Goal: Task Accomplishment & Management: Manage account settings

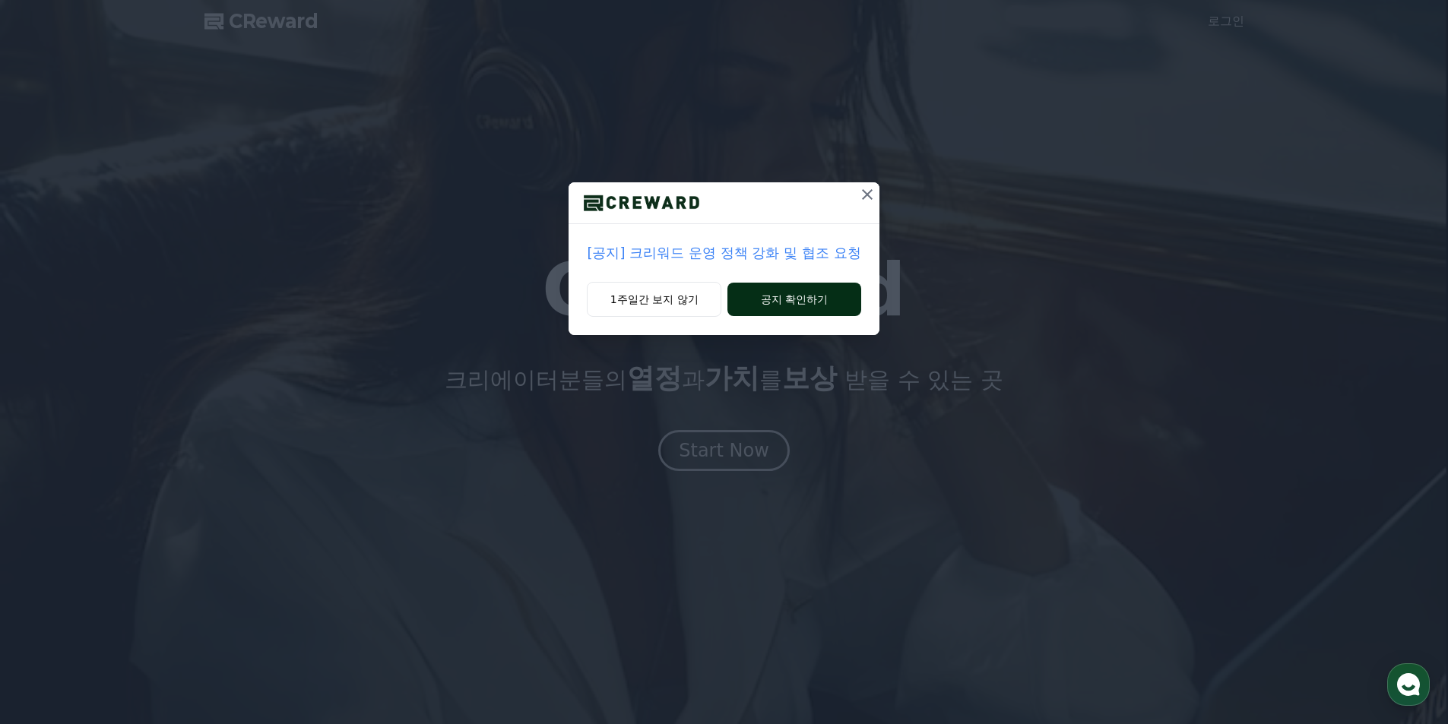
click at [814, 301] on button "공지 확인하기" at bounding box center [793, 299] width 133 height 33
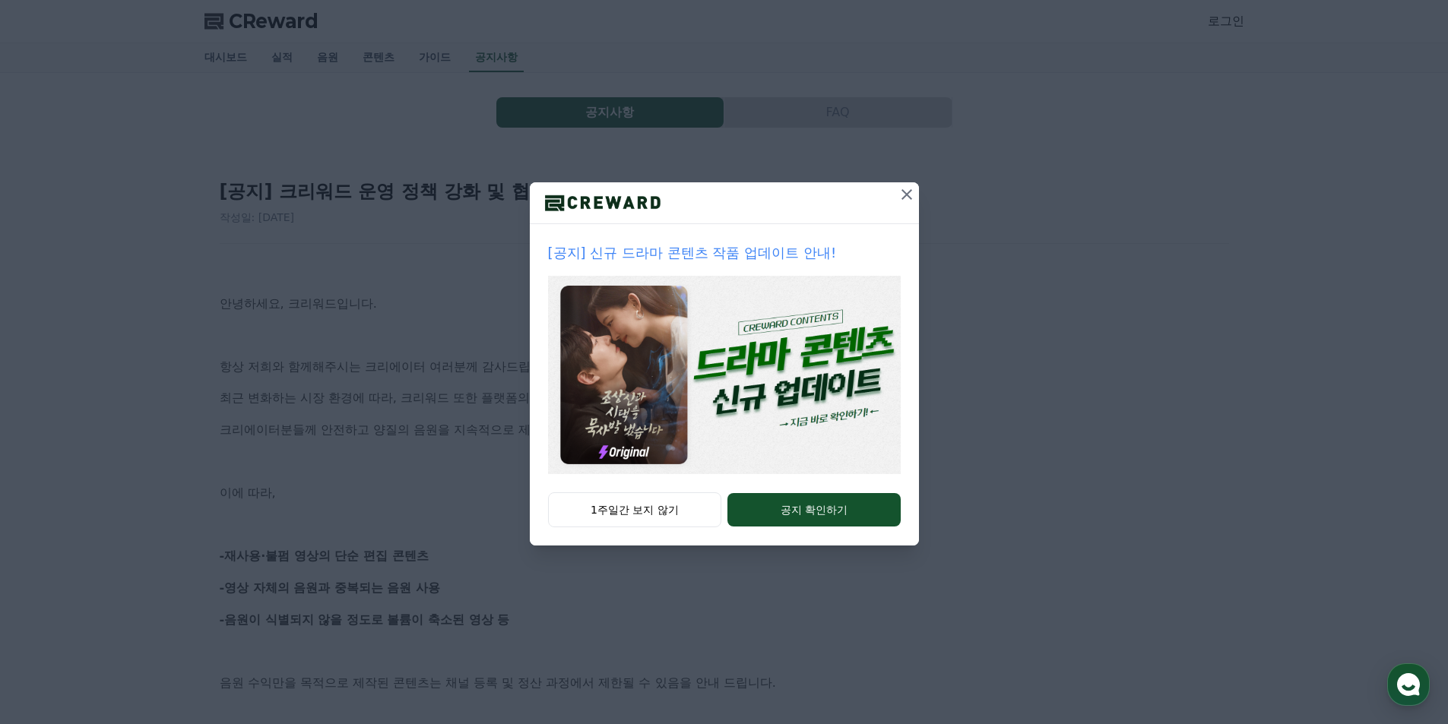
click at [908, 189] on icon at bounding box center [906, 194] width 18 height 18
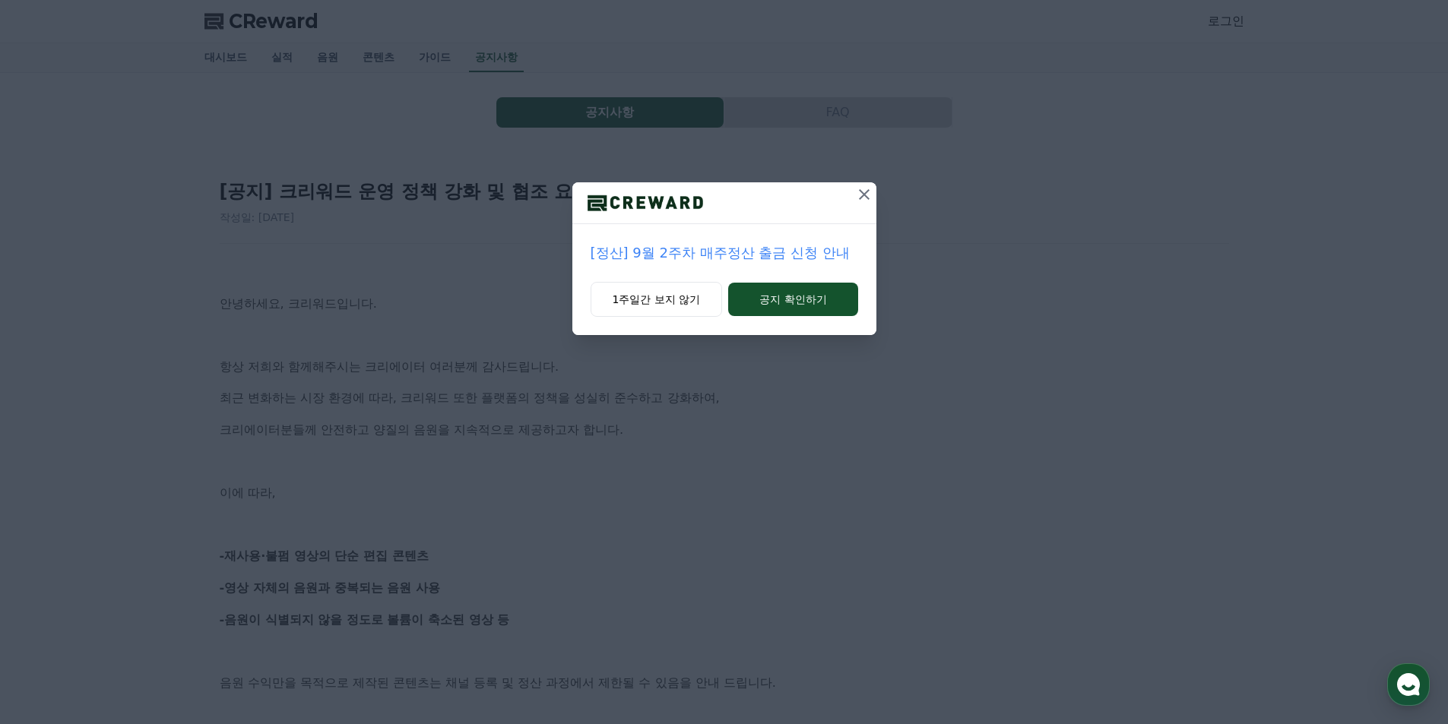
click at [870, 197] on icon at bounding box center [864, 194] width 18 height 18
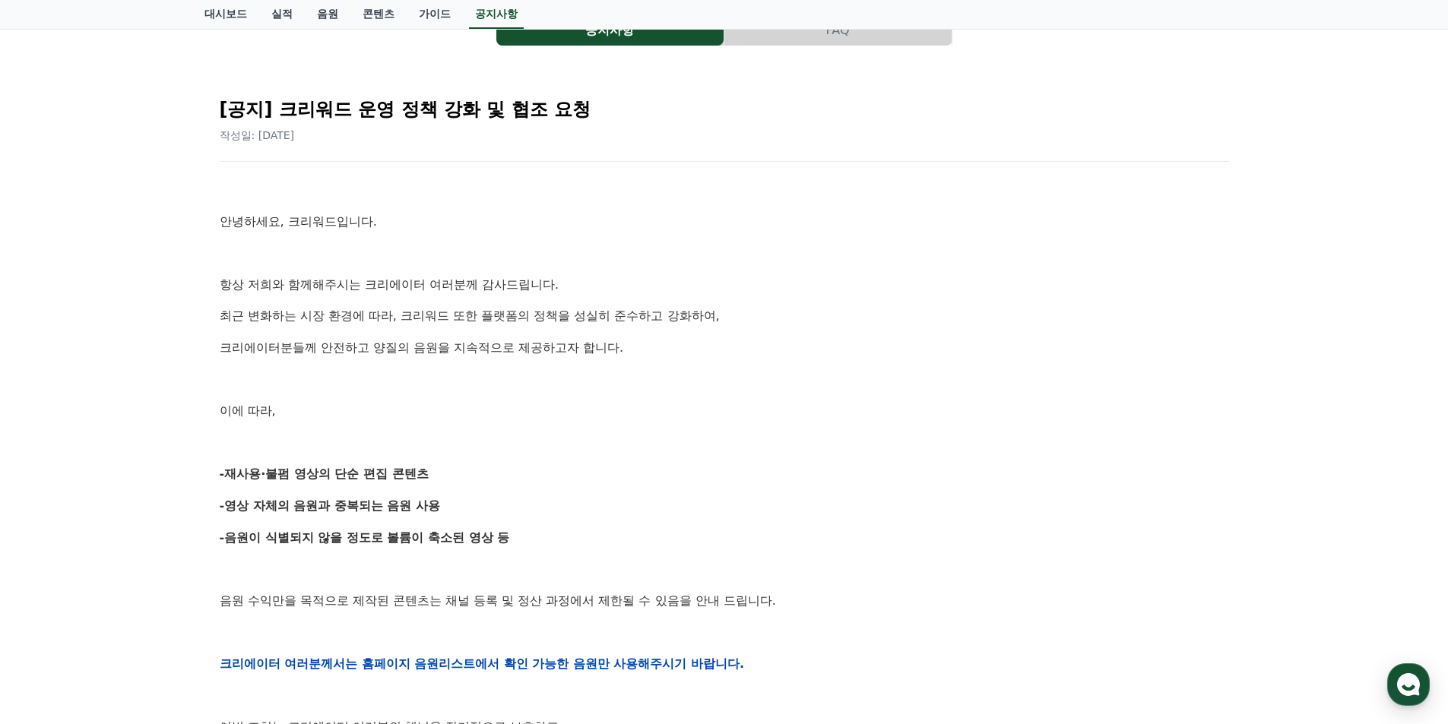
scroll to position [304, 0]
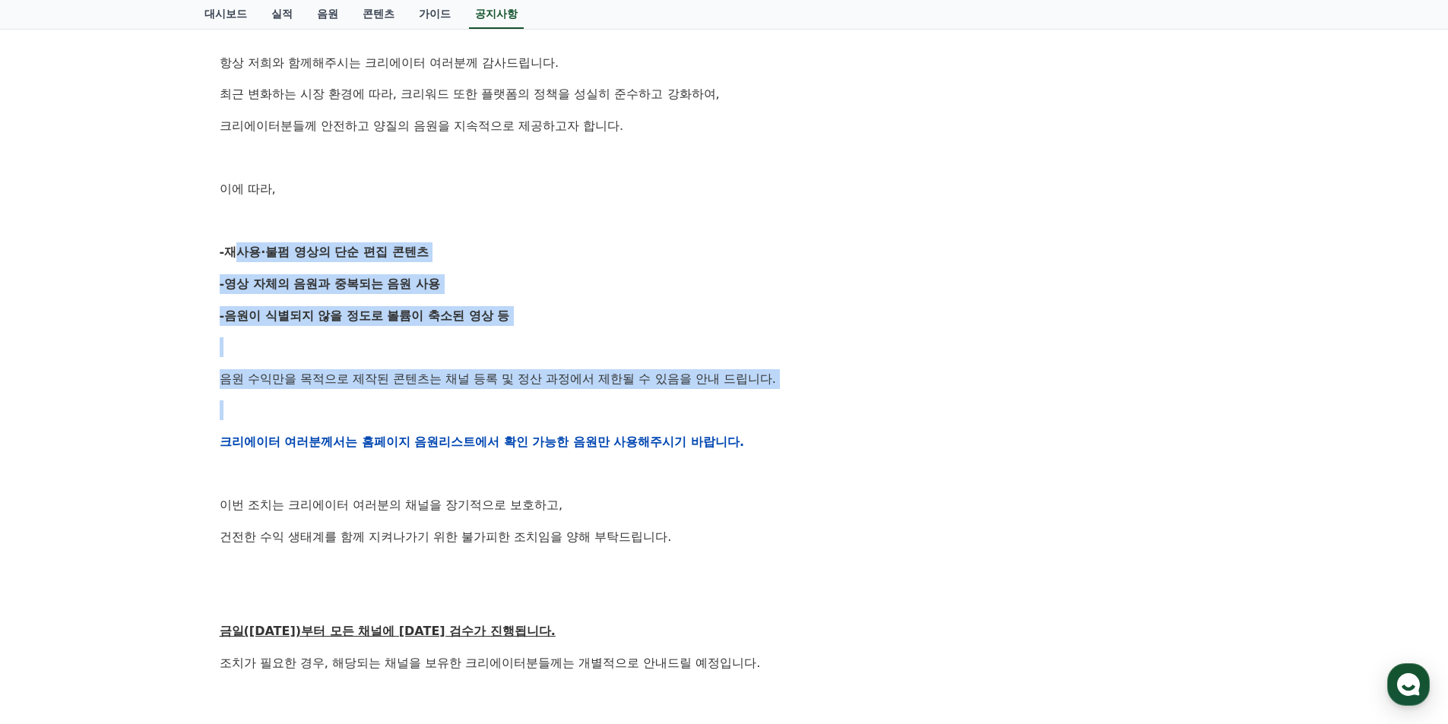
drag, startPoint x: 228, startPoint y: 249, endPoint x: 814, endPoint y: 399, distance: 604.7
click at [812, 397] on div "안녕하세요, 크리워드입니다. 항상 저희와 함께해주시는 크리에이터 여러분께 감사드립니다. 최근 변화하는 시장 환경에 따라, 크리워드 또한 플랫폼…" at bounding box center [724, 441] width 1009 height 967
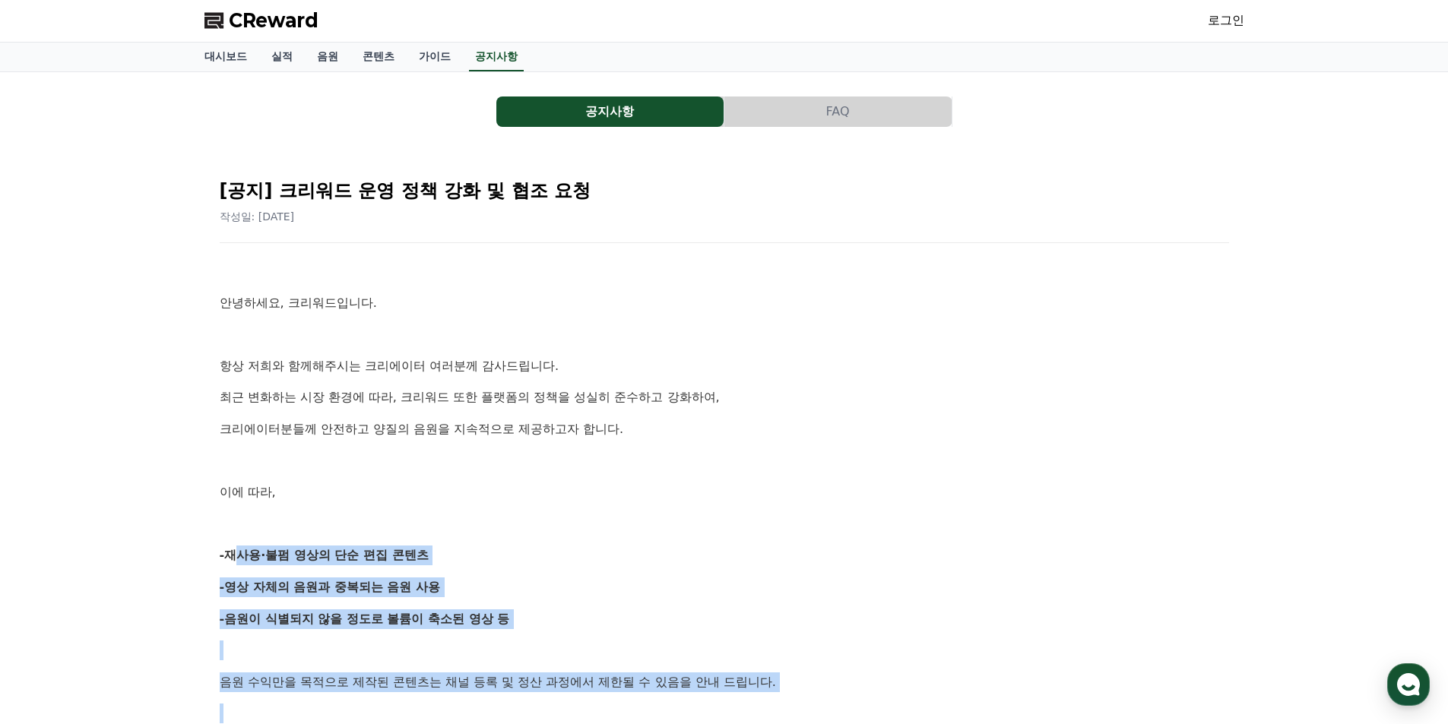
scroll to position [0, 0]
click at [1229, 16] on link "로그인" at bounding box center [1225, 21] width 36 height 18
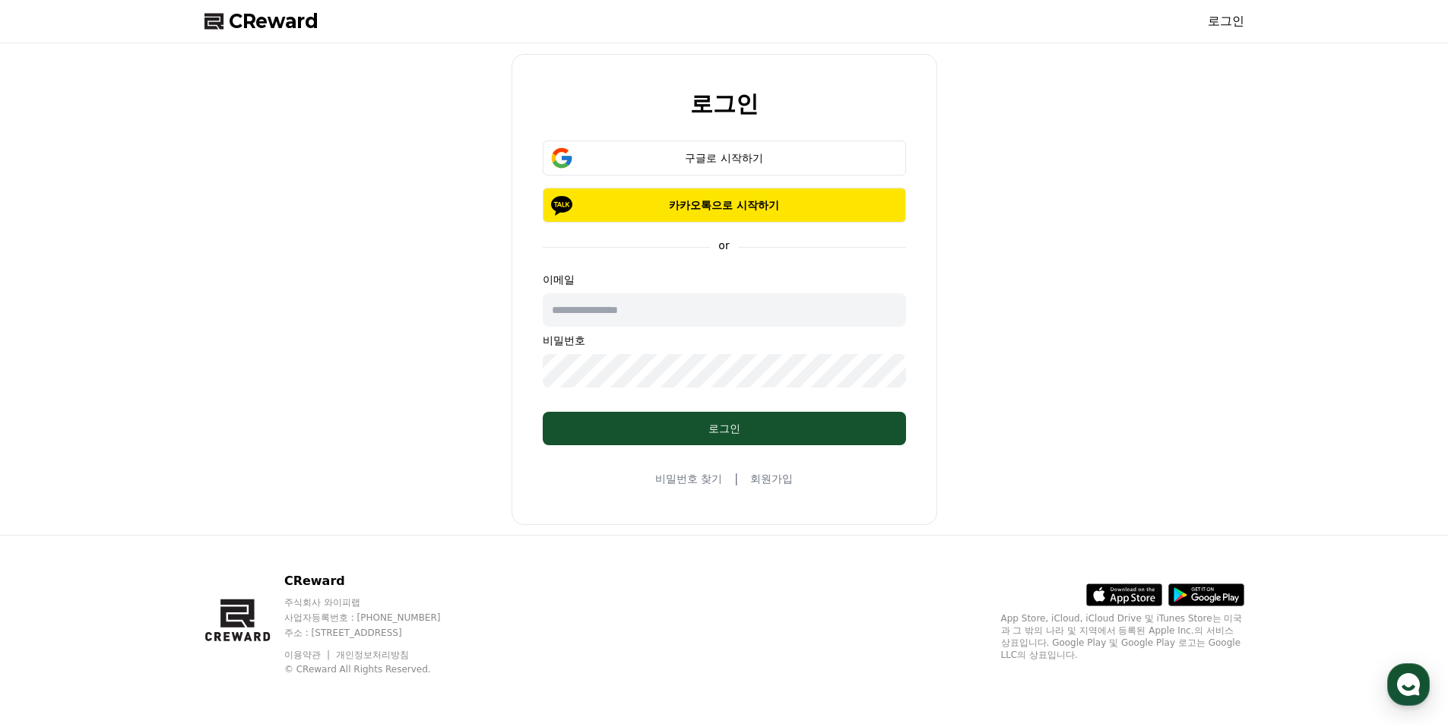
click at [779, 481] on link "회원가입" at bounding box center [771, 478] width 43 height 15
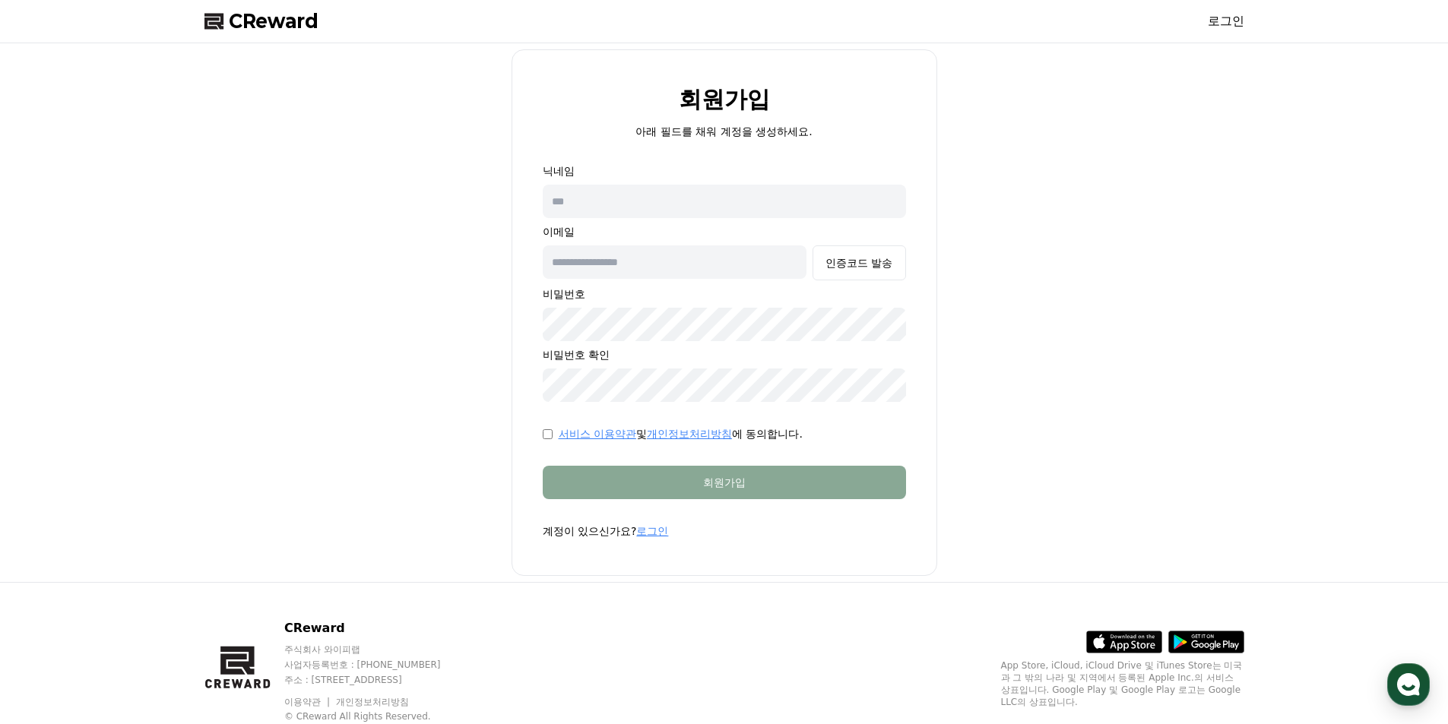
click at [631, 170] on p "닉네임" at bounding box center [724, 170] width 363 height 15
click at [635, 200] on input "text" at bounding box center [724, 201] width 363 height 33
type input "*"
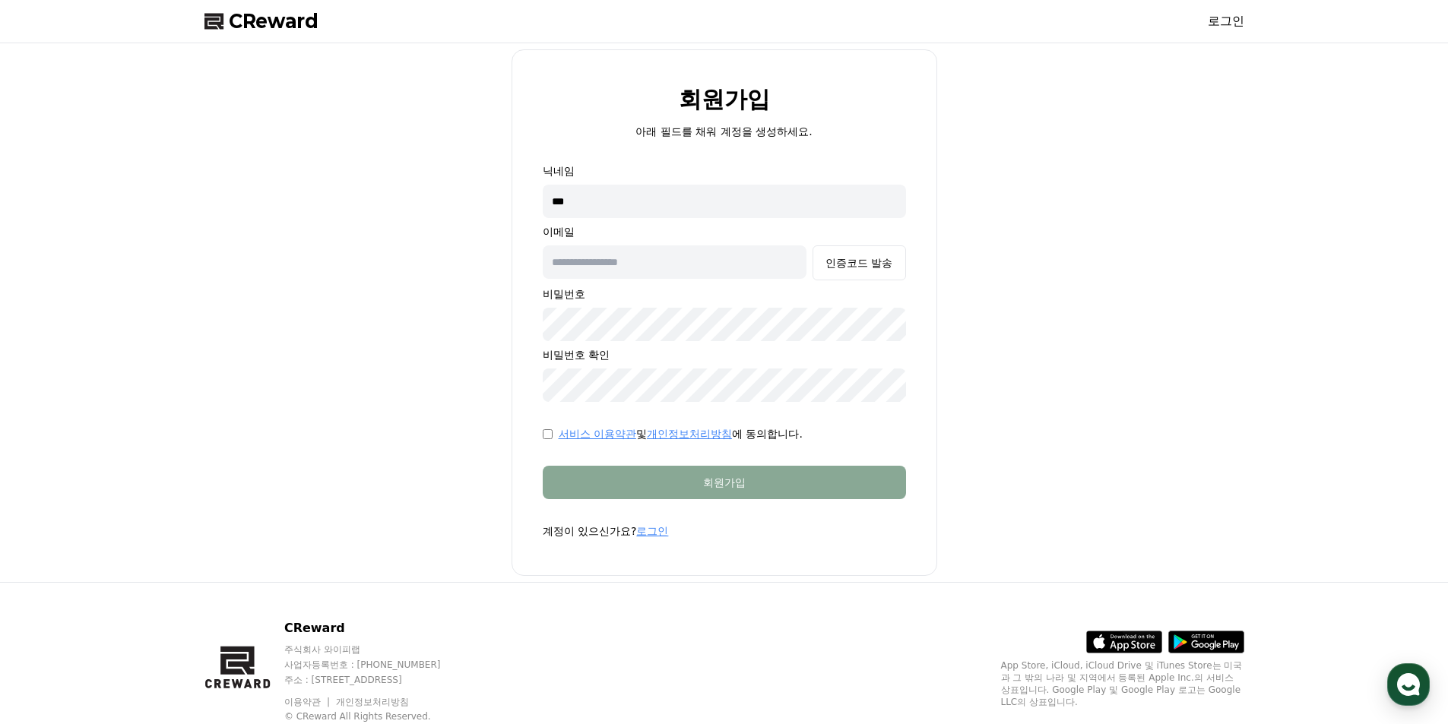
type input "***"
type input "*"
type input "********"
drag, startPoint x: 648, startPoint y: 272, endPoint x: 660, endPoint y: 267, distance: 13.3
click at [648, 271] on input "********" at bounding box center [675, 261] width 264 height 33
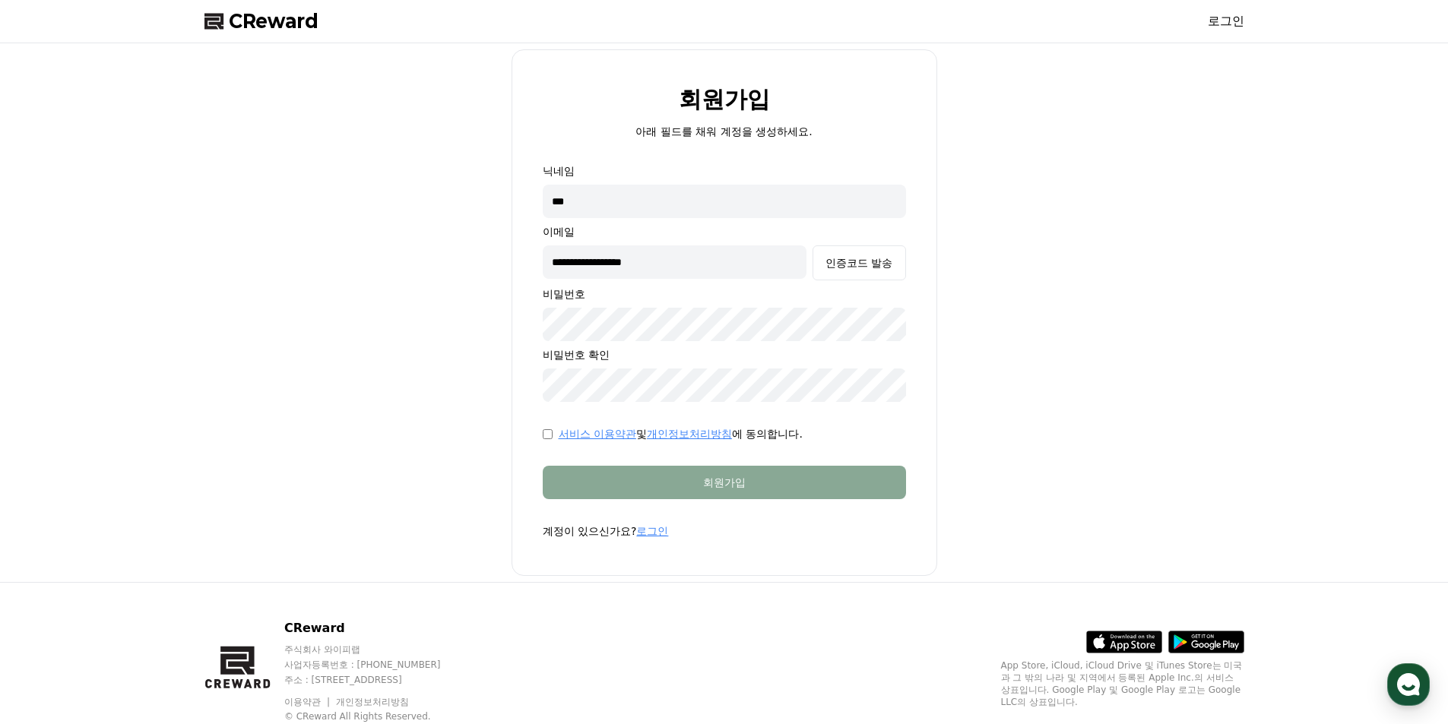
drag, startPoint x: 672, startPoint y: 260, endPoint x: 425, endPoint y: 253, distance: 247.1
click at [425, 253] on div "**********" at bounding box center [724, 312] width 1052 height 527
type input "**********"
click at [458, 318] on div "**********" at bounding box center [724, 312] width 1052 height 527
click at [901, 269] on button "인증코드 발송" at bounding box center [858, 262] width 93 height 35
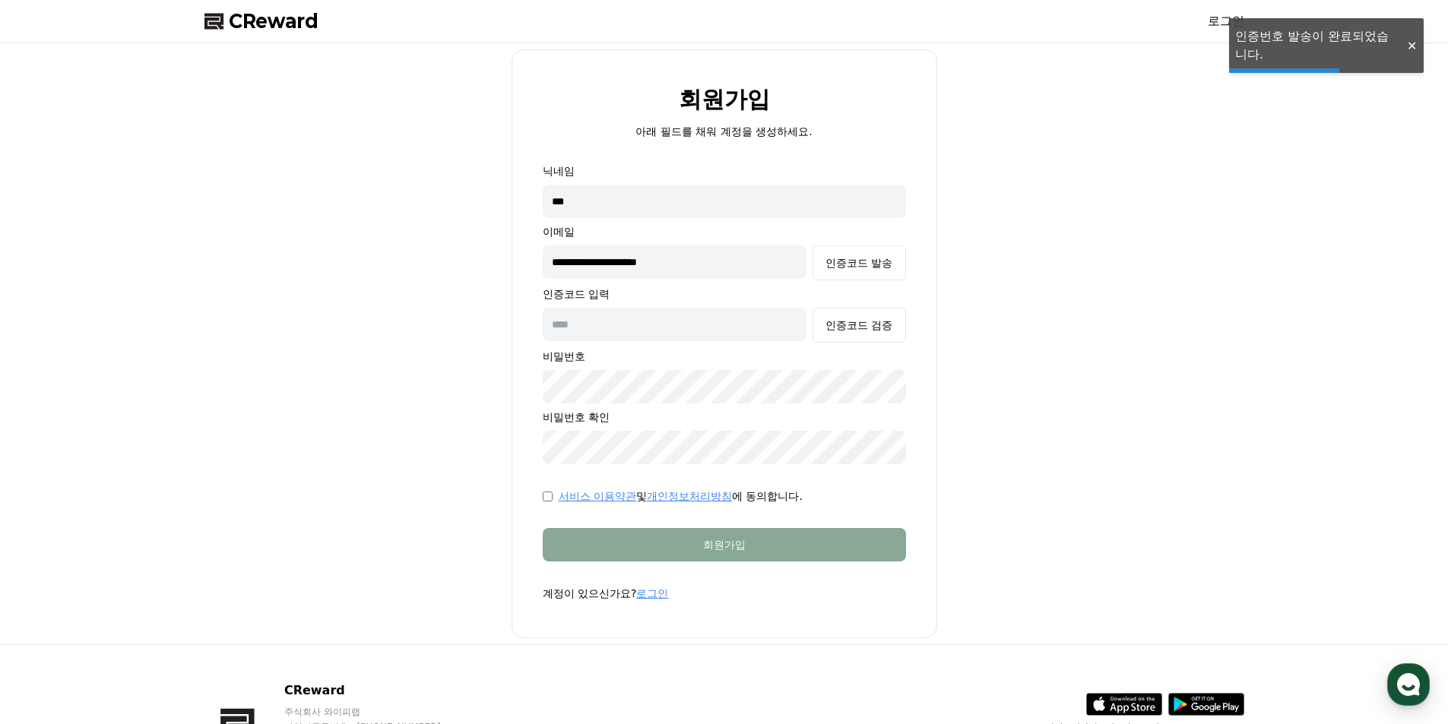
click at [555, 498] on div "서비스 이용약관 및 개인정보처리방침 에 동의합니다." at bounding box center [724, 496] width 363 height 15
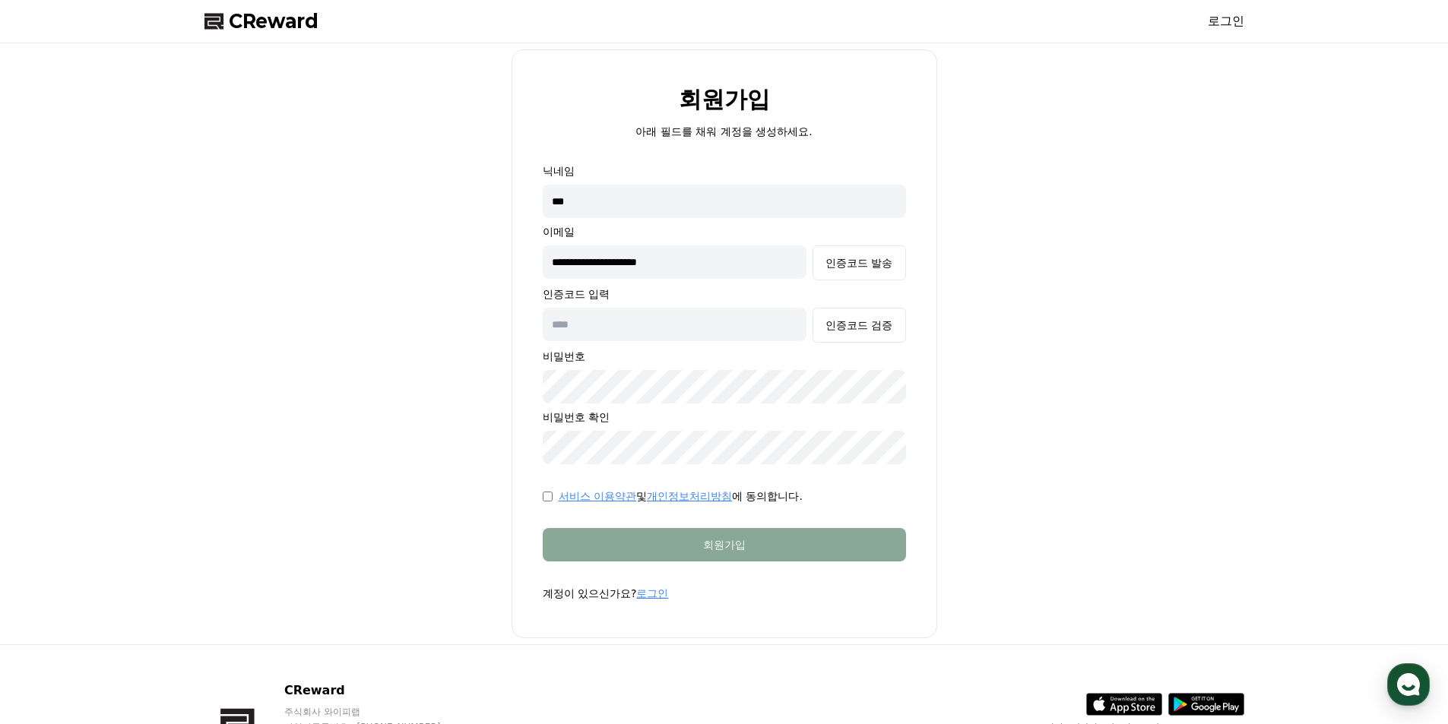
click at [639, 342] on div "인증코드 검증" at bounding box center [724, 325] width 363 height 35
click at [647, 323] on input "text" at bounding box center [675, 324] width 264 height 33
paste input "******"
type input "******"
click at [863, 327] on div "인증코드 검증" at bounding box center [858, 325] width 67 height 15
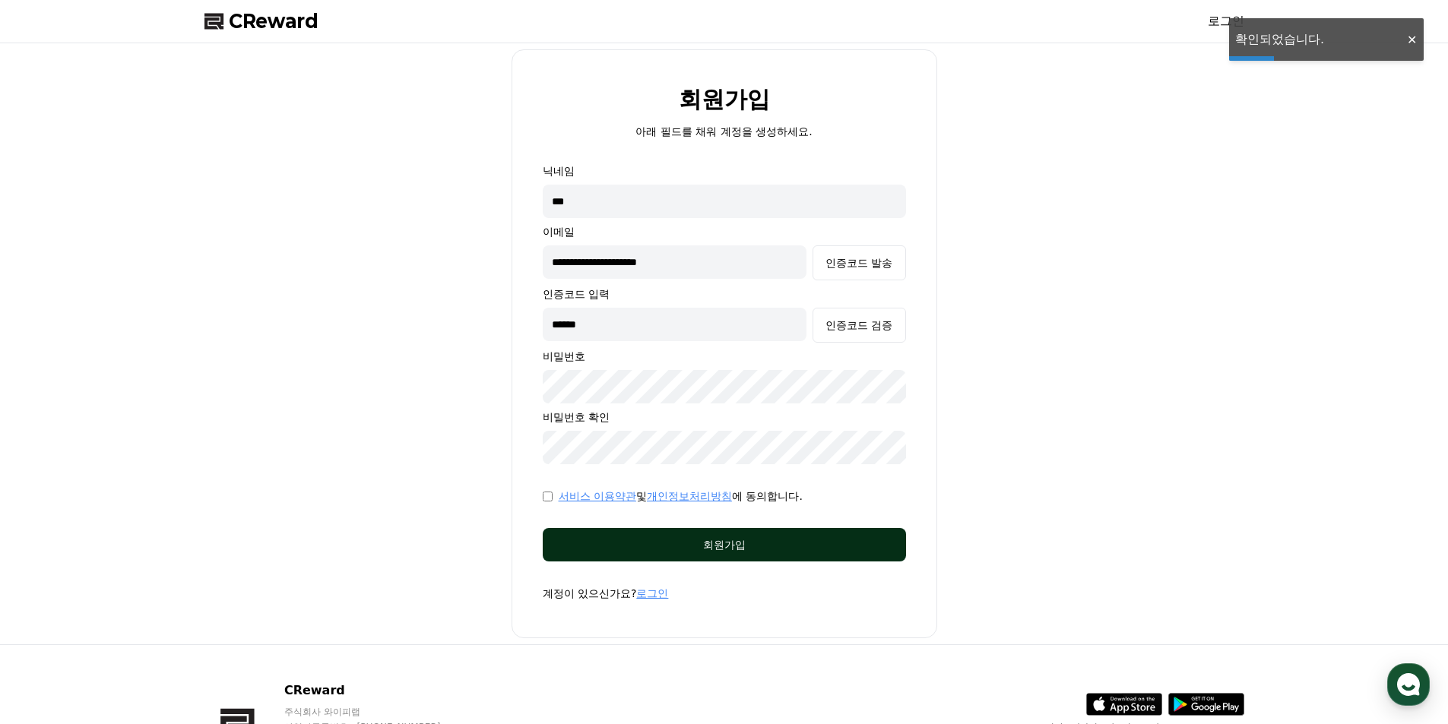
click at [825, 549] on div "회원가입" at bounding box center [724, 544] width 302 height 15
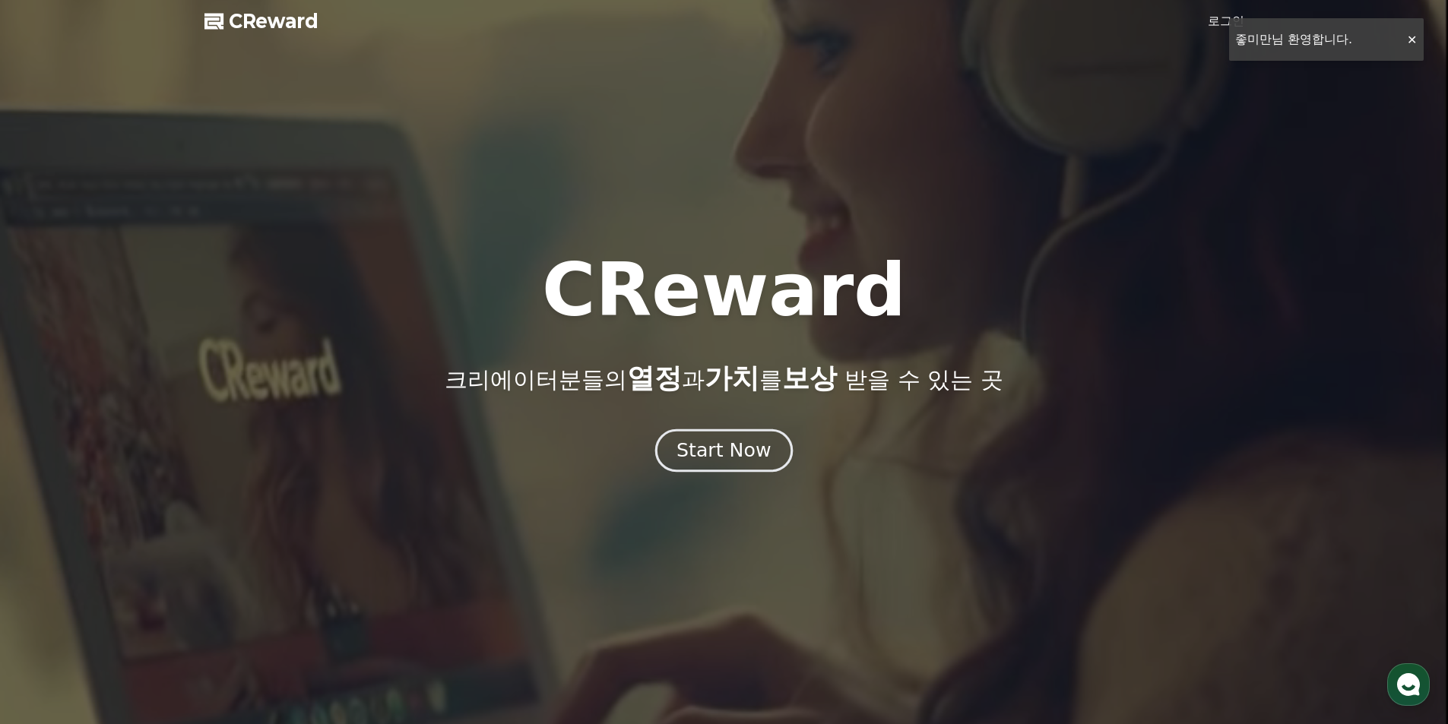
click at [674, 468] on button "Start Now" at bounding box center [724, 450] width 138 height 43
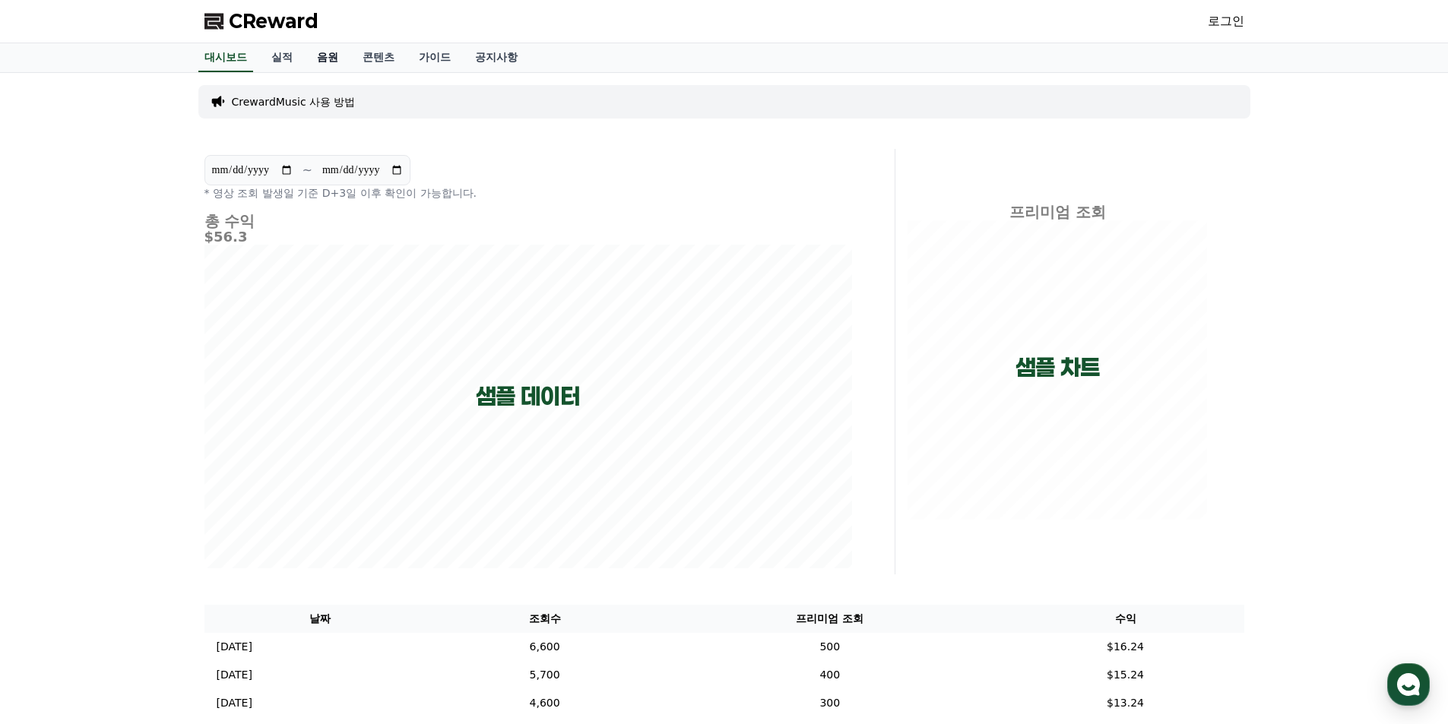
click at [326, 62] on link "음원" at bounding box center [328, 57] width 46 height 29
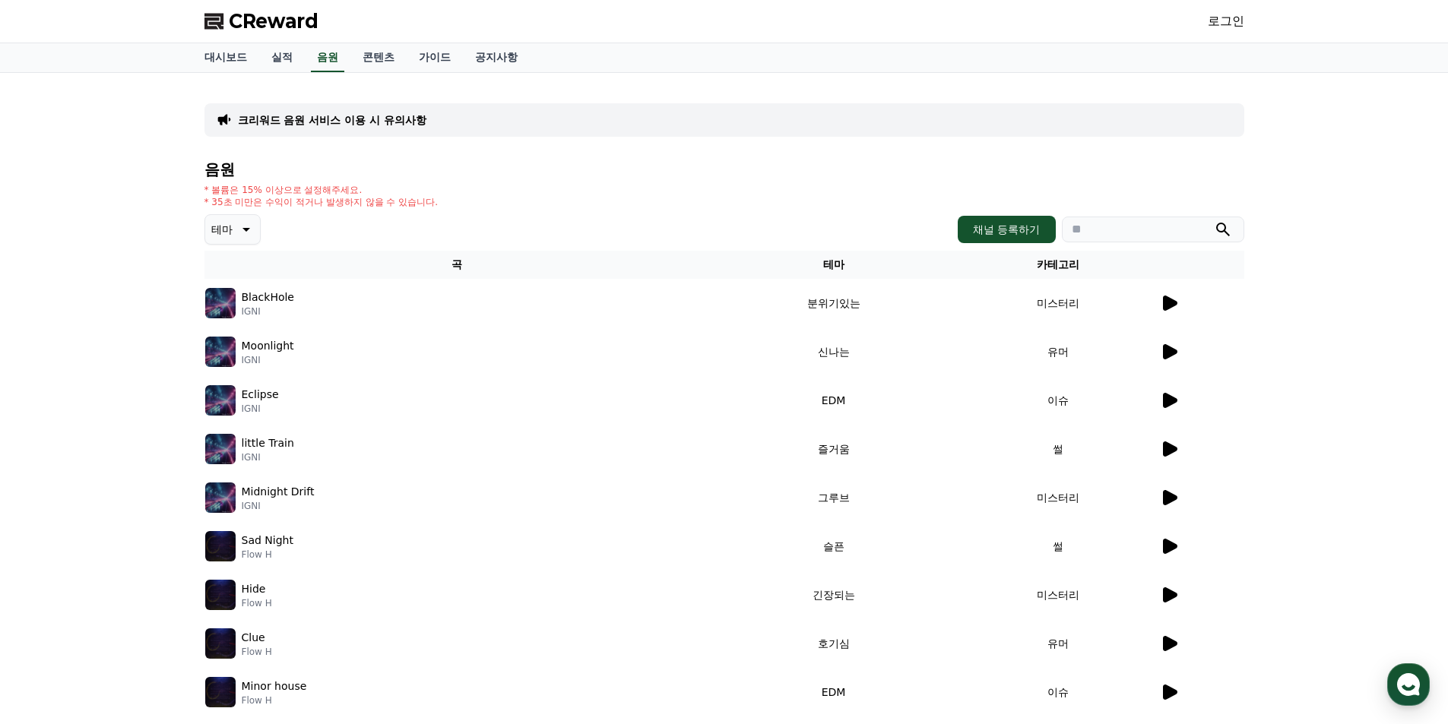
click at [1255, 8] on div "CReward 로그인" at bounding box center [724, 21] width 1064 height 43
click at [1235, 25] on link "로그인" at bounding box center [1225, 21] width 36 height 18
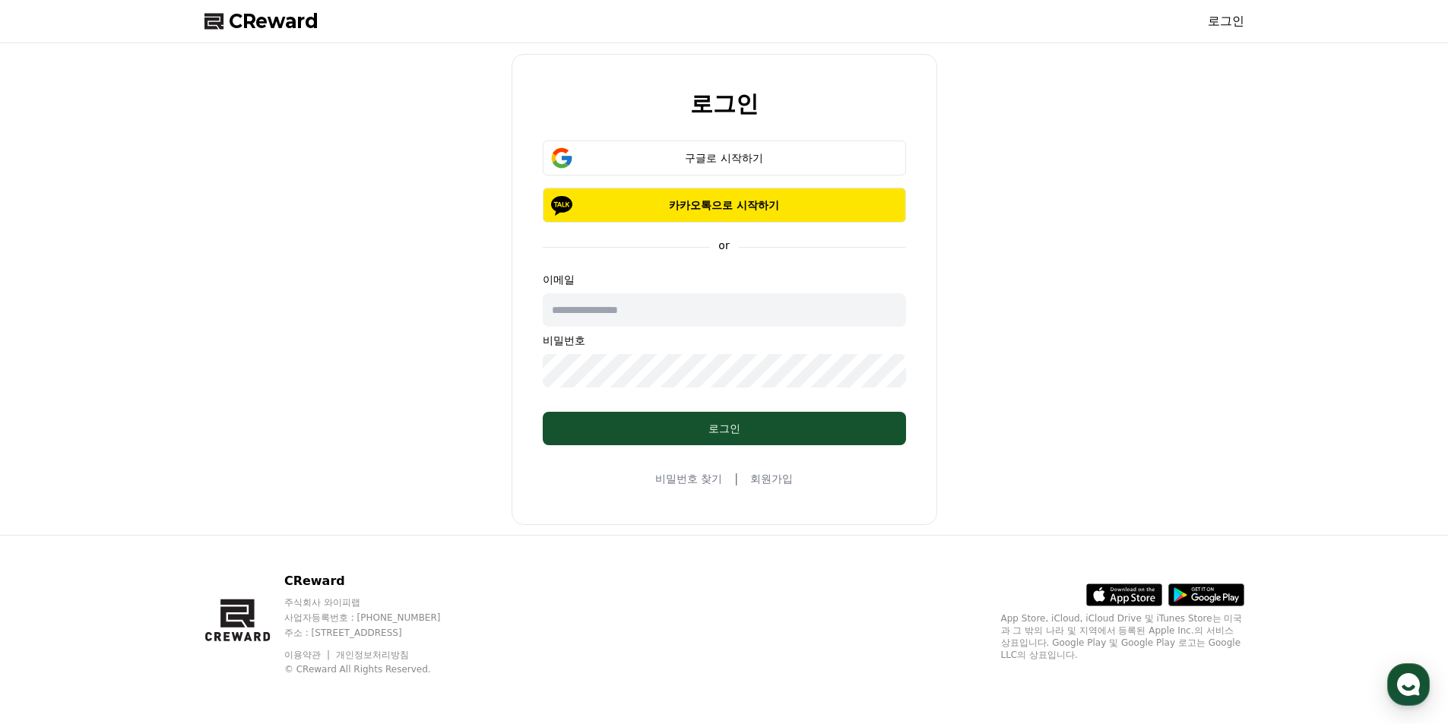
type input "**********"
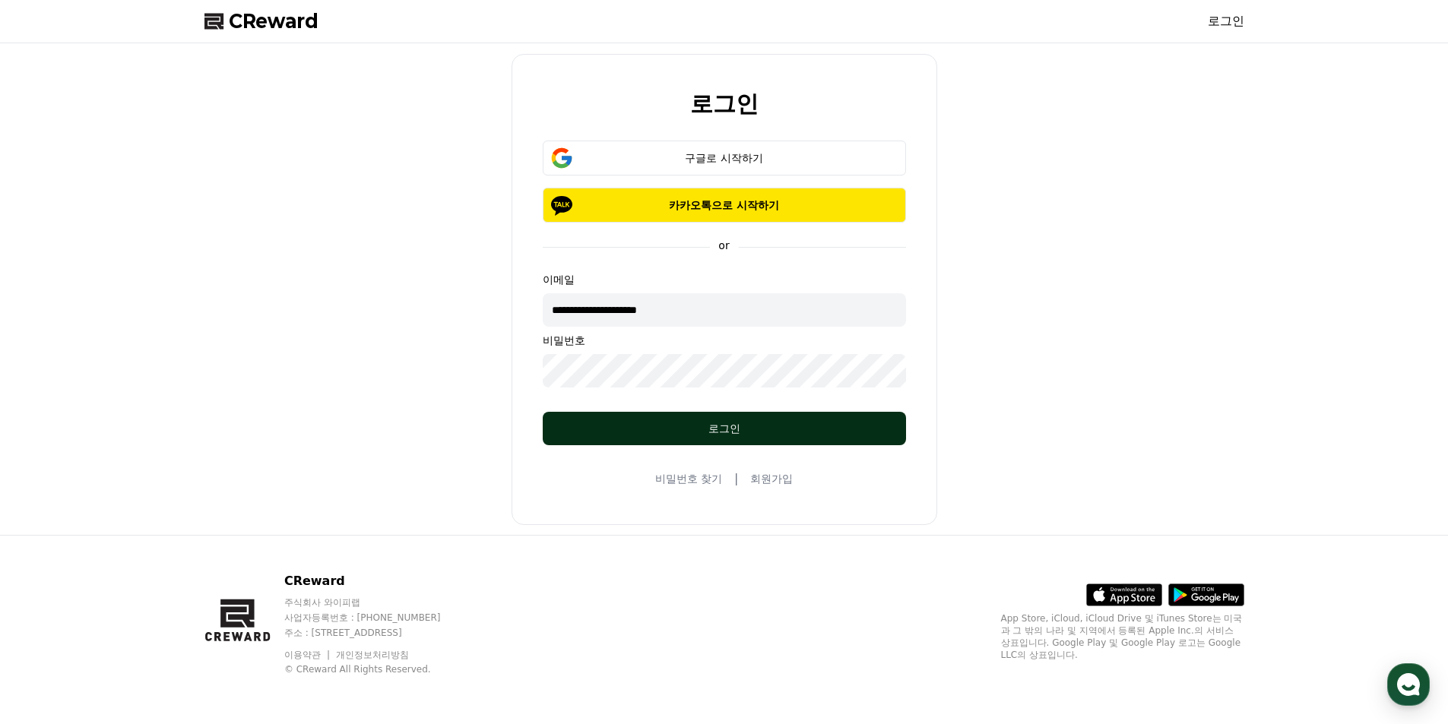
click at [834, 426] on div "로그인" at bounding box center [724, 428] width 302 height 15
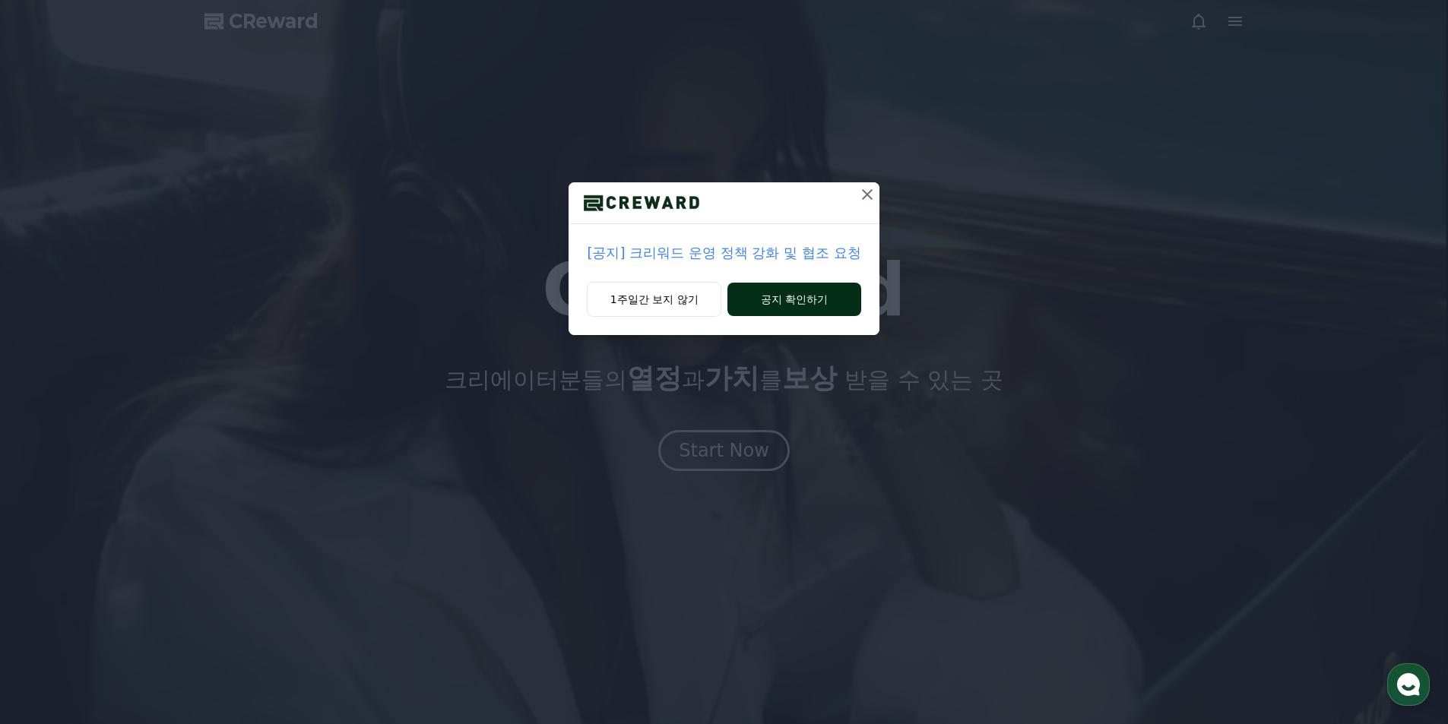
click at [832, 301] on button "공지 확인하기" at bounding box center [793, 299] width 133 height 33
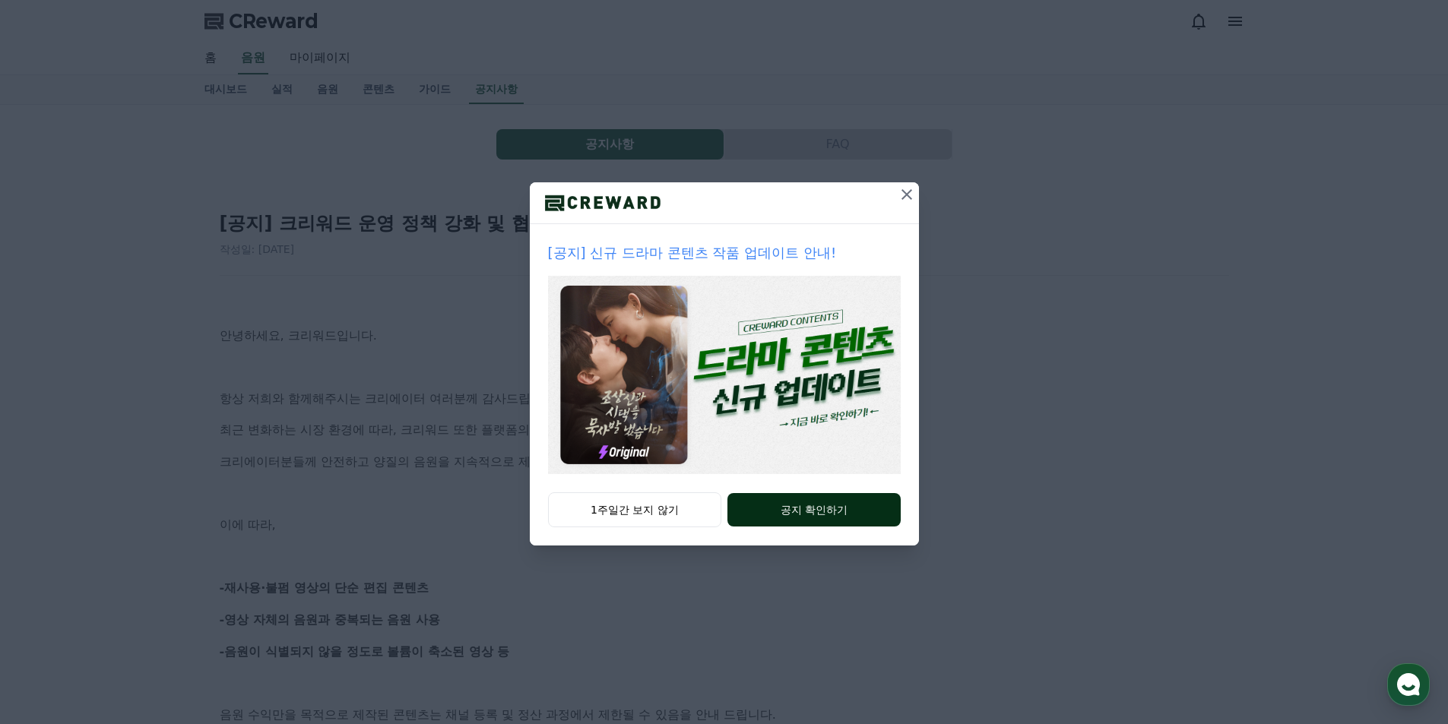
click at [863, 499] on button "공지 확인하기" at bounding box center [813, 509] width 172 height 33
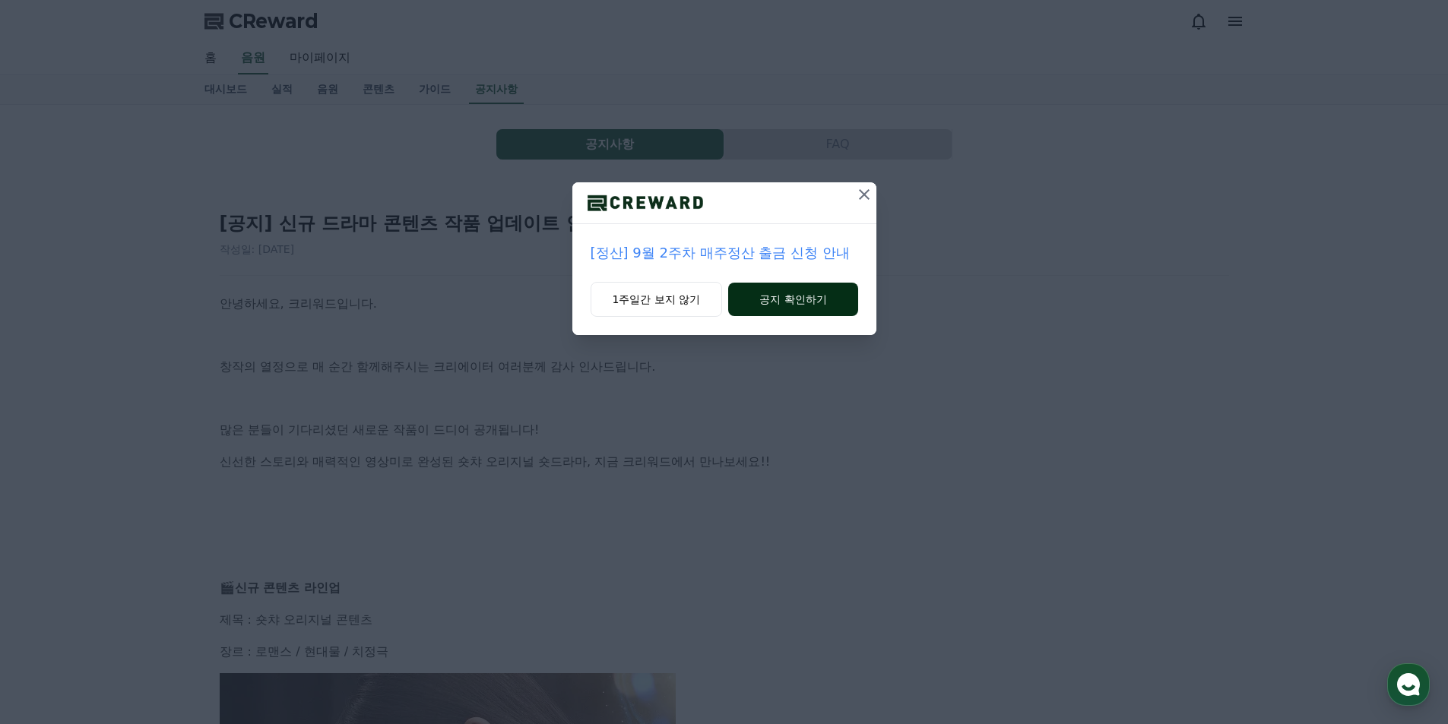
click at [850, 301] on button "공지 확인하기" at bounding box center [792, 299] width 129 height 33
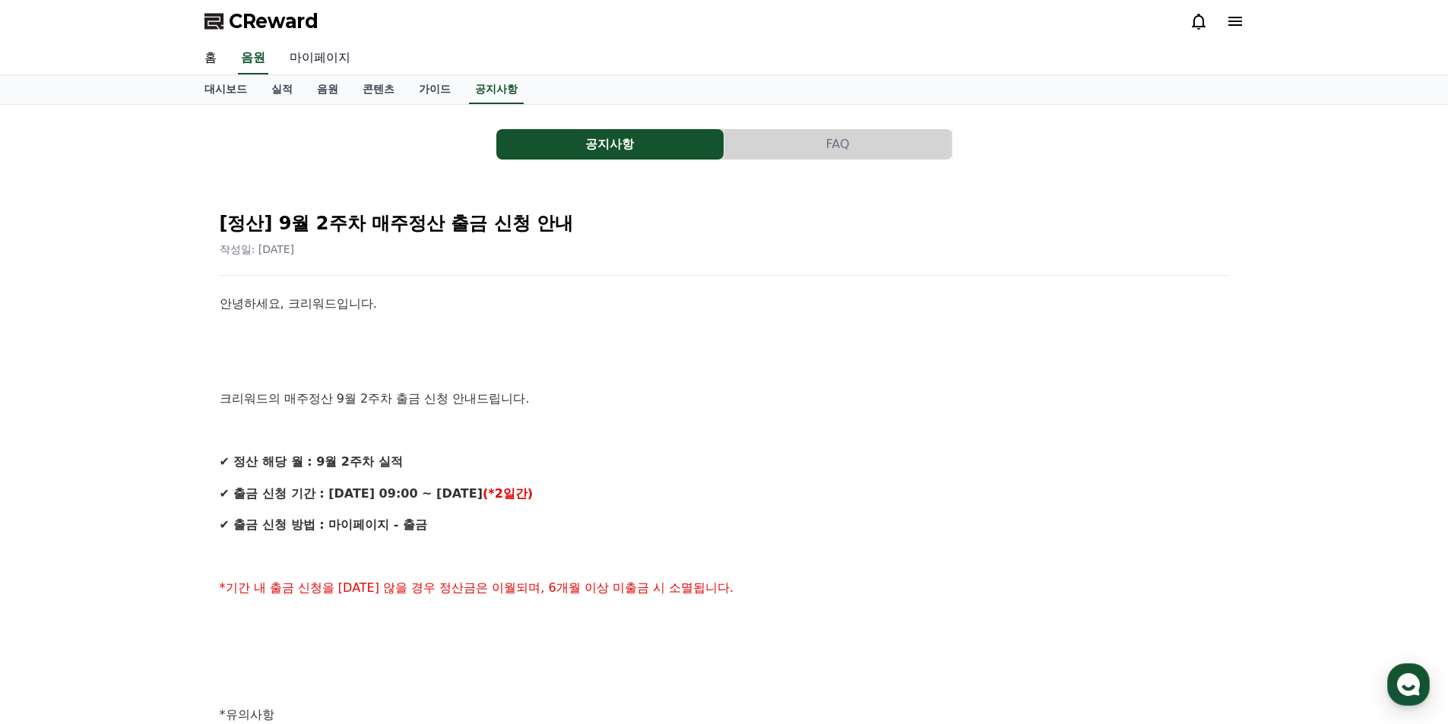
click at [335, 58] on link "마이페이지" at bounding box center [319, 59] width 85 height 32
select select "**********"
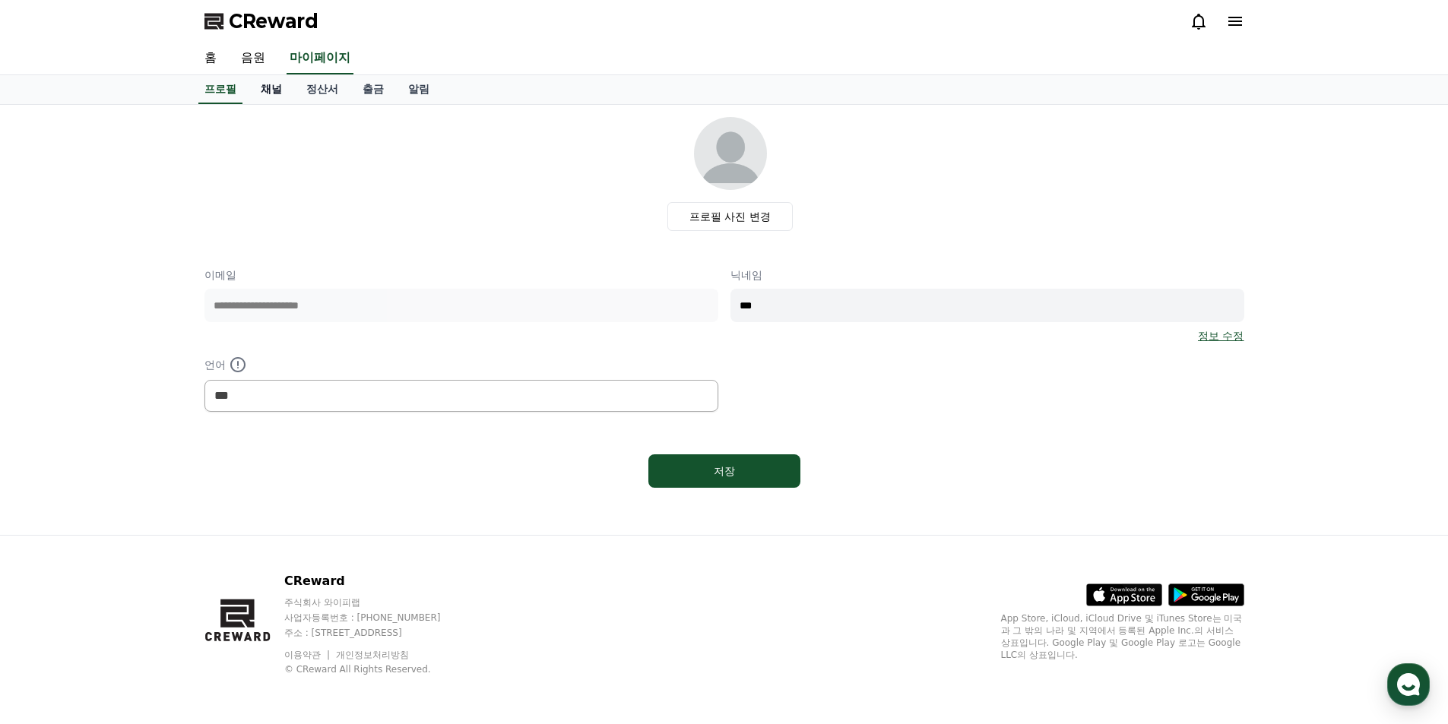
click at [277, 89] on link "채널" at bounding box center [271, 89] width 46 height 29
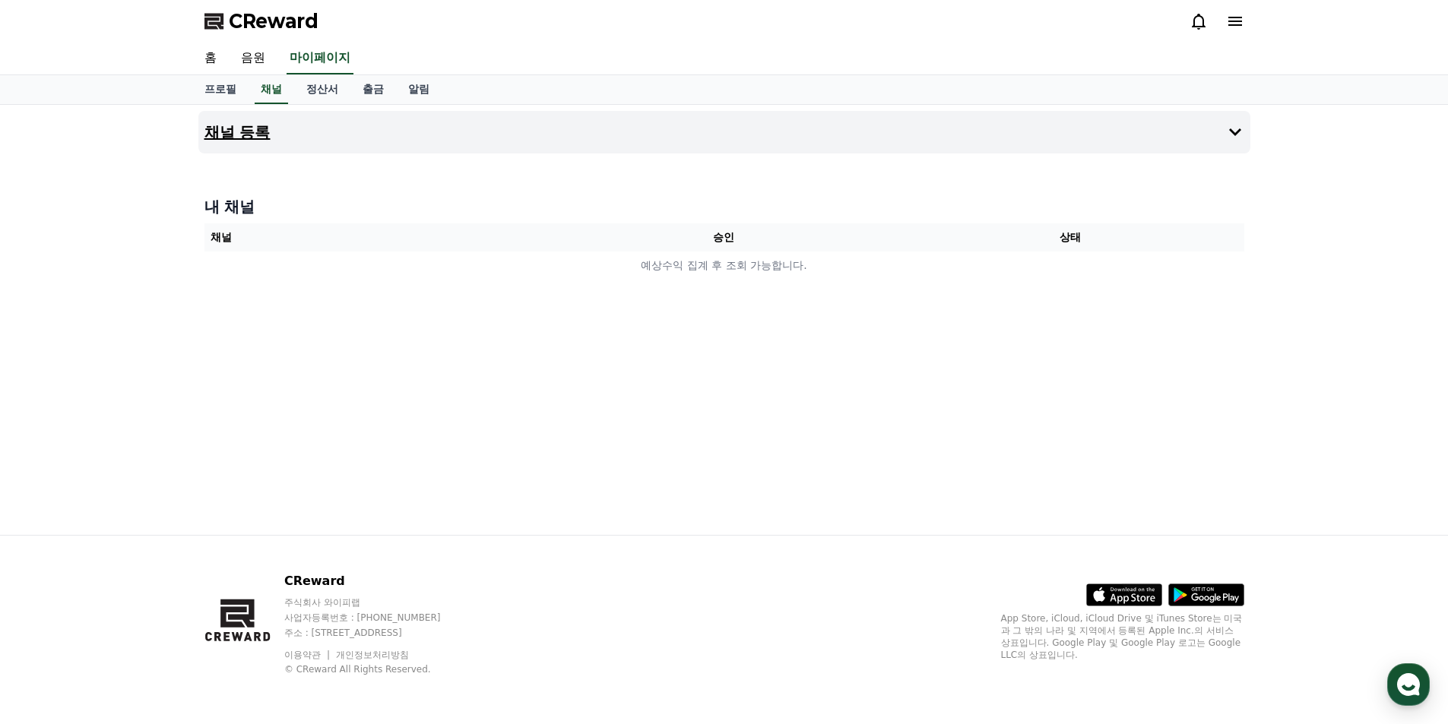
click at [422, 131] on button "채널 등록" at bounding box center [724, 132] width 1052 height 43
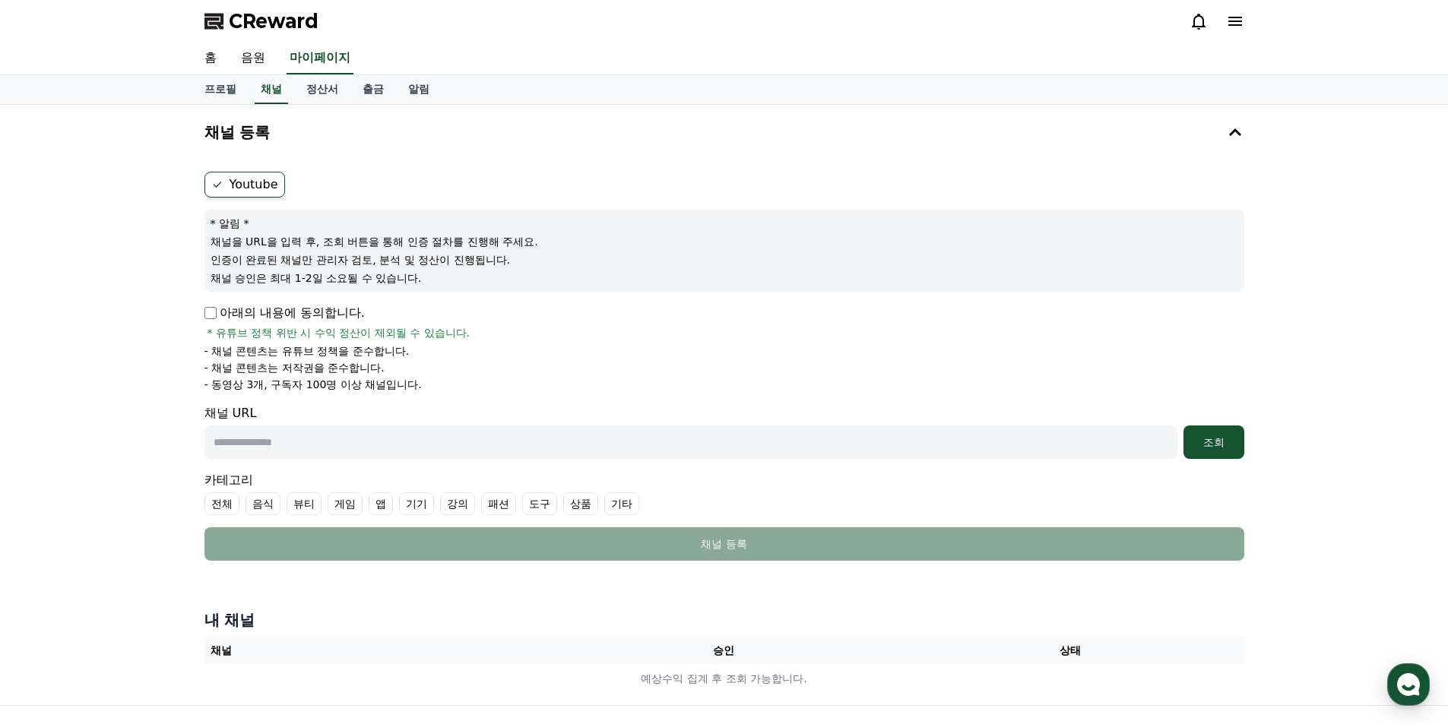
click at [410, 437] on input "text" at bounding box center [690, 442] width 973 height 33
click at [431, 432] on input "text" at bounding box center [690, 442] width 973 height 33
paste input "**********"
click at [1233, 446] on div "조회" at bounding box center [1213, 442] width 49 height 15
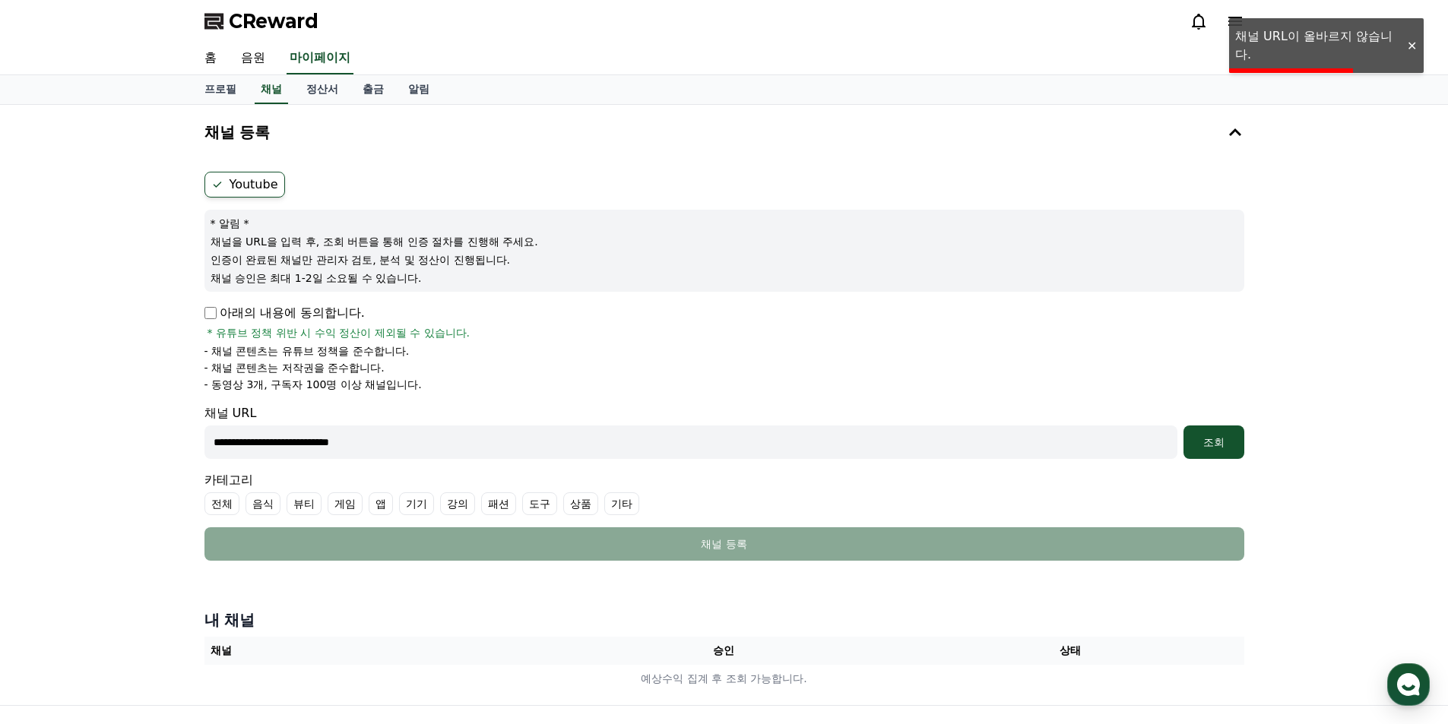
click at [677, 400] on form "**********" at bounding box center [724, 366] width 1040 height 389
drag, startPoint x: 440, startPoint y: 448, endPoint x: 51, endPoint y: 460, distance: 389.3
click at [51, 460] on div "**********" at bounding box center [724, 405] width 1448 height 600
paste input "**********"
type input "**********"
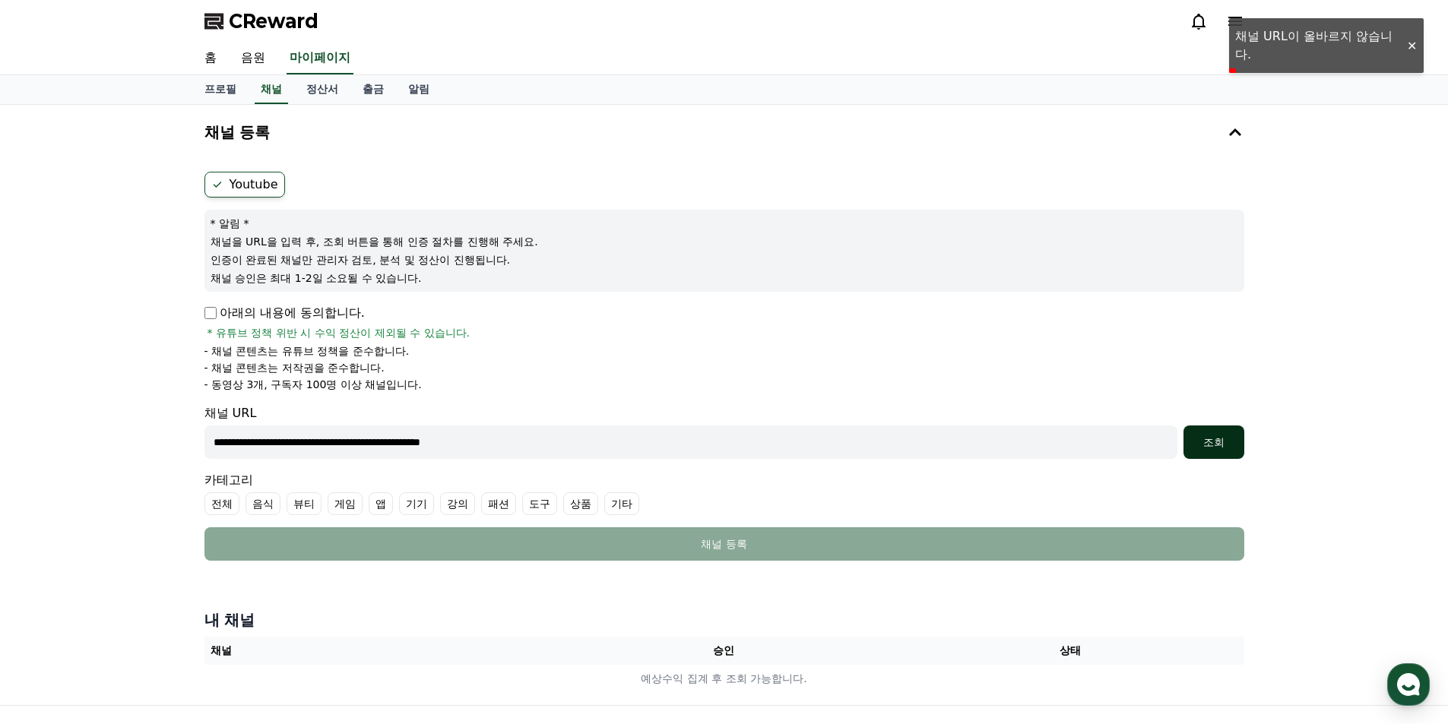
click at [1210, 445] on div "조회" at bounding box center [1213, 442] width 49 height 15
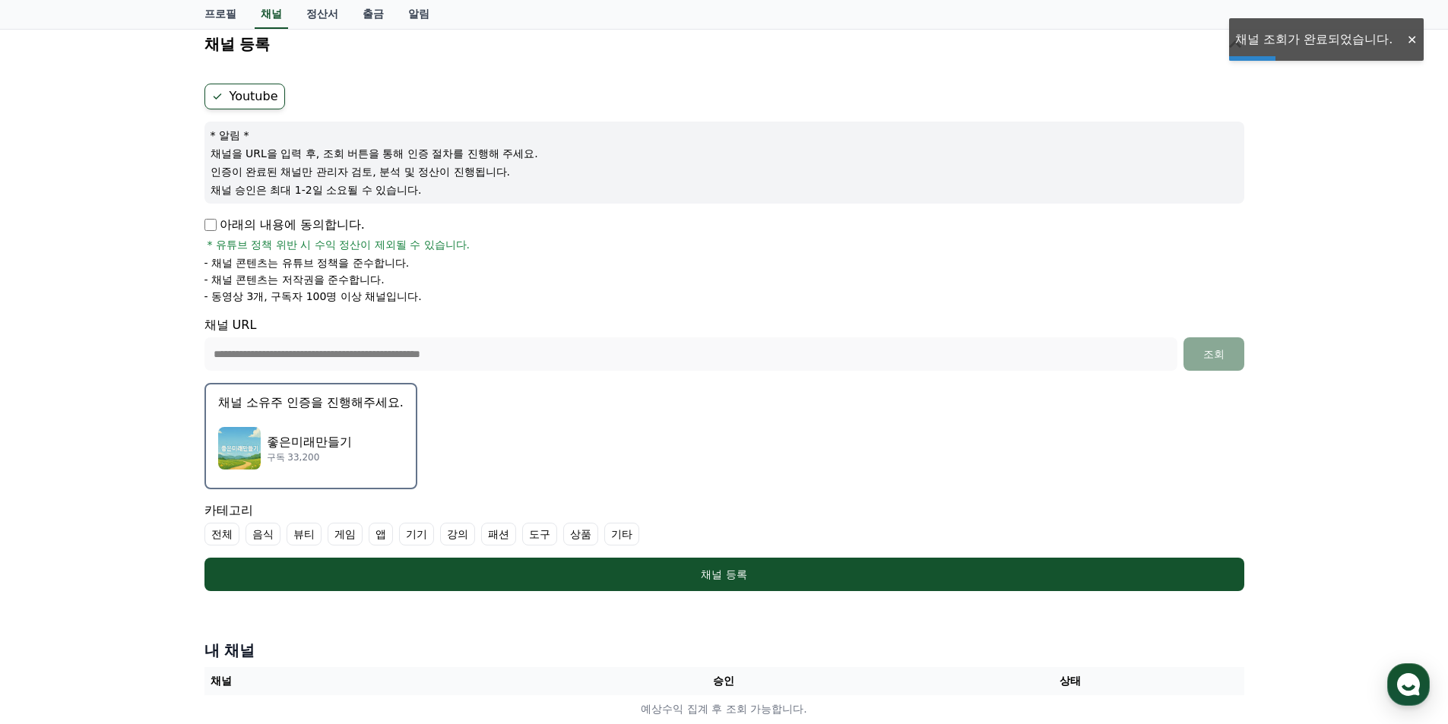
scroll to position [152, 0]
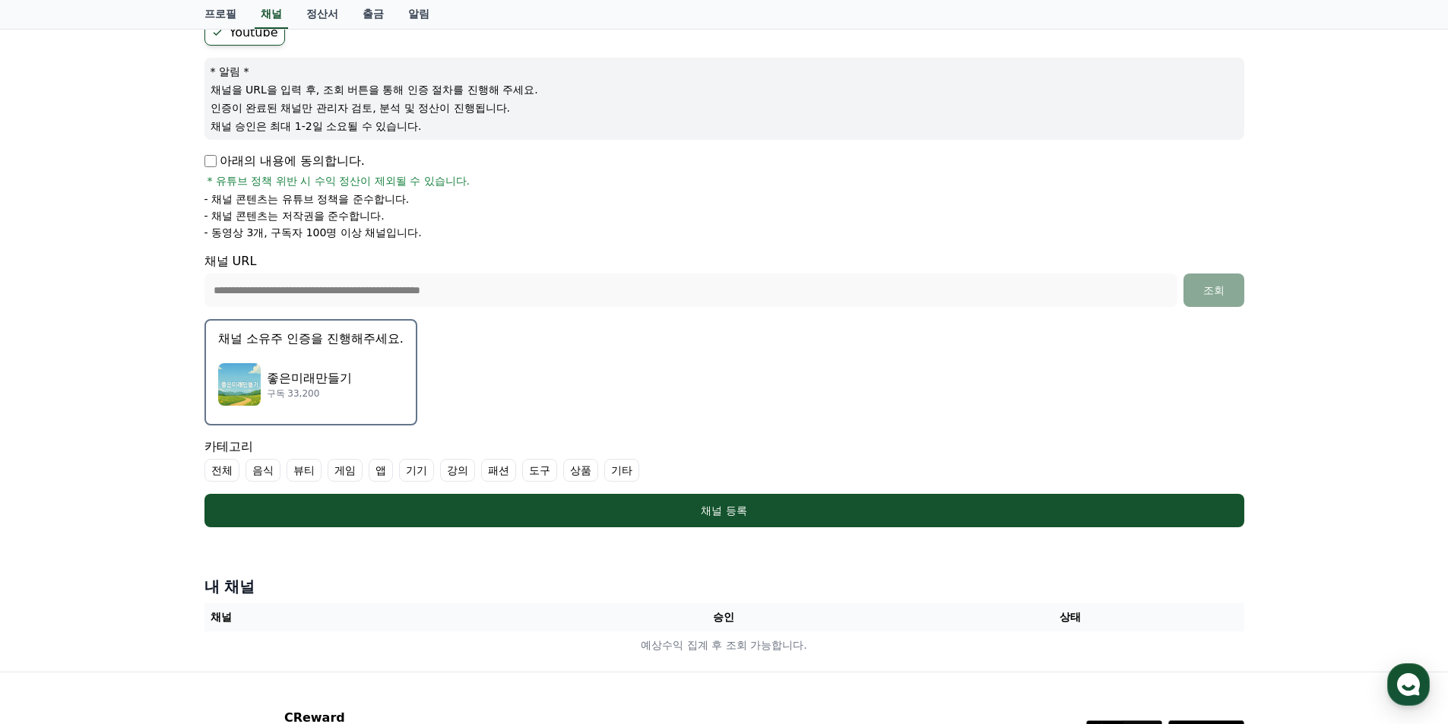
click at [309, 342] on p "채널 소유주 인증을 진행해주세요." at bounding box center [310, 339] width 185 height 18
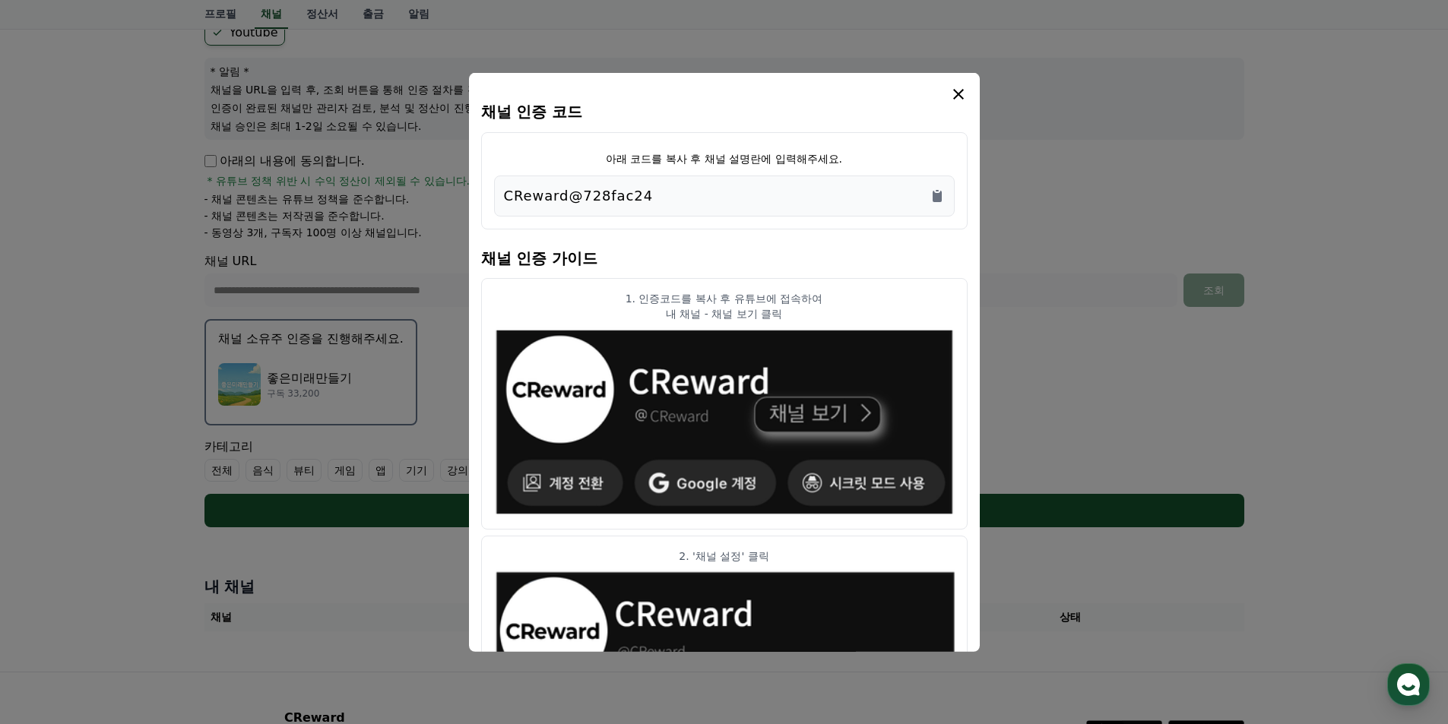
drag, startPoint x: 665, startPoint y: 165, endPoint x: 851, endPoint y: 165, distance: 186.2
click at [851, 165] on div "아래 코드를 복사 후 채널 설명란에 입력해주세요. CReward@728fac24" at bounding box center [724, 179] width 486 height 97
click at [859, 148] on div "아래 코드를 복사 후 채널 설명란에 입력해주세요. CReward@728fac24" at bounding box center [724, 179] width 486 height 97
click at [670, 195] on div "CReward@728fac24" at bounding box center [724, 195] width 441 height 21
click at [937, 197] on icon "Copy to clipboard" at bounding box center [936, 195] width 9 height 11
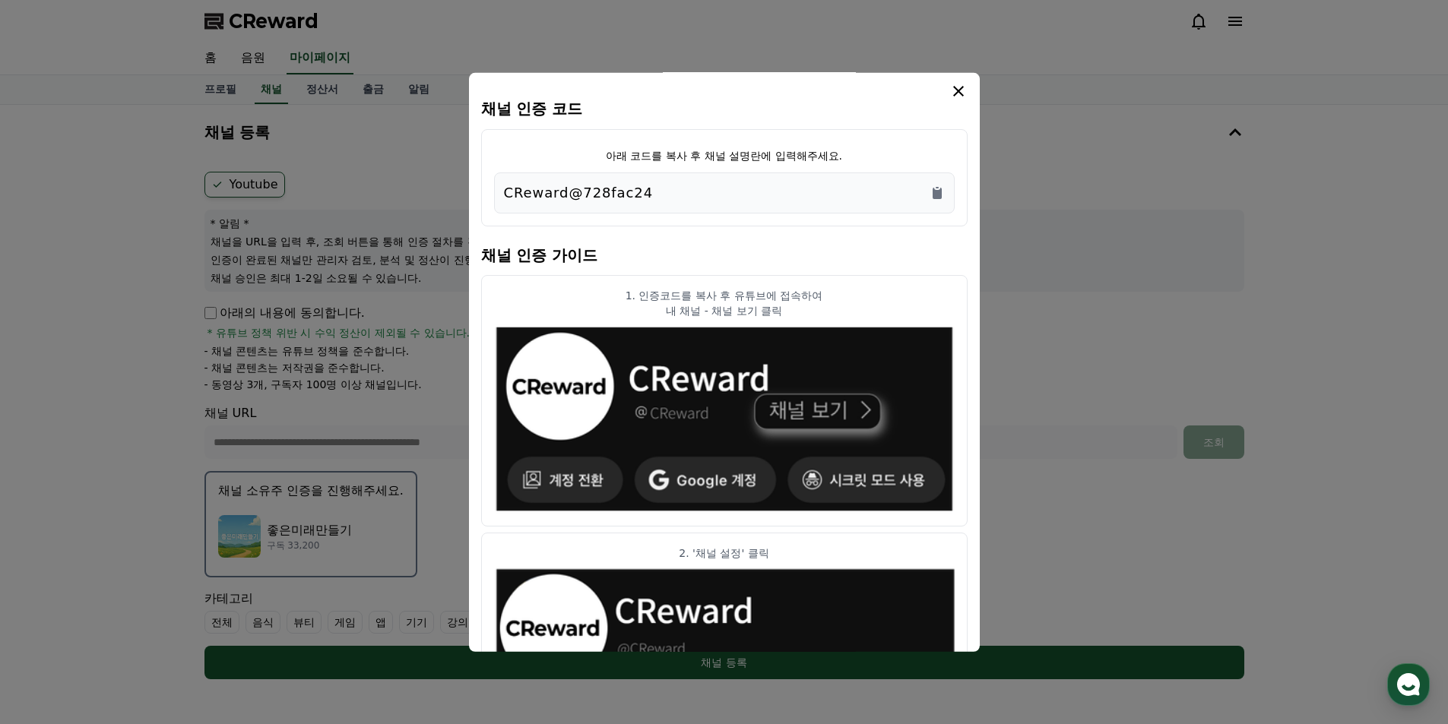
scroll to position [0, 0]
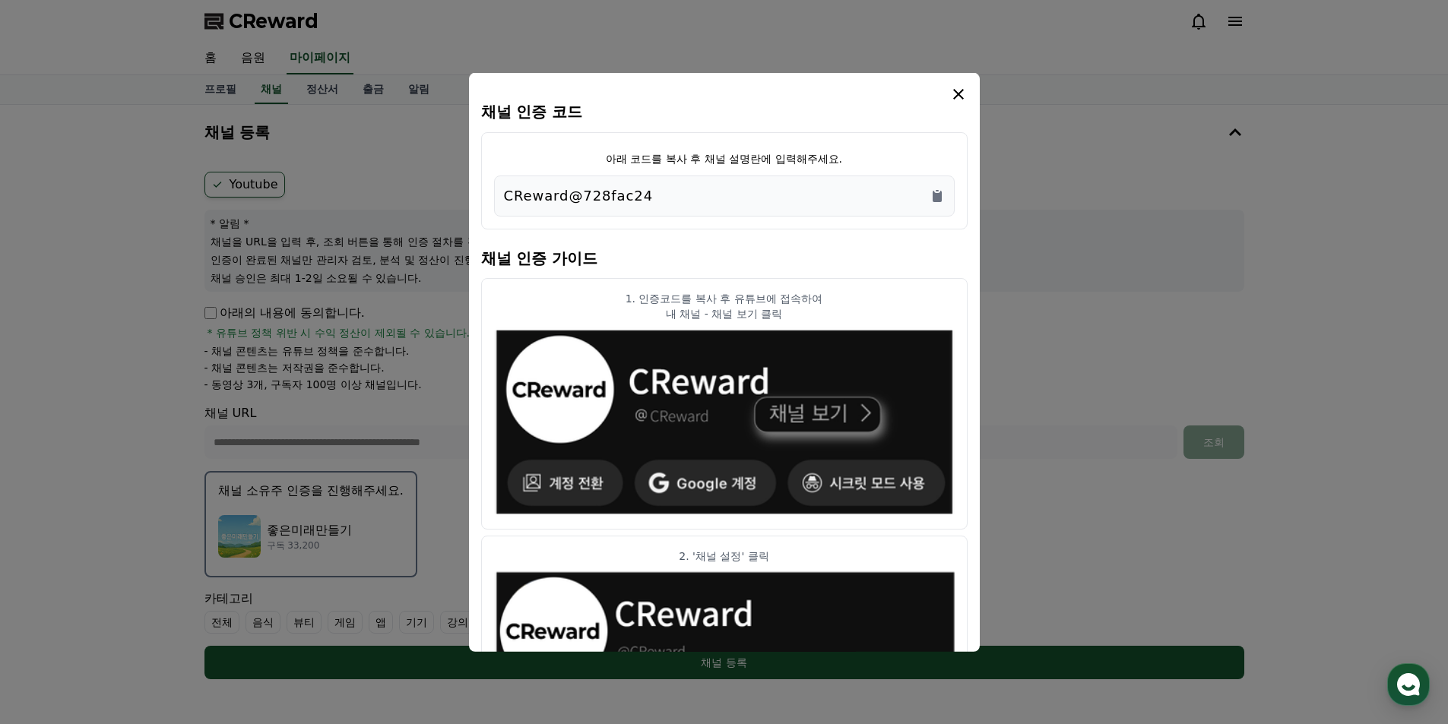
click at [960, 93] on icon "modal" at bounding box center [958, 93] width 11 height 11
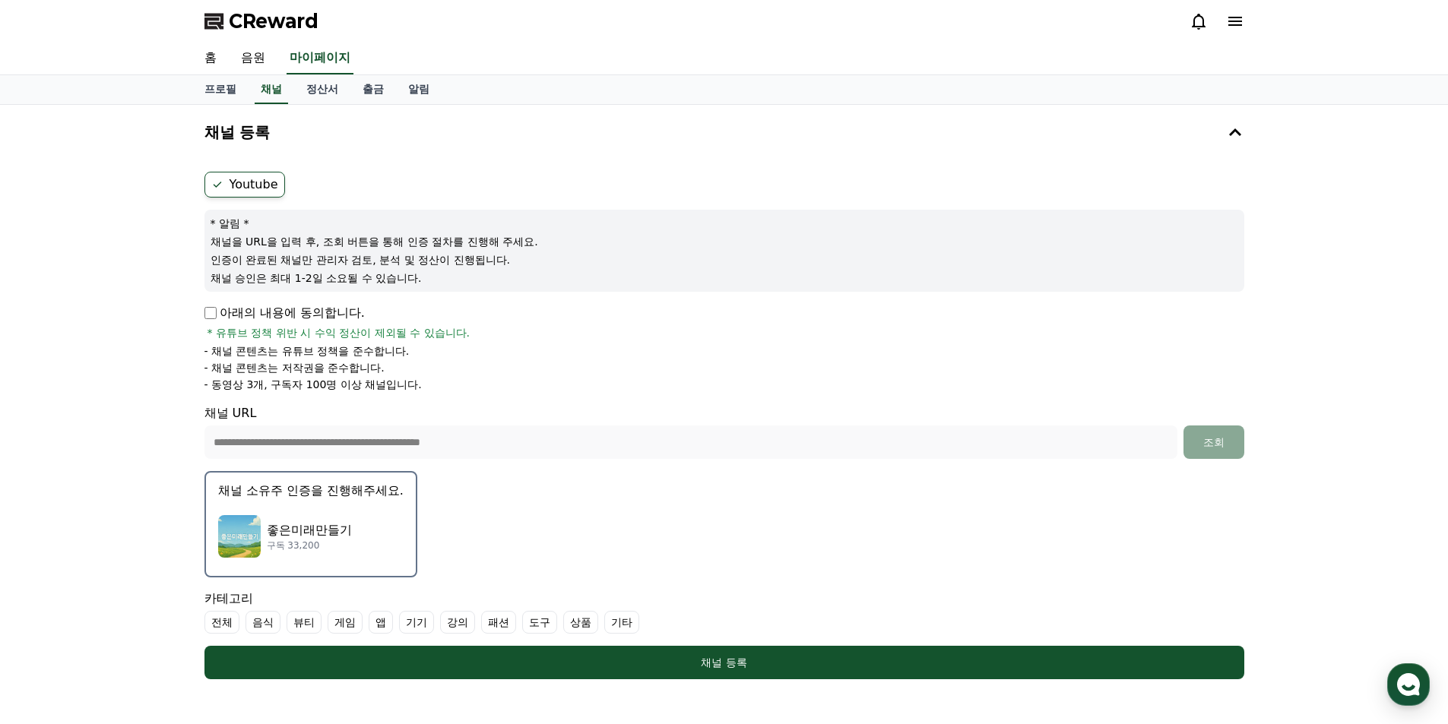
click at [343, 495] on p "채널 소유주 인증을 진행해주세요." at bounding box center [310, 491] width 185 height 18
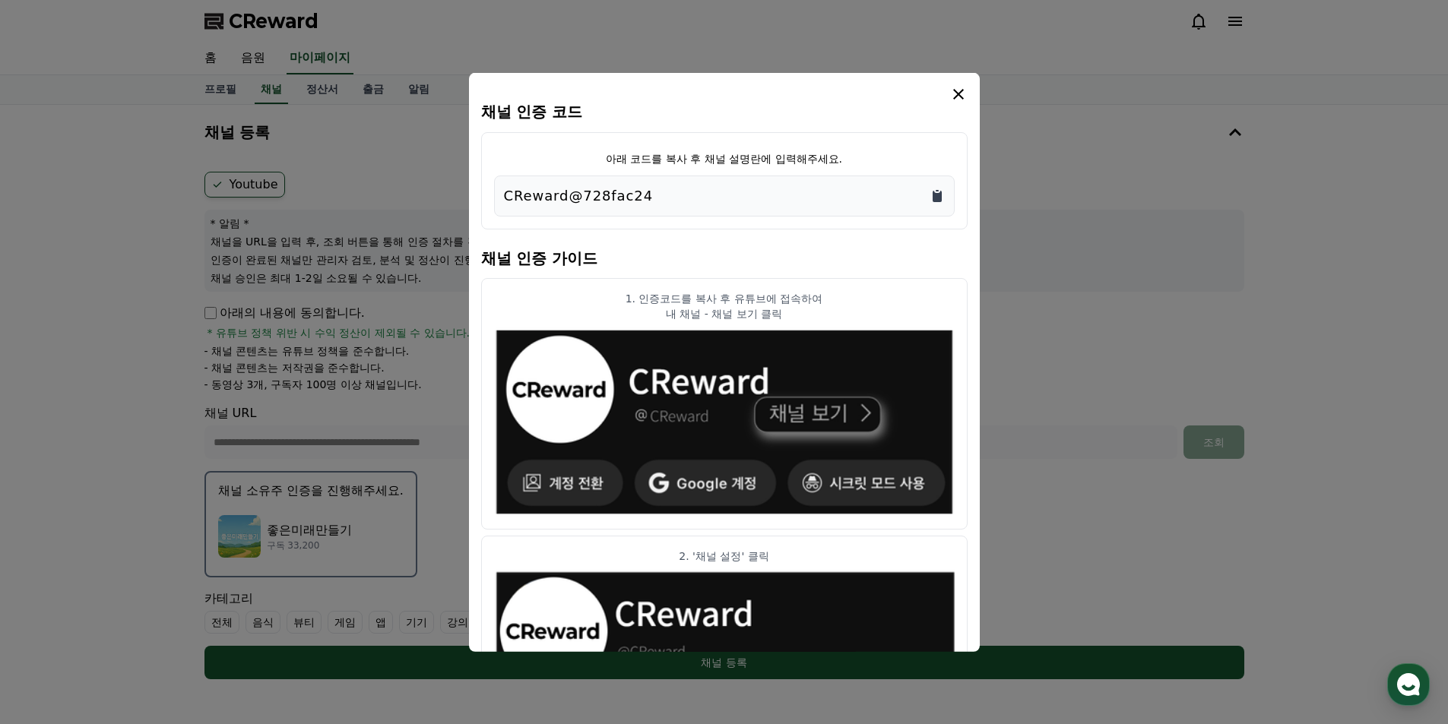
click at [936, 194] on icon "Copy to clipboard" at bounding box center [936, 195] width 9 height 11
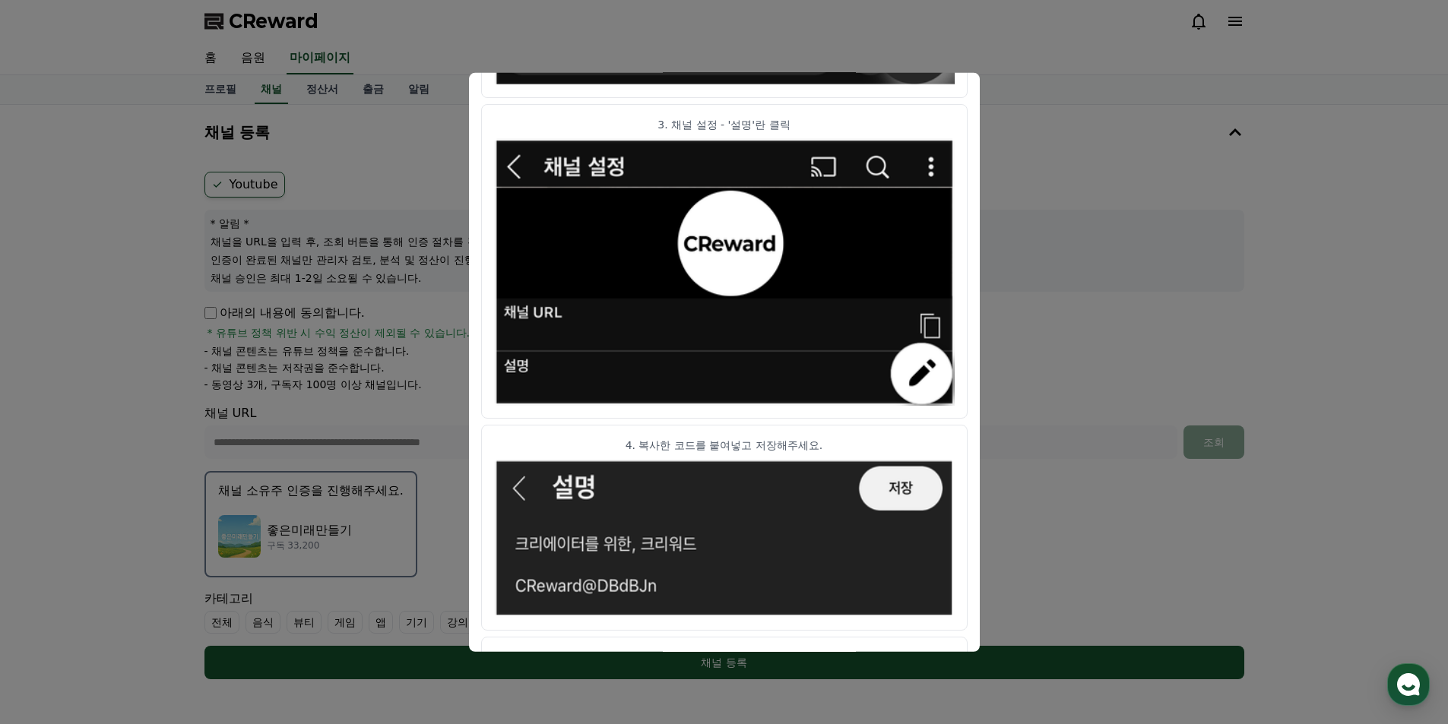
scroll to position [733, 0]
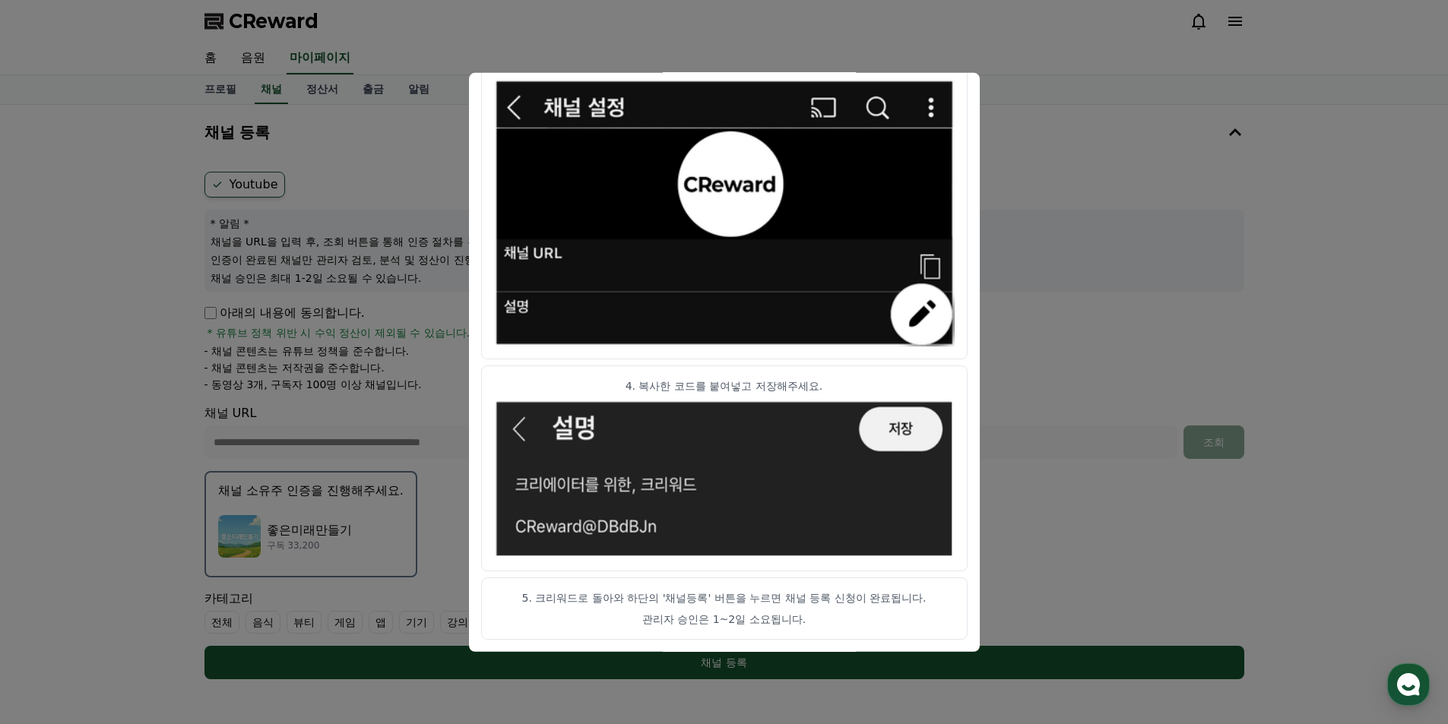
click at [397, 177] on button "close modal" at bounding box center [724, 362] width 1448 height 724
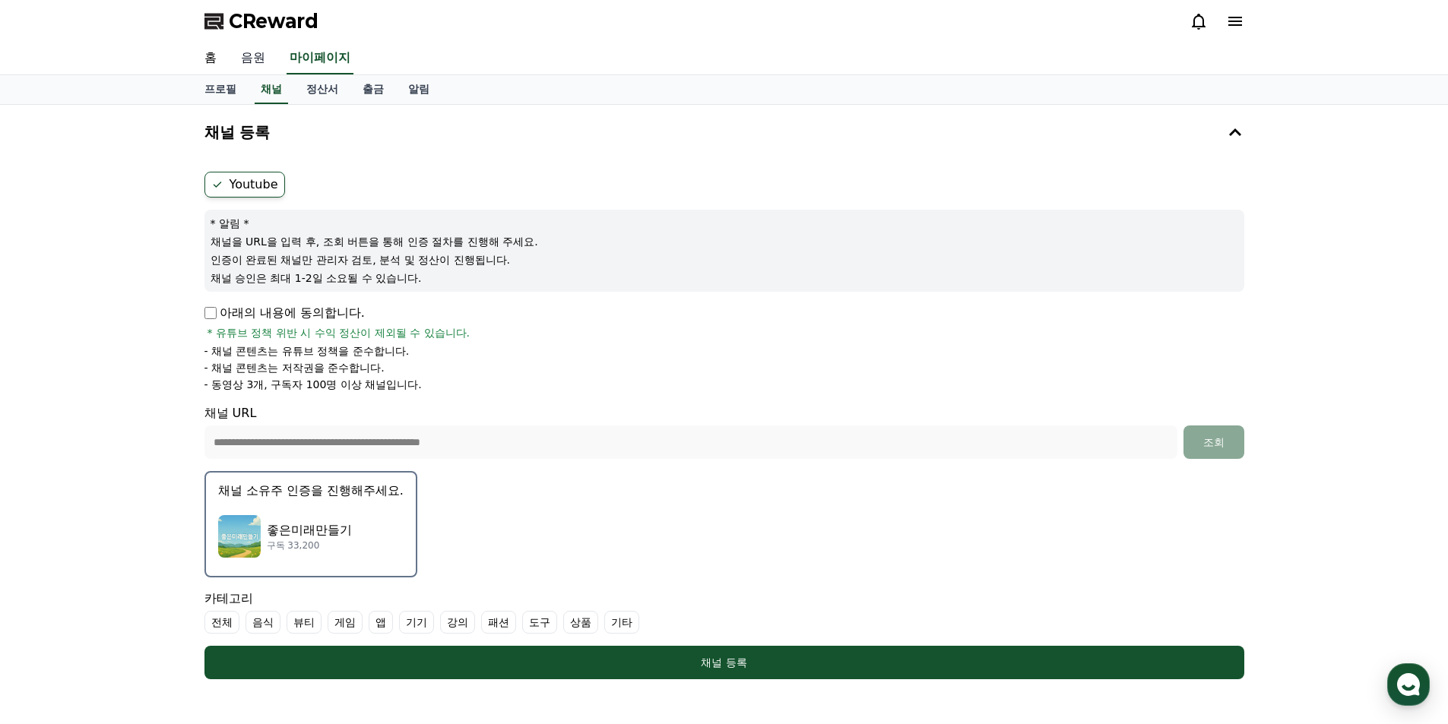
click at [258, 59] on link "음원" at bounding box center [253, 59] width 49 height 32
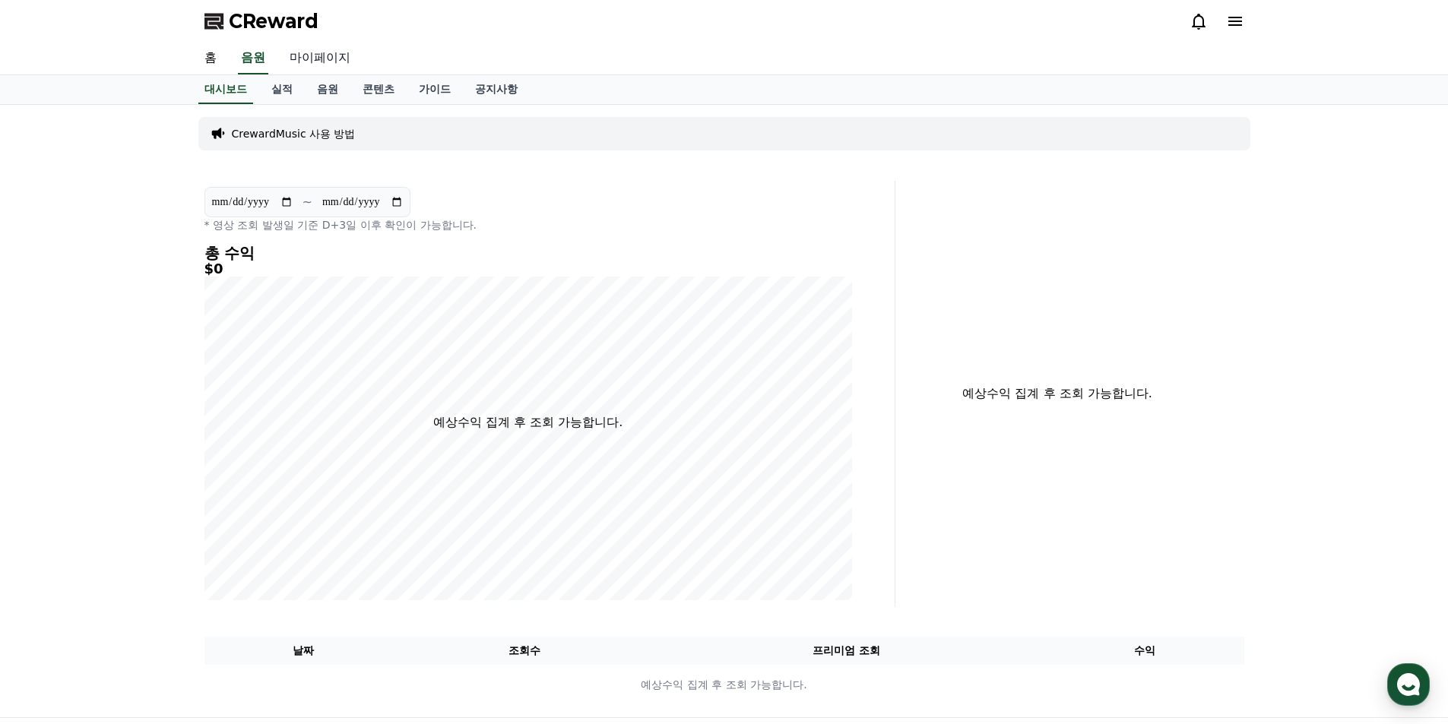
click at [334, 65] on link "마이페이지" at bounding box center [319, 59] width 85 height 32
select select "**********"
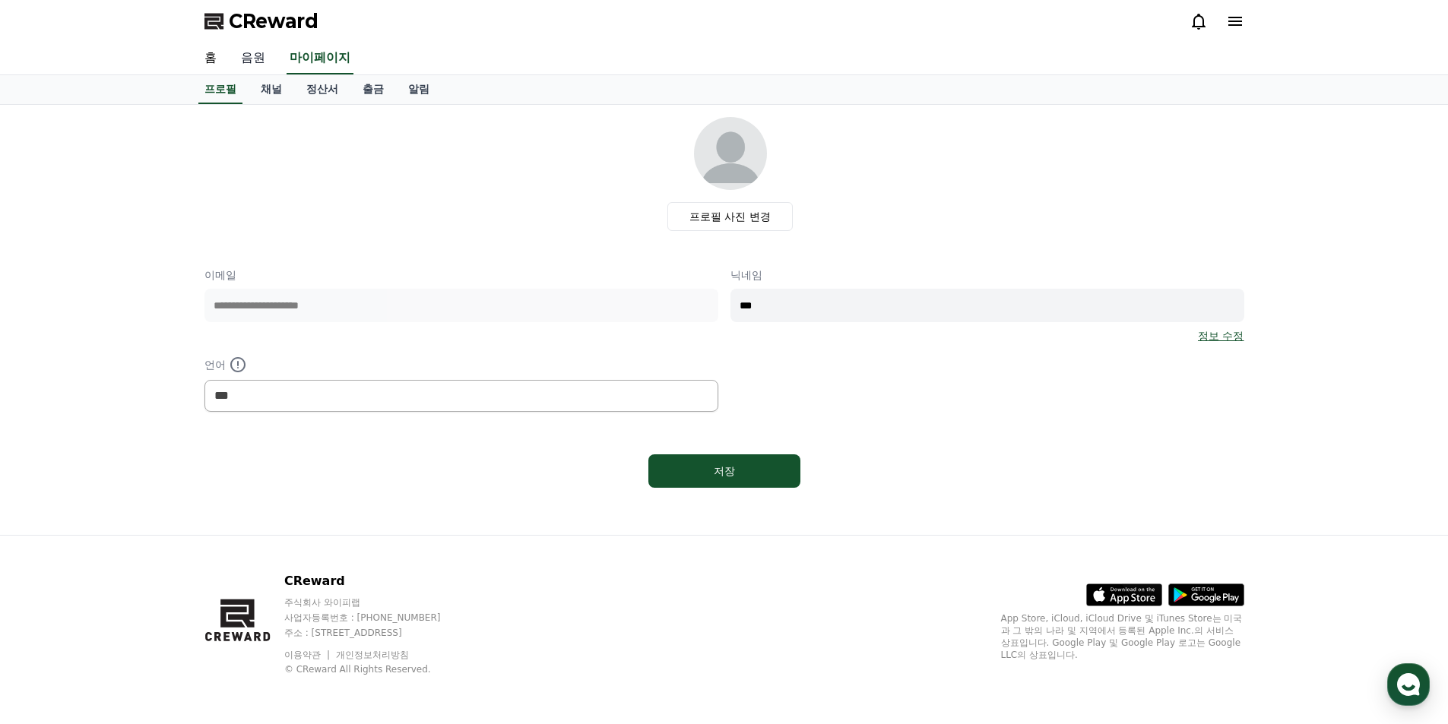
click at [236, 59] on link "음원" at bounding box center [253, 59] width 49 height 32
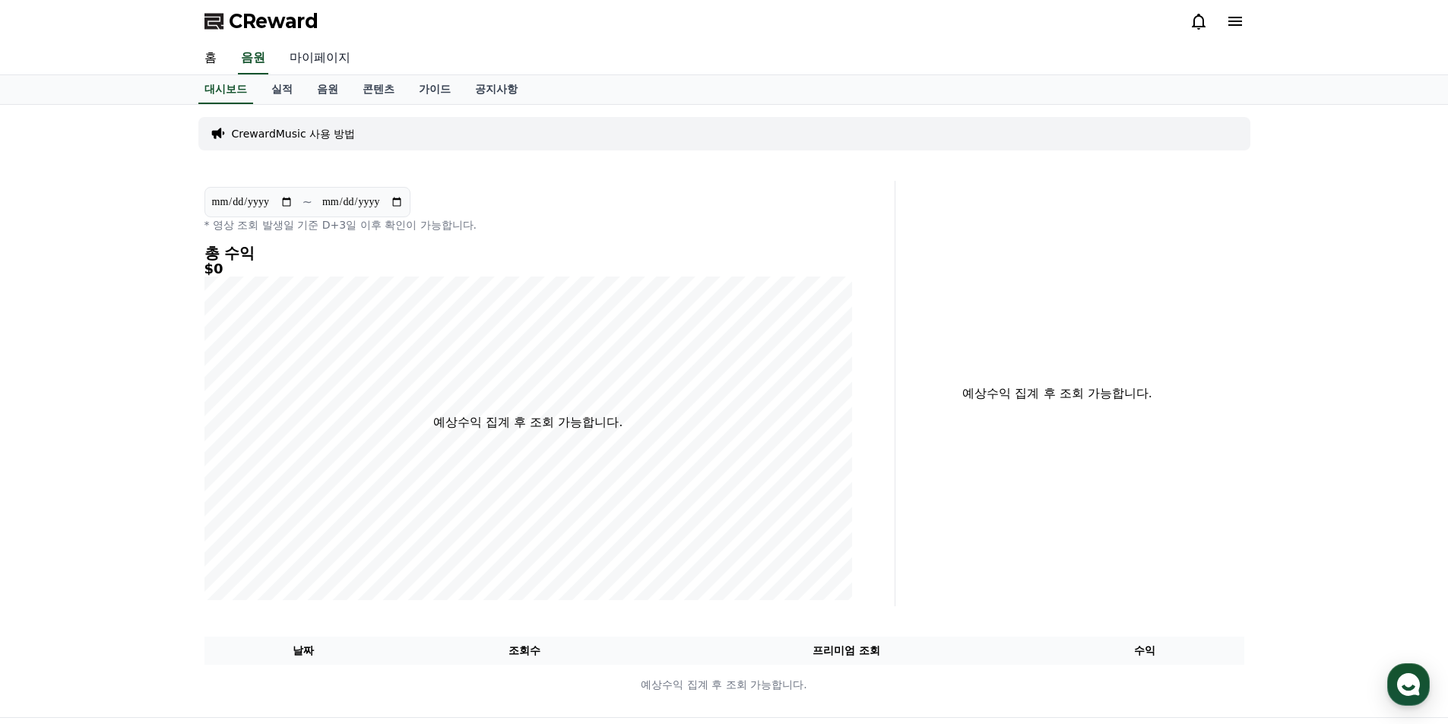
click at [324, 62] on link "마이페이지" at bounding box center [319, 59] width 85 height 32
select select "**********"
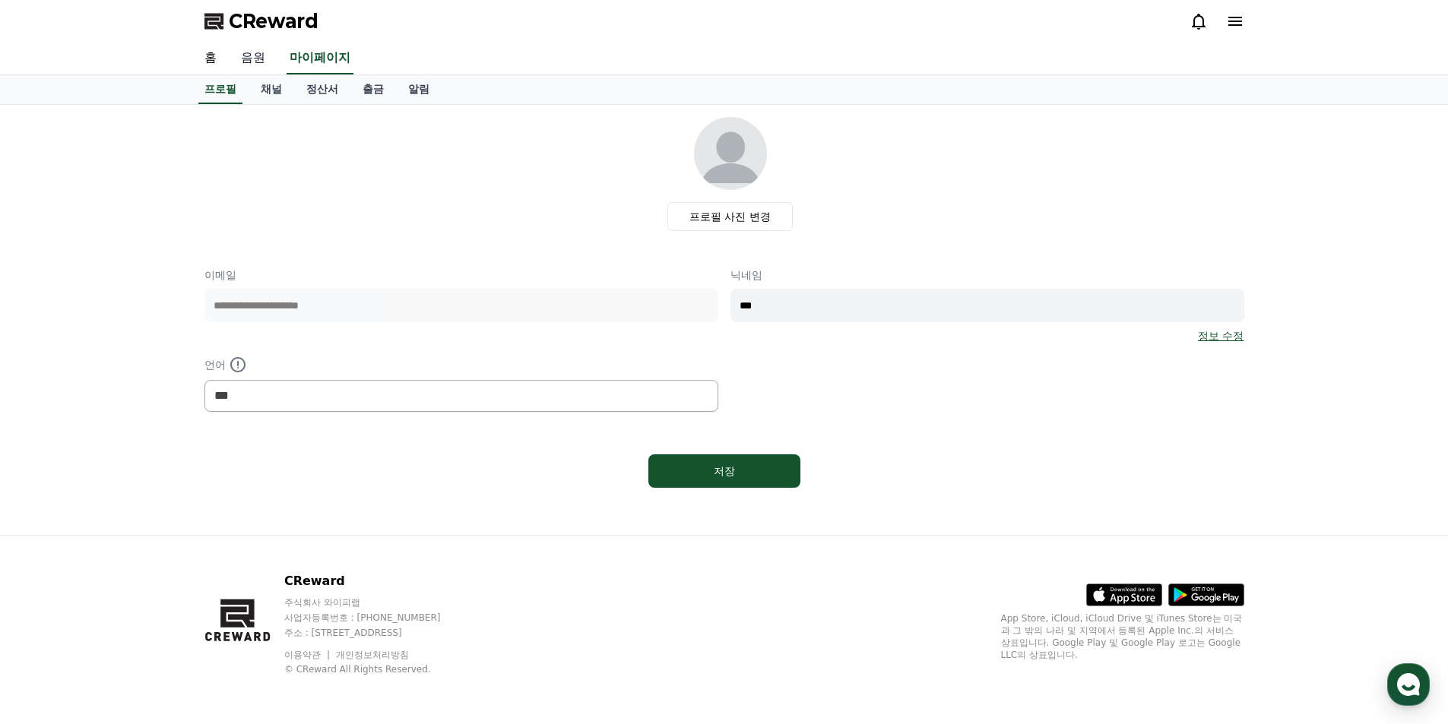
click at [252, 59] on link "음원" at bounding box center [253, 59] width 49 height 32
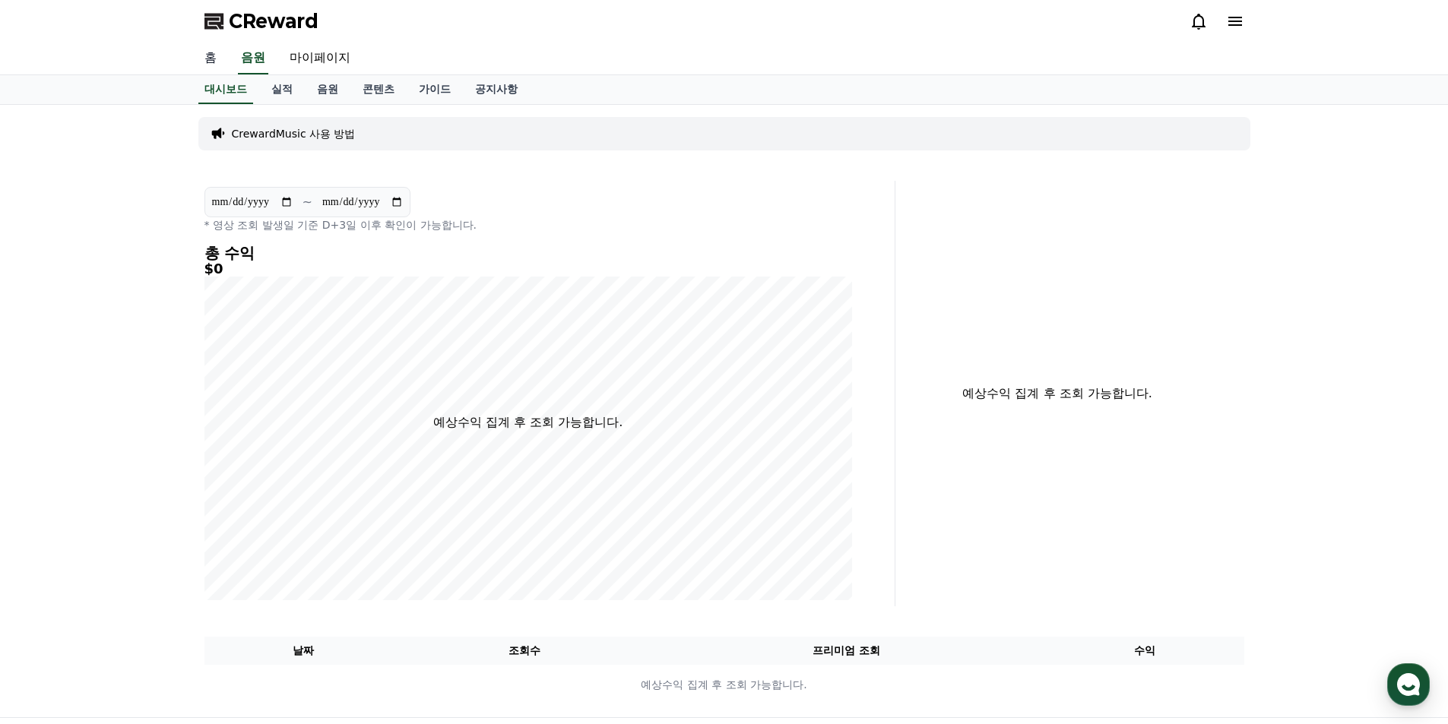
click at [210, 60] on link "홈" at bounding box center [210, 59] width 36 height 32
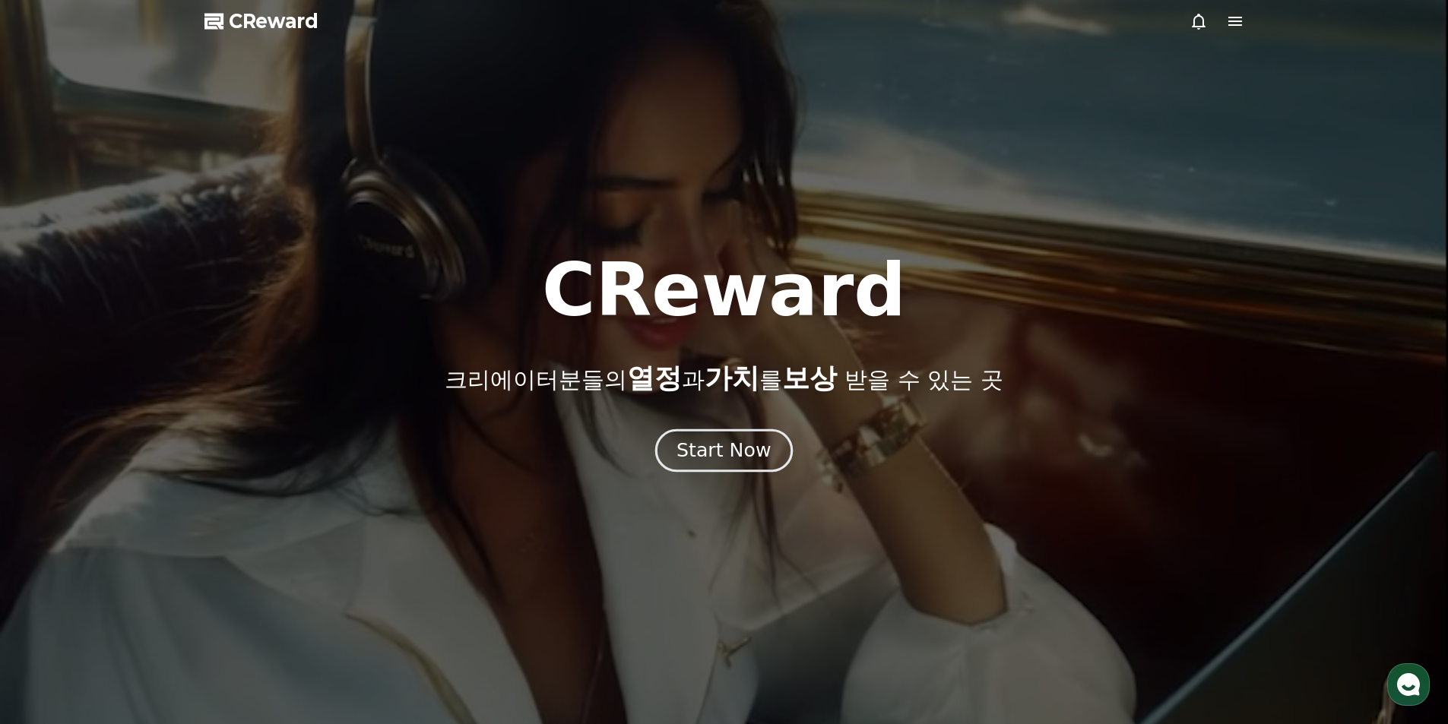
click at [755, 468] on button "Start Now" at bounding box center [724, 450] width 138 height 43
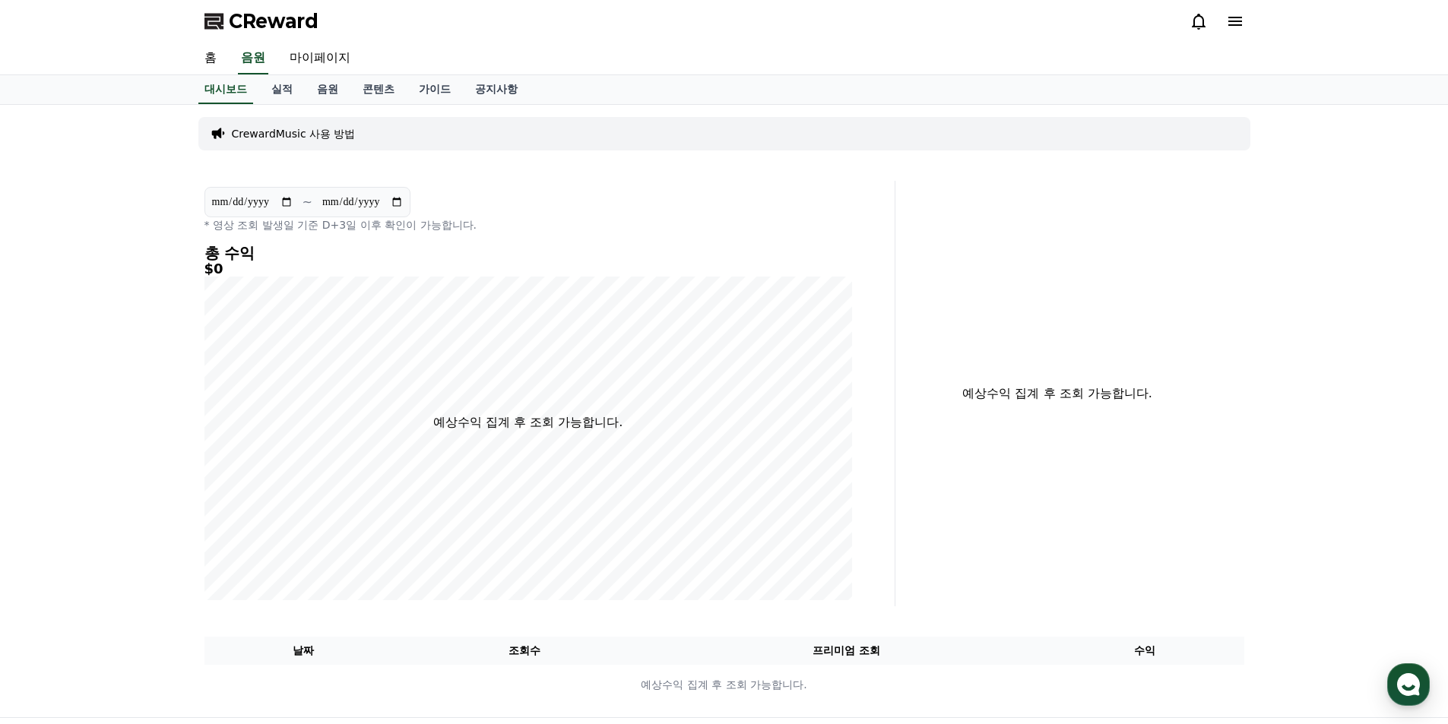
click at [333, 131] on p "CrewardMusic 사용 방법" at bounding box center [294, 133] width 124 height 15
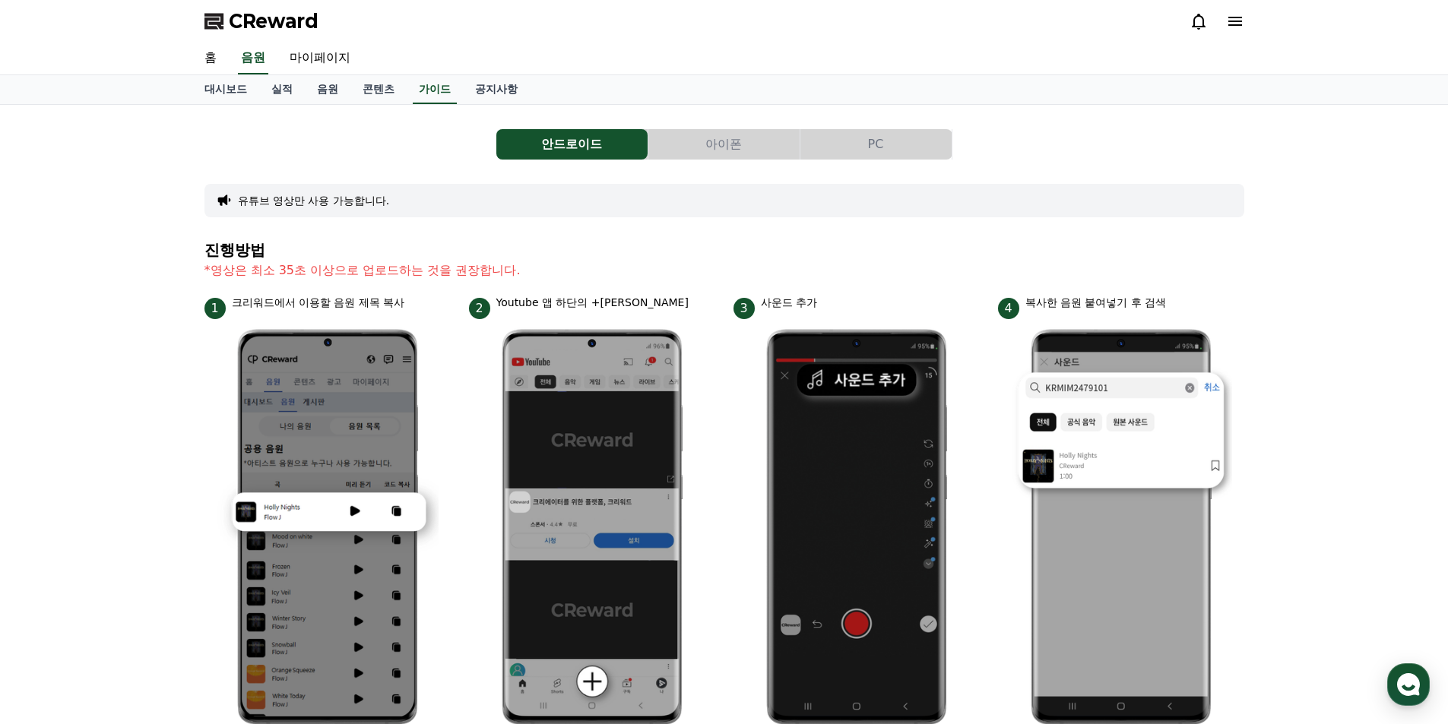
click at [1248, 20] on div "CReward" at bounding box center [724, 21] width 1064 height 43
click at [1239, 19] on icon at bounding box center [1235, 21] width 18 height 18
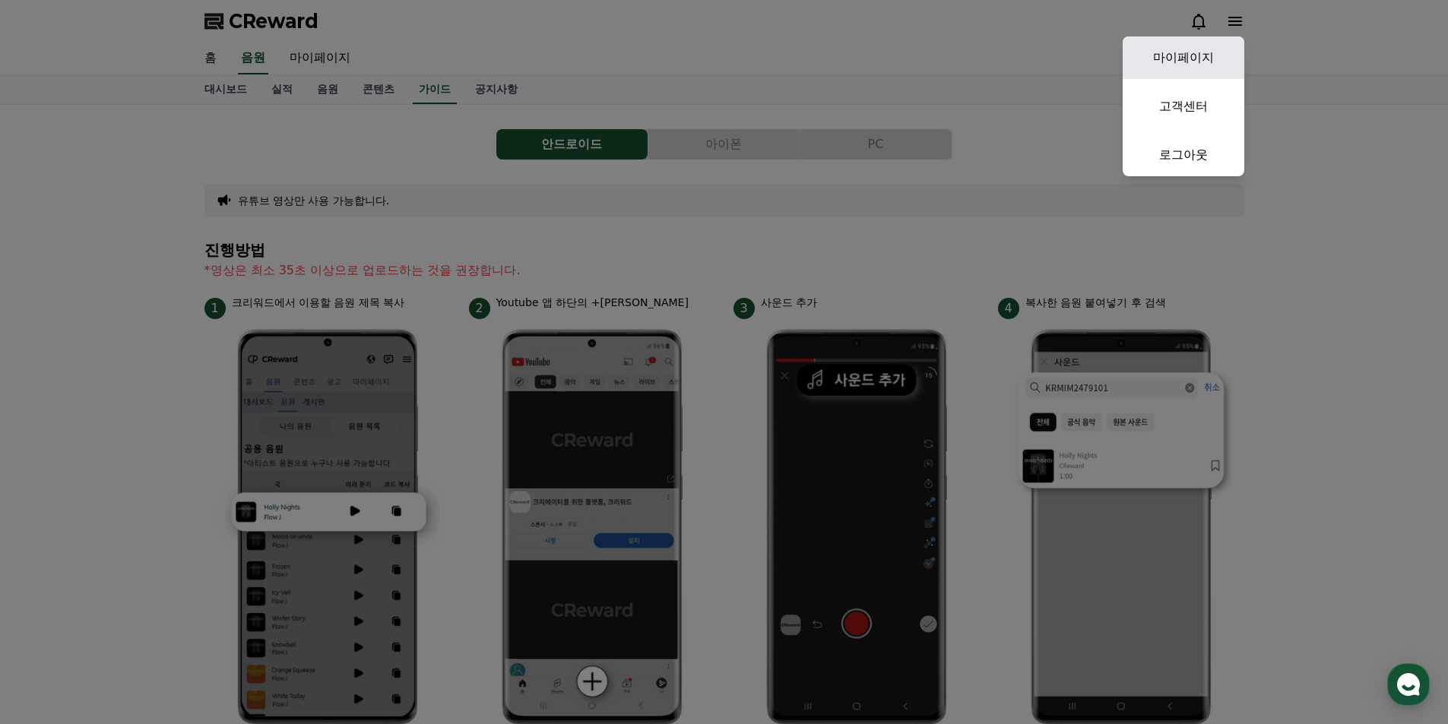
click at [1204, 60] on link "마이페이지" at bounding box center [1183, 57] width 122 height 43
select select "**********"
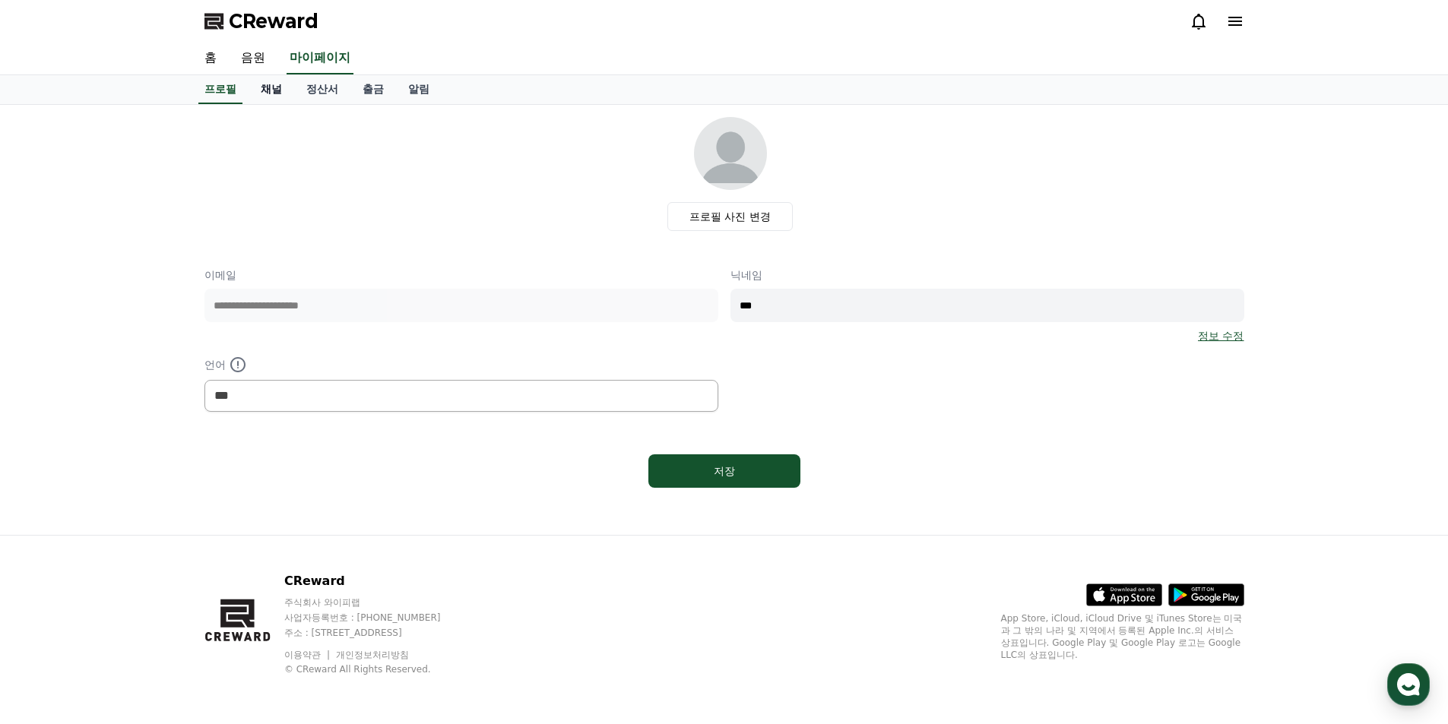
click at [270, 84] on link "채널" at bounding box center [271, 89] width 46 height 29
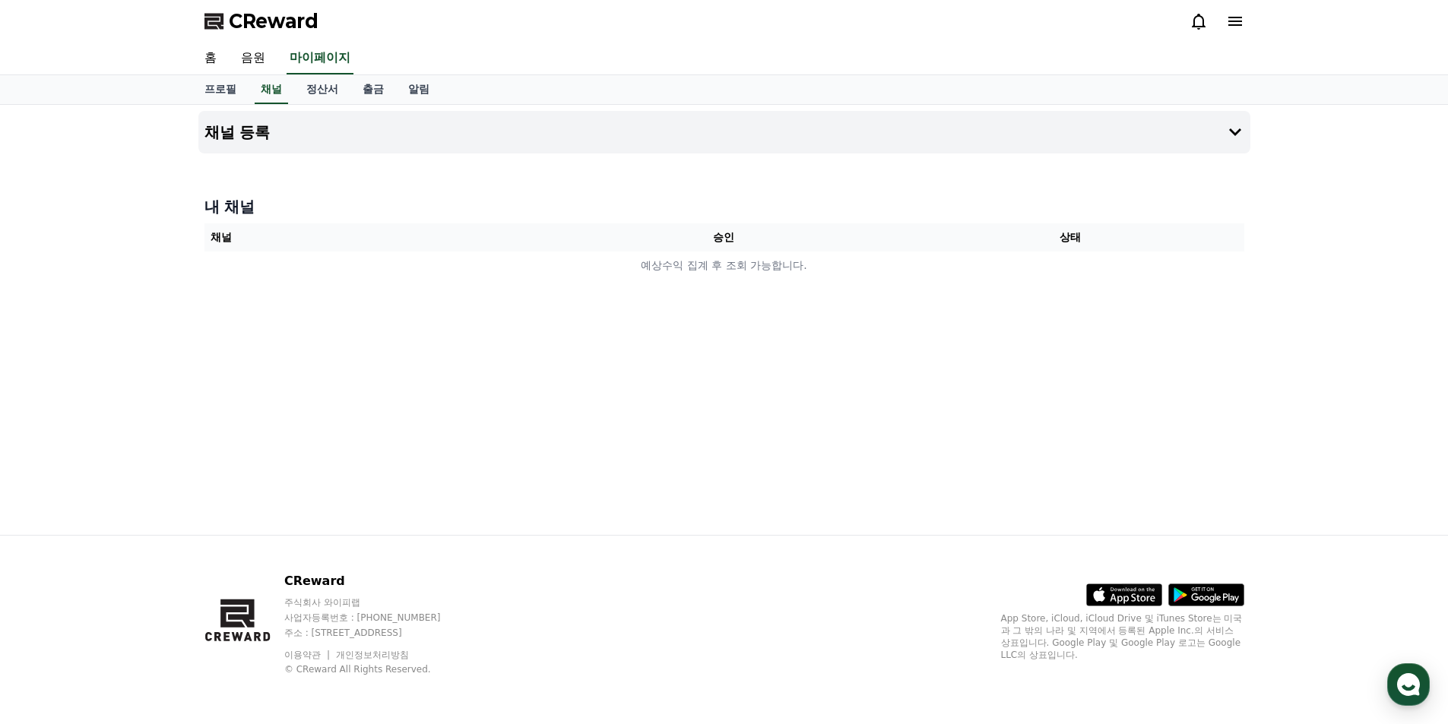
click at [561, 221] on div "내 채널 채널 승인 상태 예상수익 집계 후 조회 가능합니다." at bounding box center [724, 238] width 1052 height 96
click at [406, 122] on button "채널 등록" at bounding box center [724, 132] width 1052 height 43
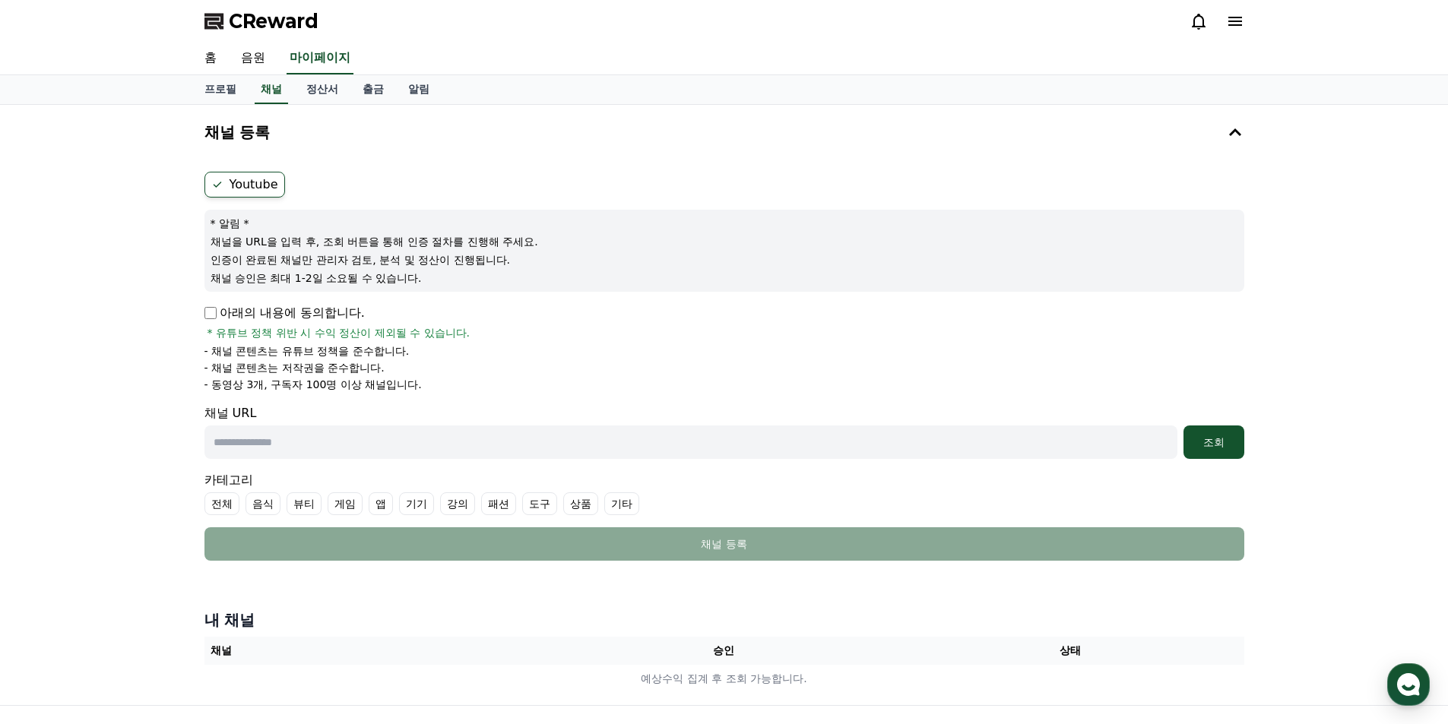
click at [609, 157] on div "채널 등록 Youtube * 알림 * 채널을 URL을 입력 후, 조회 버튼을 통해 인증 절차를 진행해 주세요. 인증이 완료된 채널만 관리자 검…" at bounding box center [724, 339] width 1052 height 456
click at [232, 179] on label "Youtube" at bounding box center [244, 185] width 81 height 26
click at [325, 93] on link "정산서" at bounding box center [322, 89] width 56 height 29
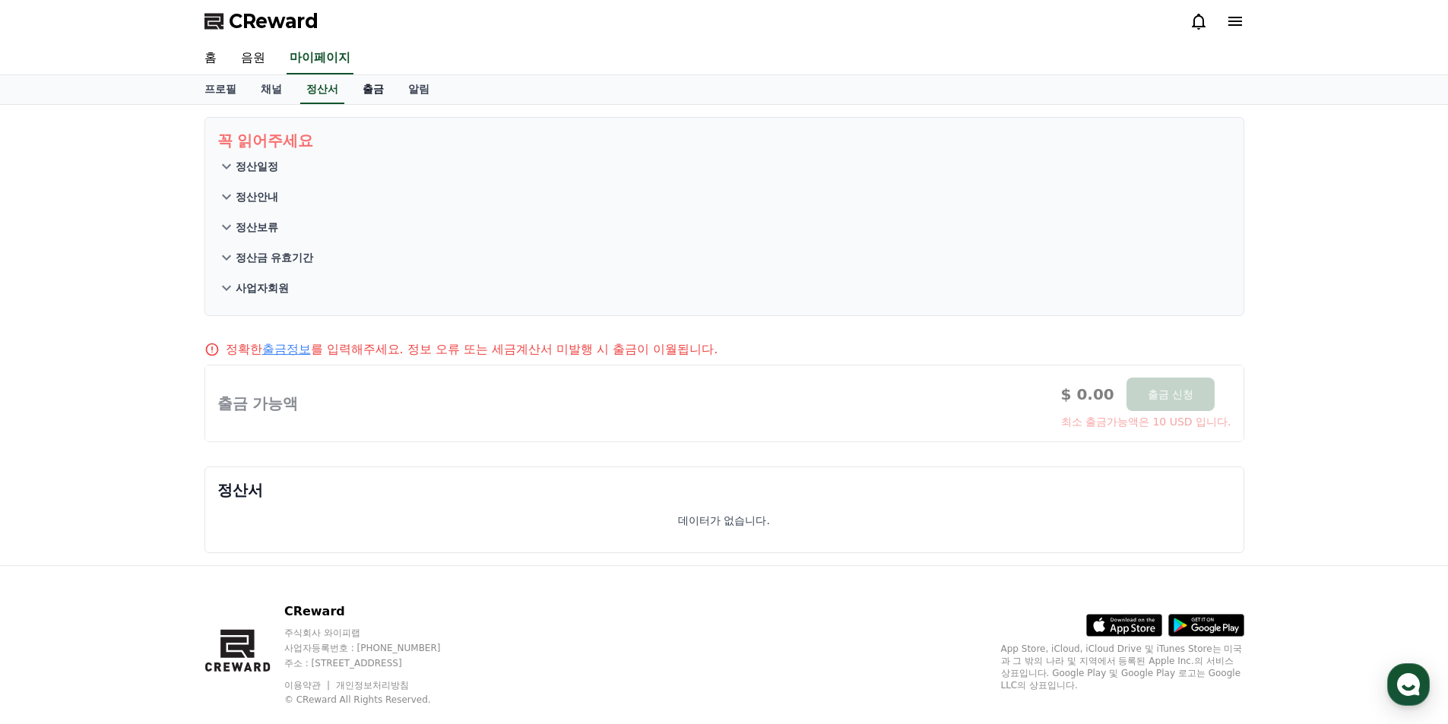
click at [374, 91] on link "출금" at bounding box center [373, 89] width 46 height 29
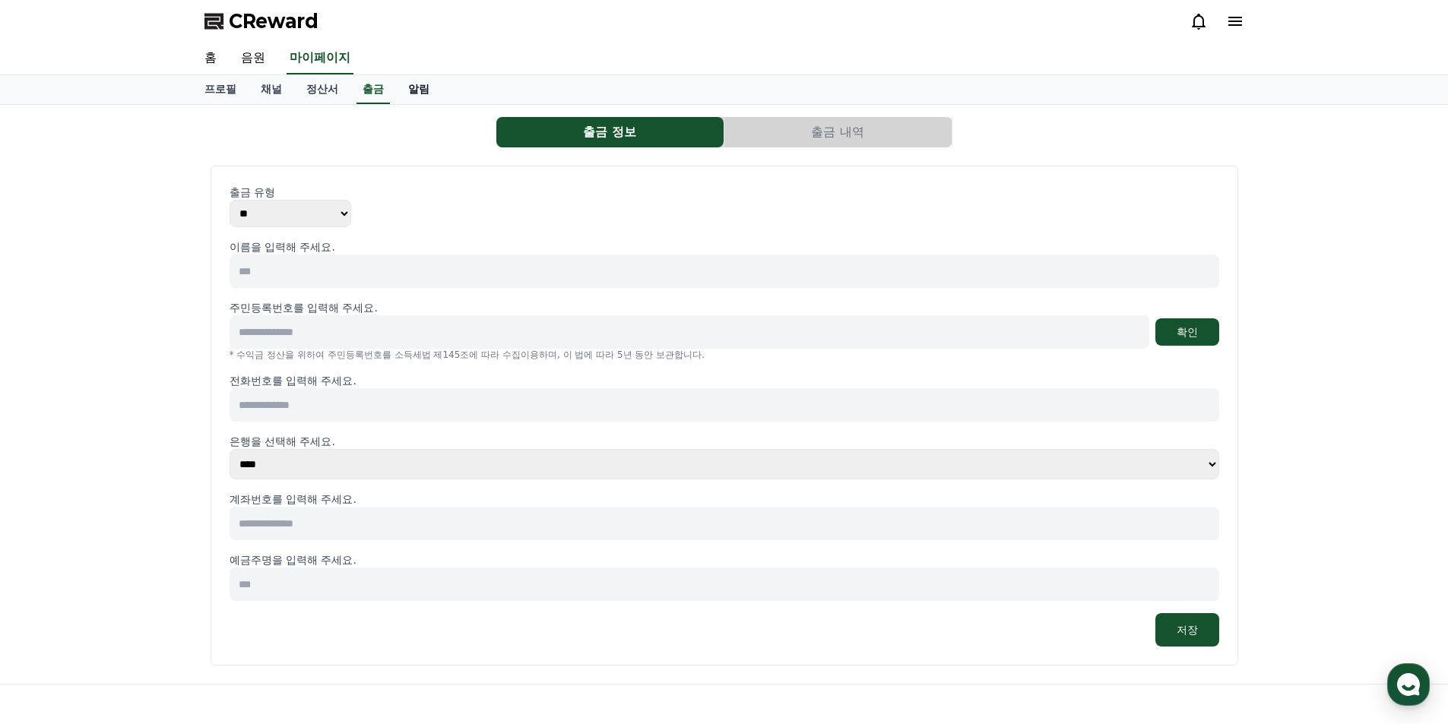
click at [416, 93] on link "알림" at bounding box center [419, 89] width 46 height 29
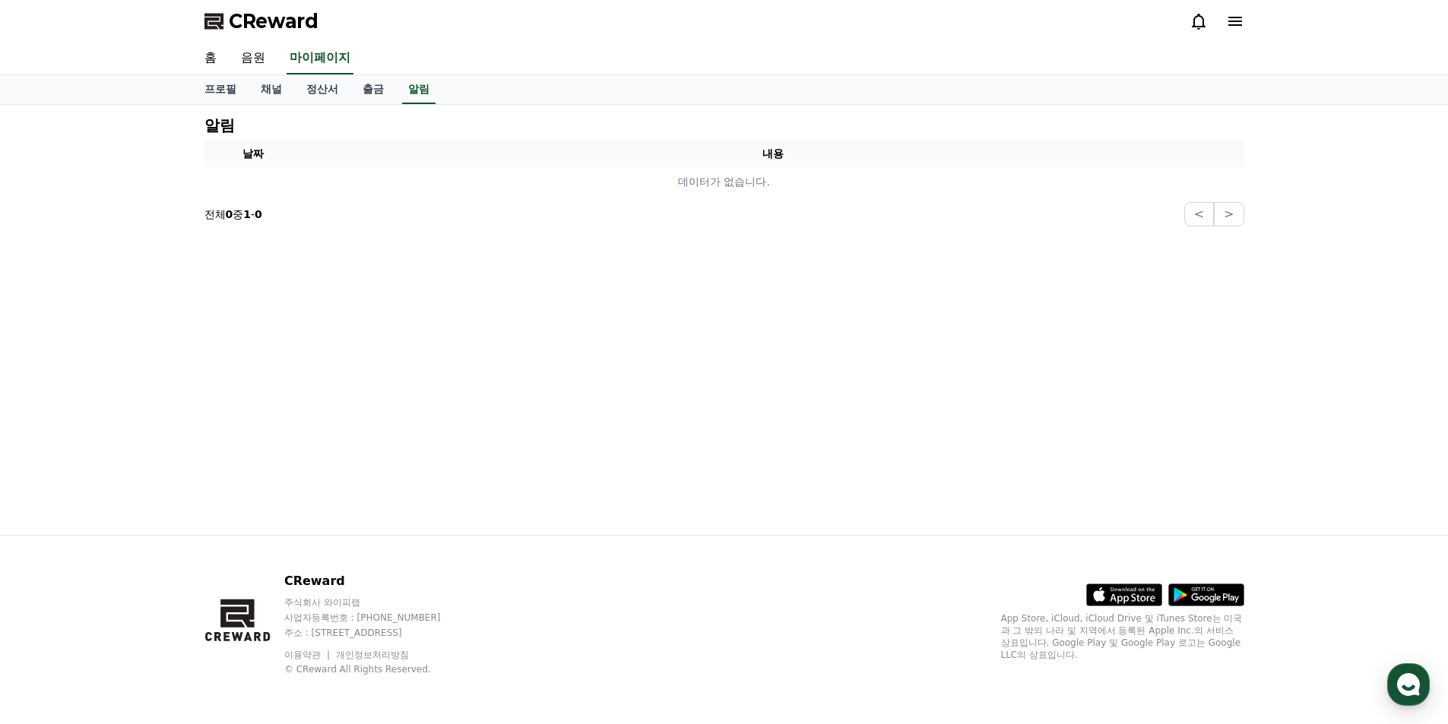
click at [251, 210] on strong "1" at bounding box center [247, 214] width 8 height 12
click at [278, 225] on section "전체 0 중 1 - 0 < >" at bounding box center [724, 214] width 1040 height 24
click at [210, 93] on link "프로필" at bounding box center [220, 89] width 56 height 29
select select "**********"
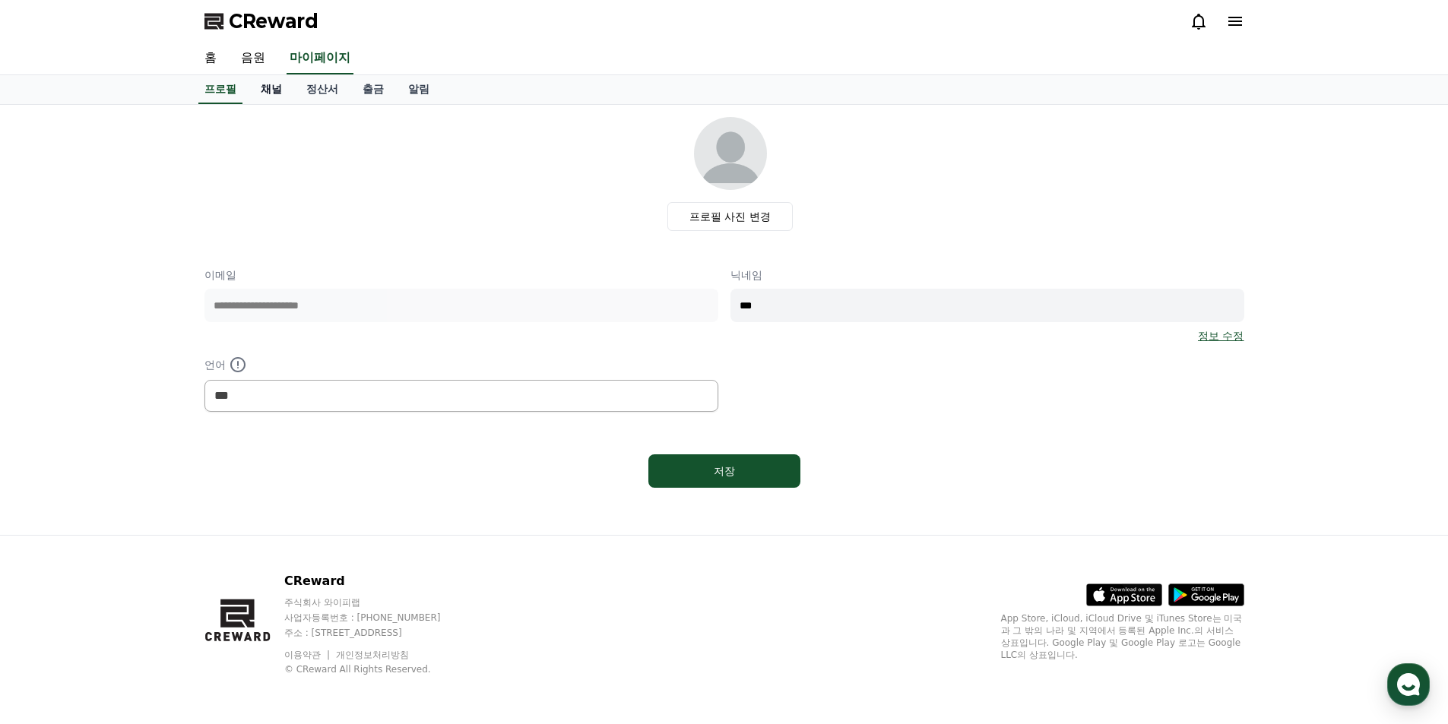
click at [266, 91] on link "채널" at bounding box center [271, 89] width 46 height 29
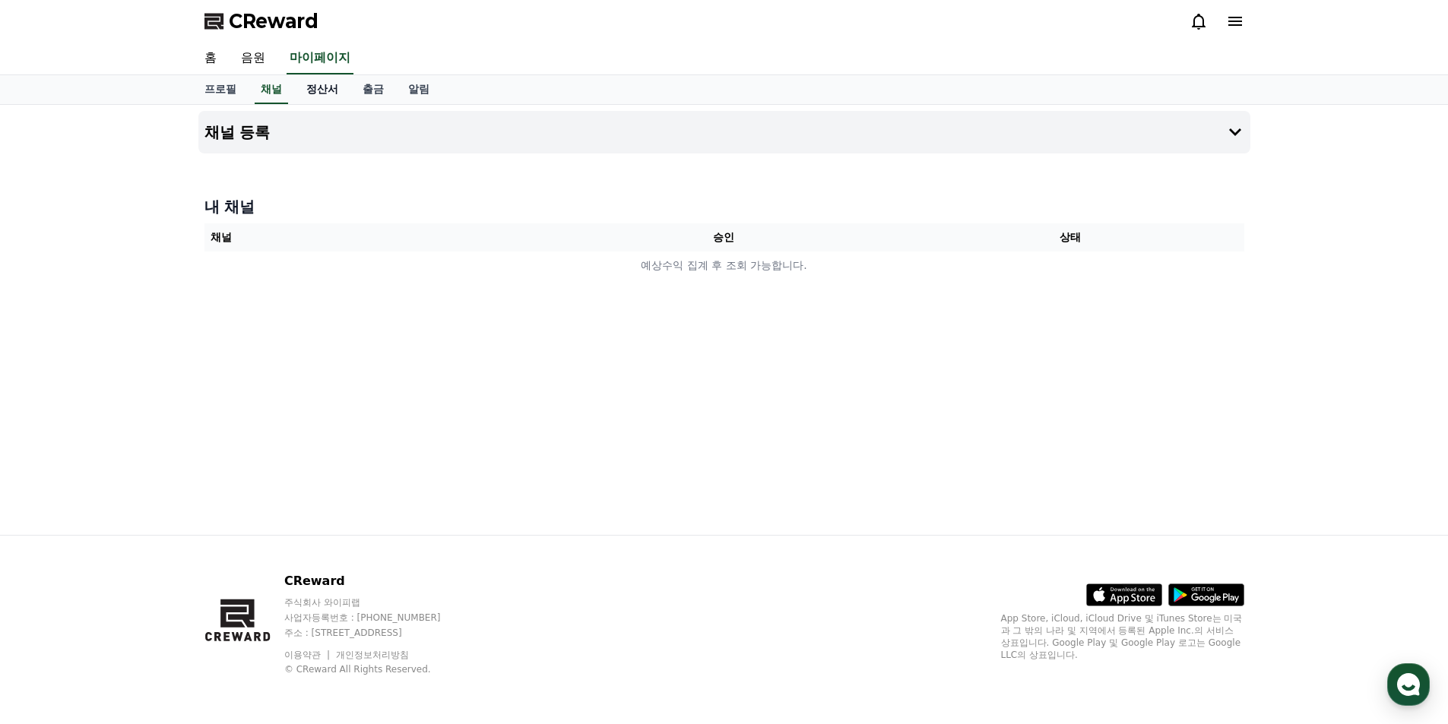
click at [300, 90] on link "정산서" at bounding box center [322, 89] width 56 height 29
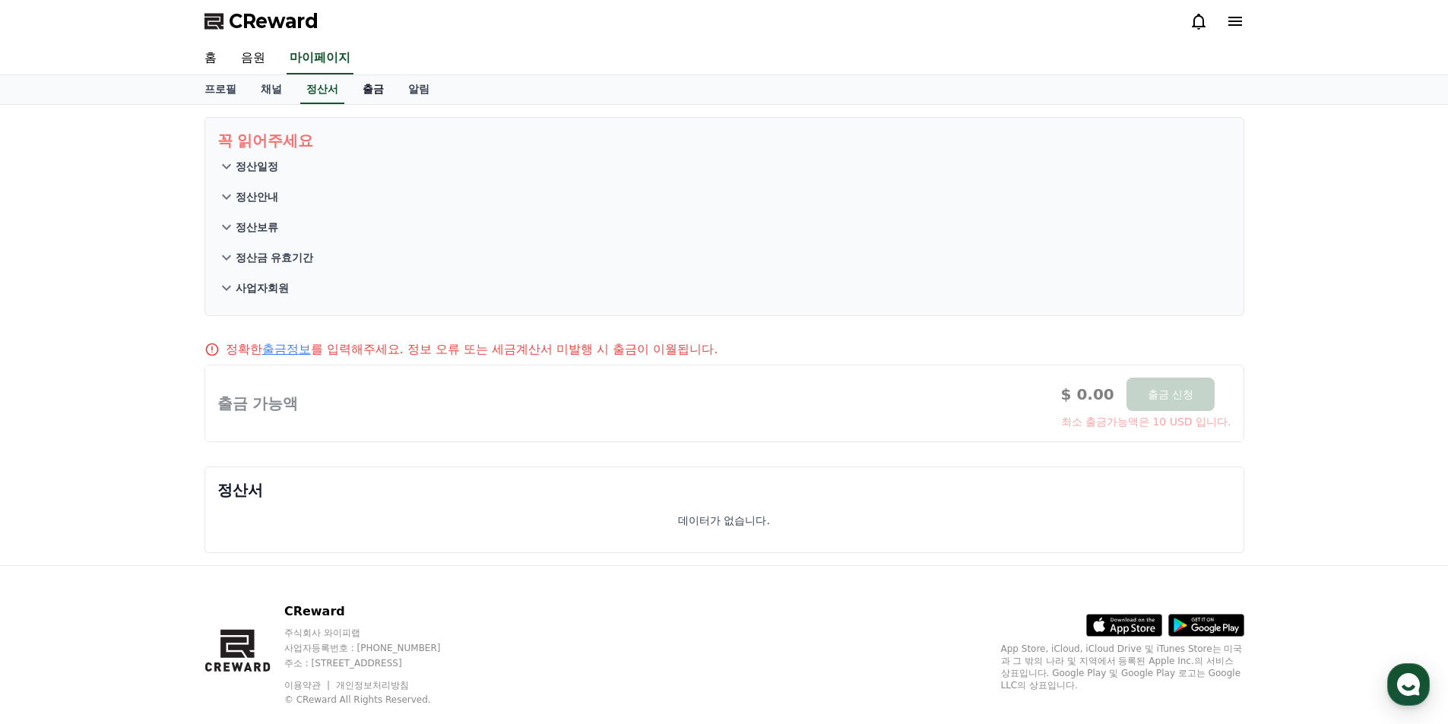
click at [350, 89] on link "출금" at bounding box center [373, 89] width 46 height 29
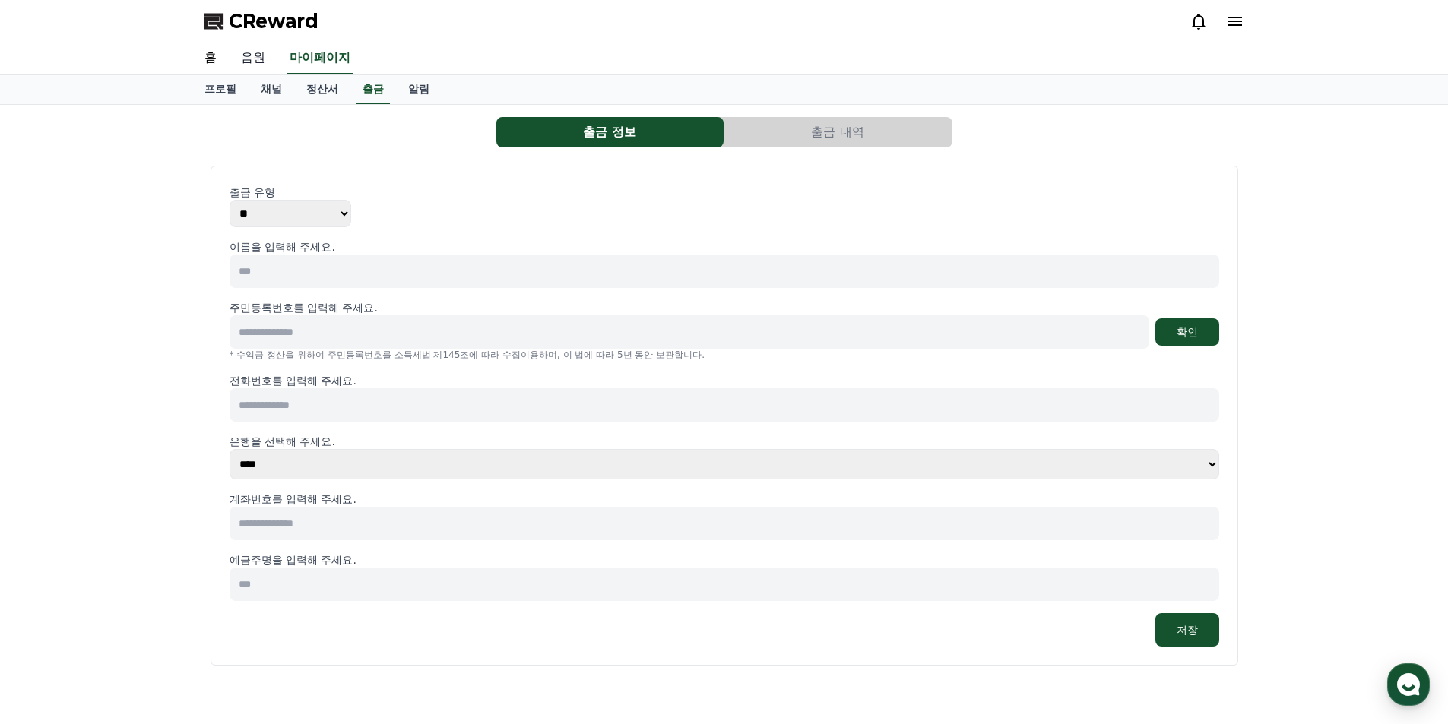
click at [254, 59] on link "음원" at bounding box center [253, 59] width 49 height 32
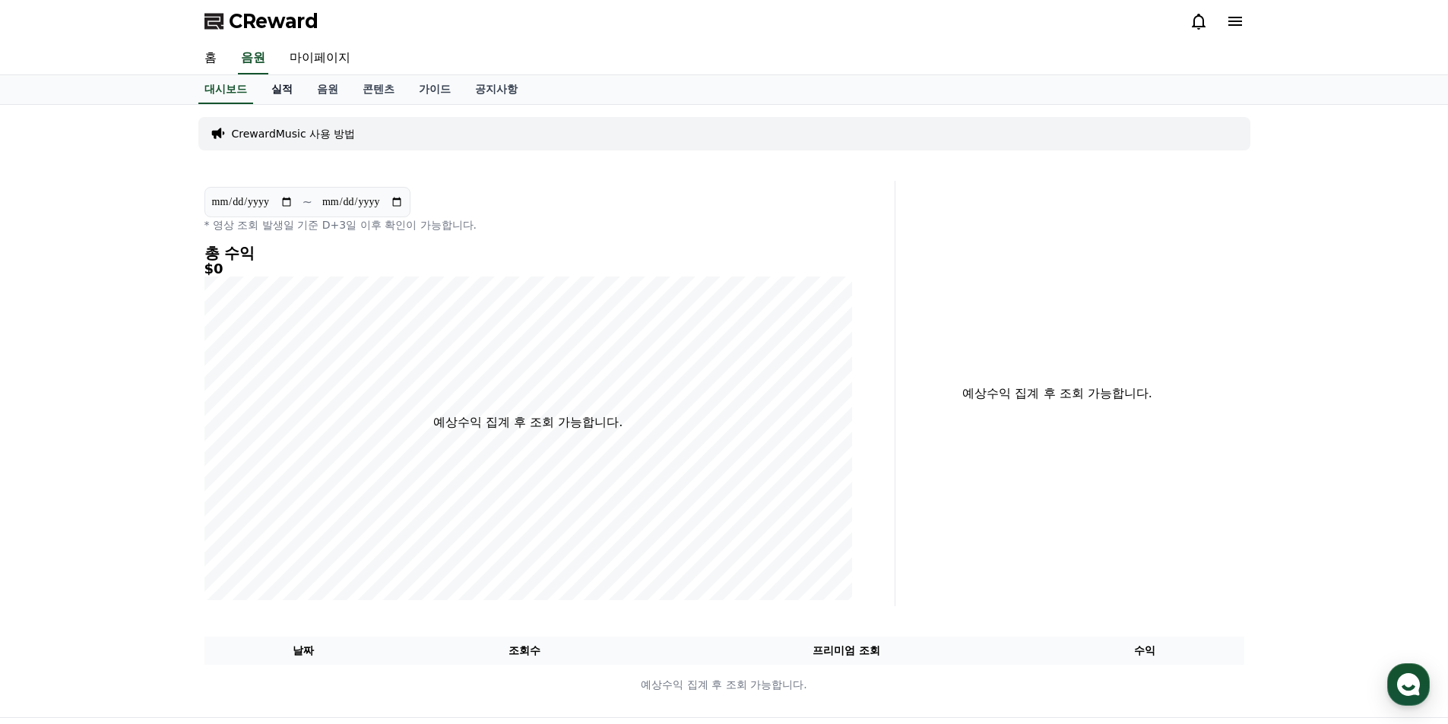
click at [285, 91] on link "실적" at bounding box center [282, 89] width 46 height 29
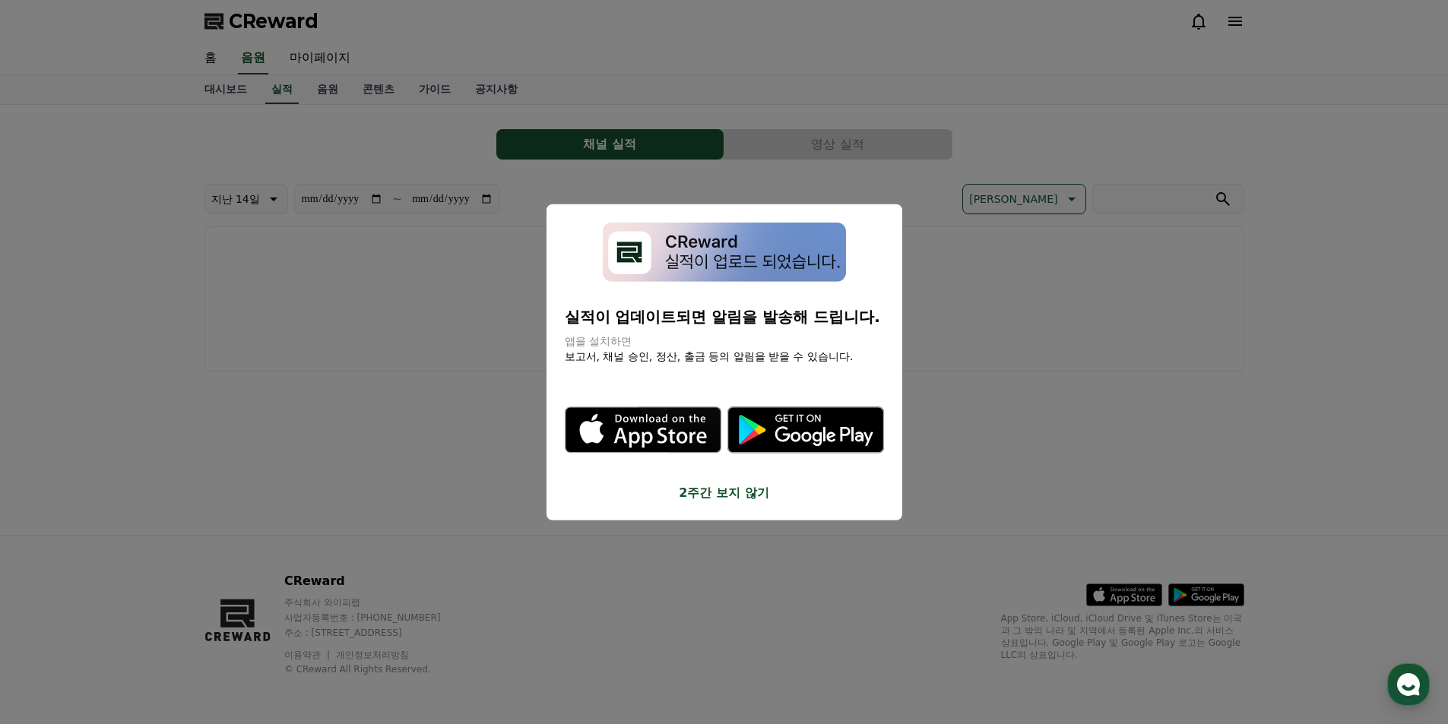
click at [971, 299] on button "close modal" at bounding box center [724, 362] width 1448 height 724
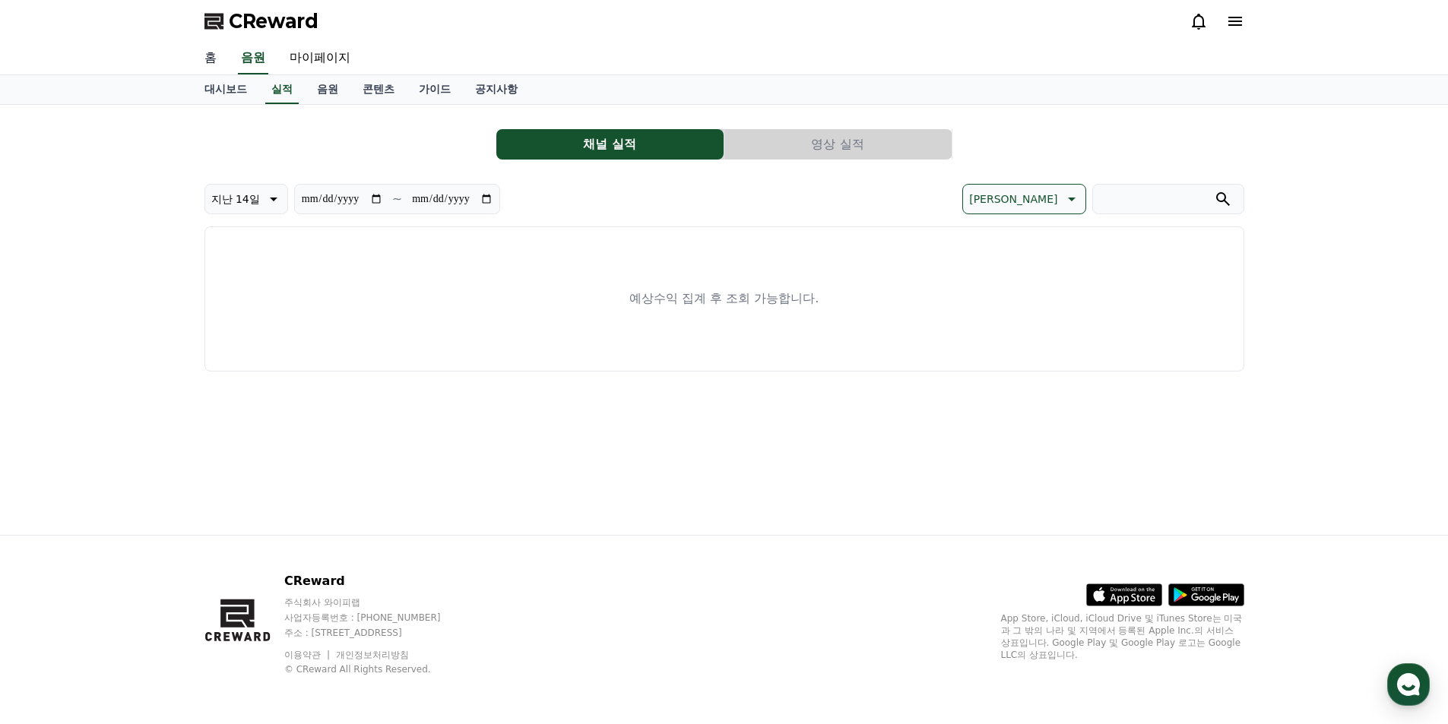
click at [210, 61] on link "홈" at bounding box center [210, 59] width 36 height 32
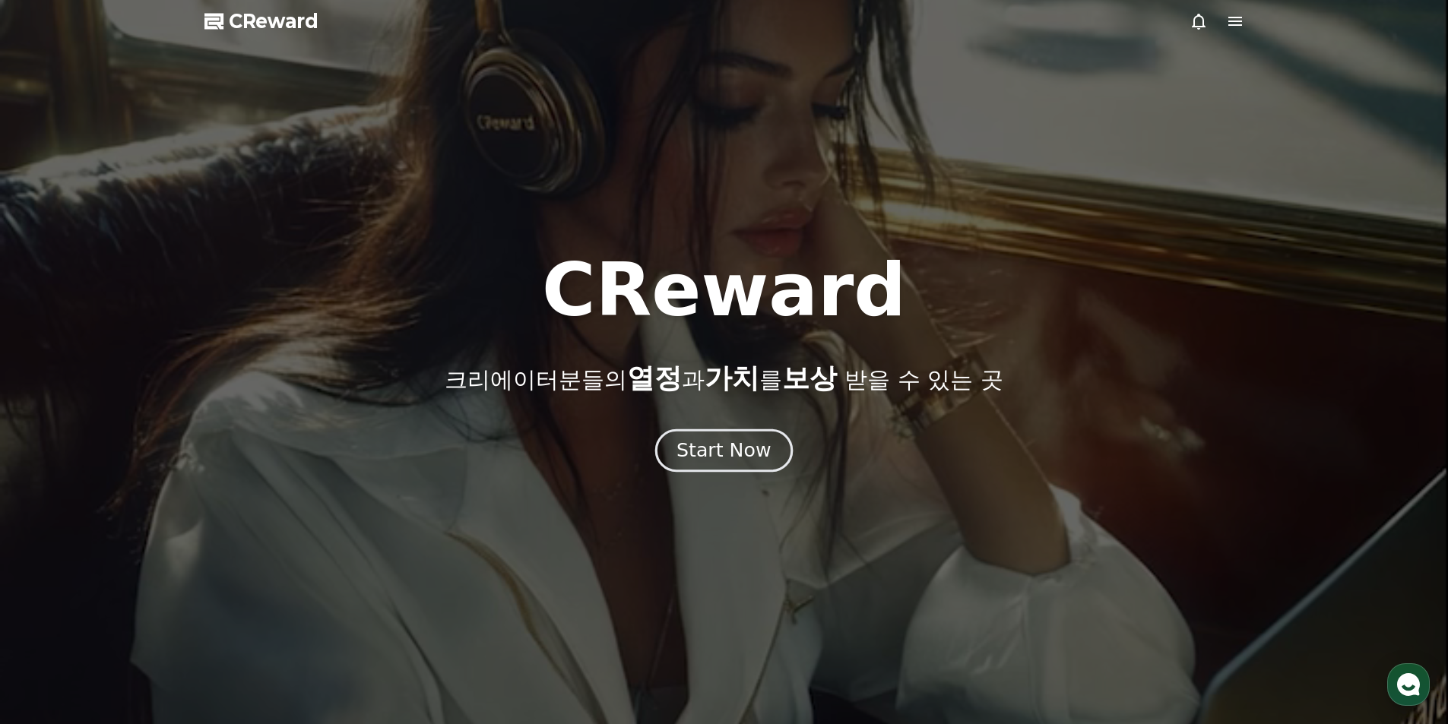
click at [781, 451] on button "Start Now" at bounding box center [724, 450] width 138 height 43
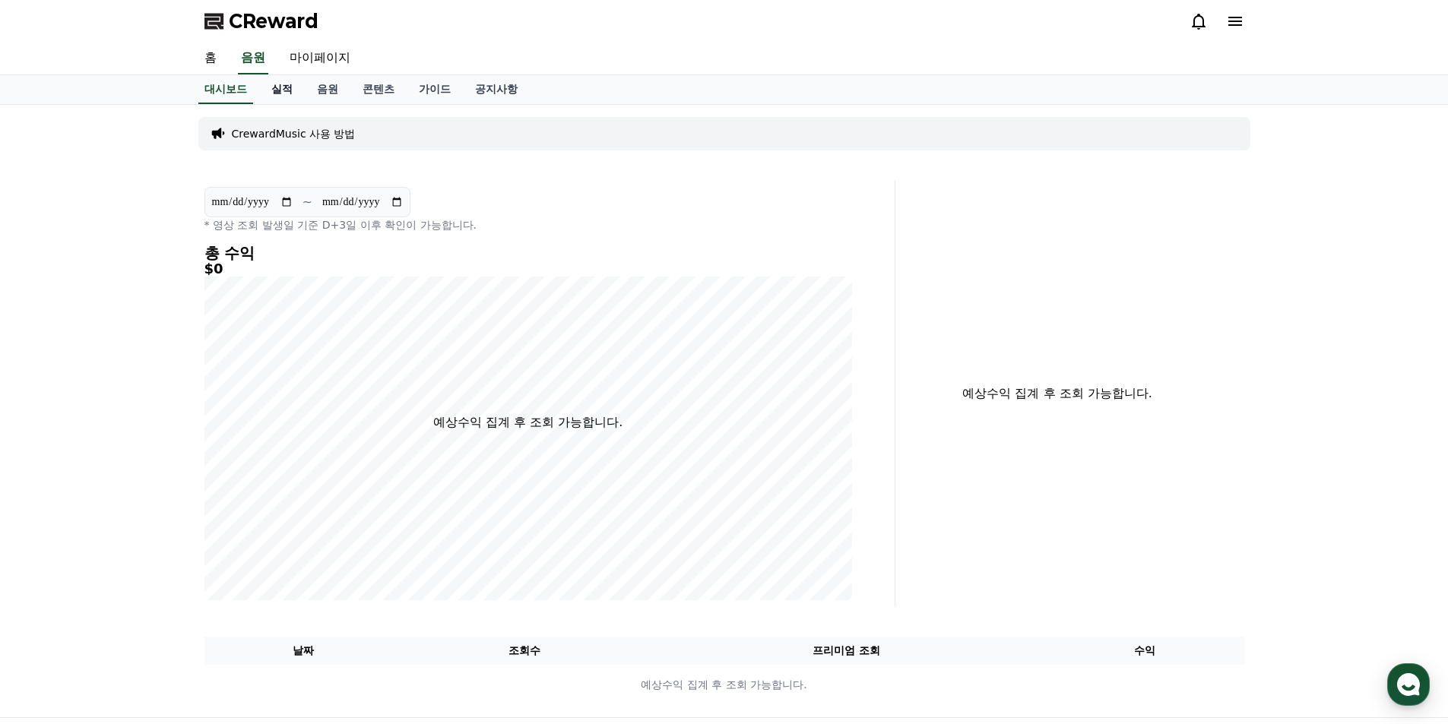
click at [283, 90] on link "실적" at bounding box center [282, 89] width 46 height 29
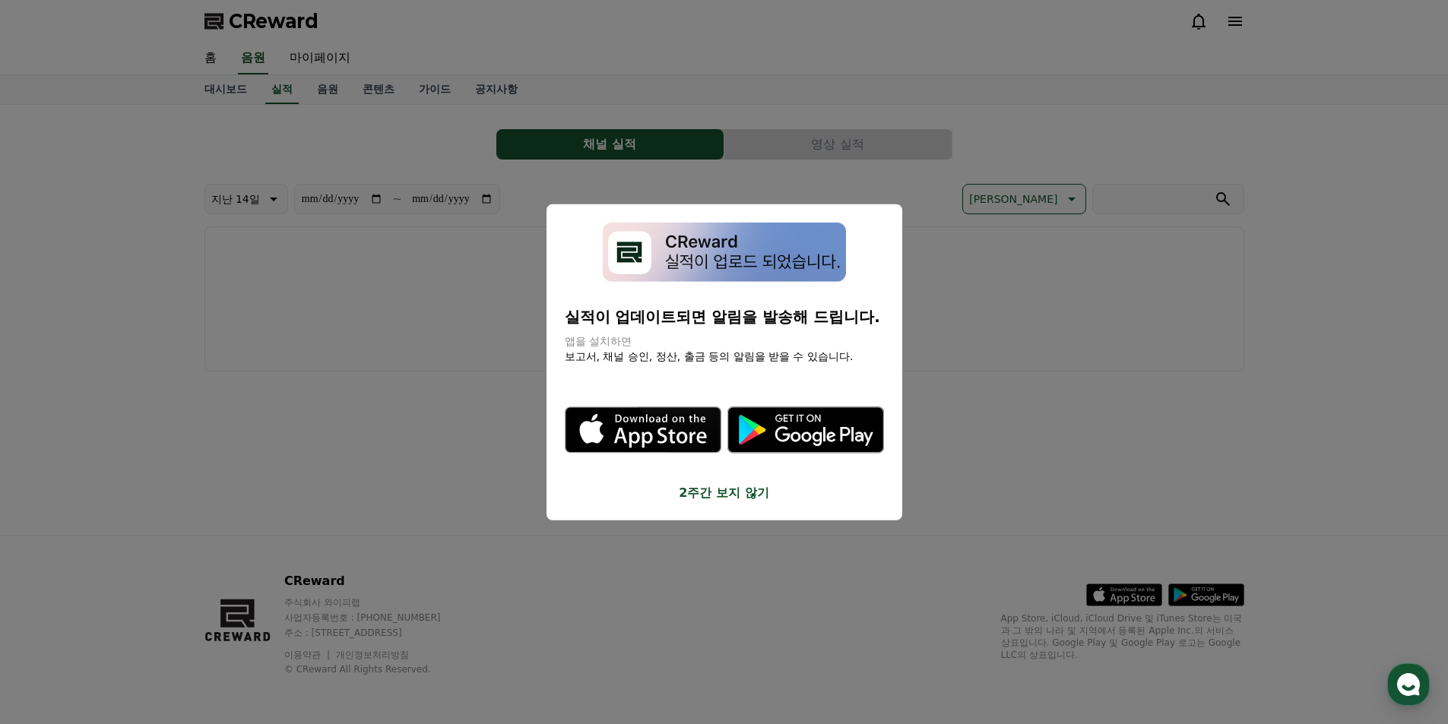
click at [317, 59] on button "close modal" at bounding box center [724, 362] width 1448 height 724
click at [796, 491] on div "**********" at bounding box center [724, 320] width 1064 height 430
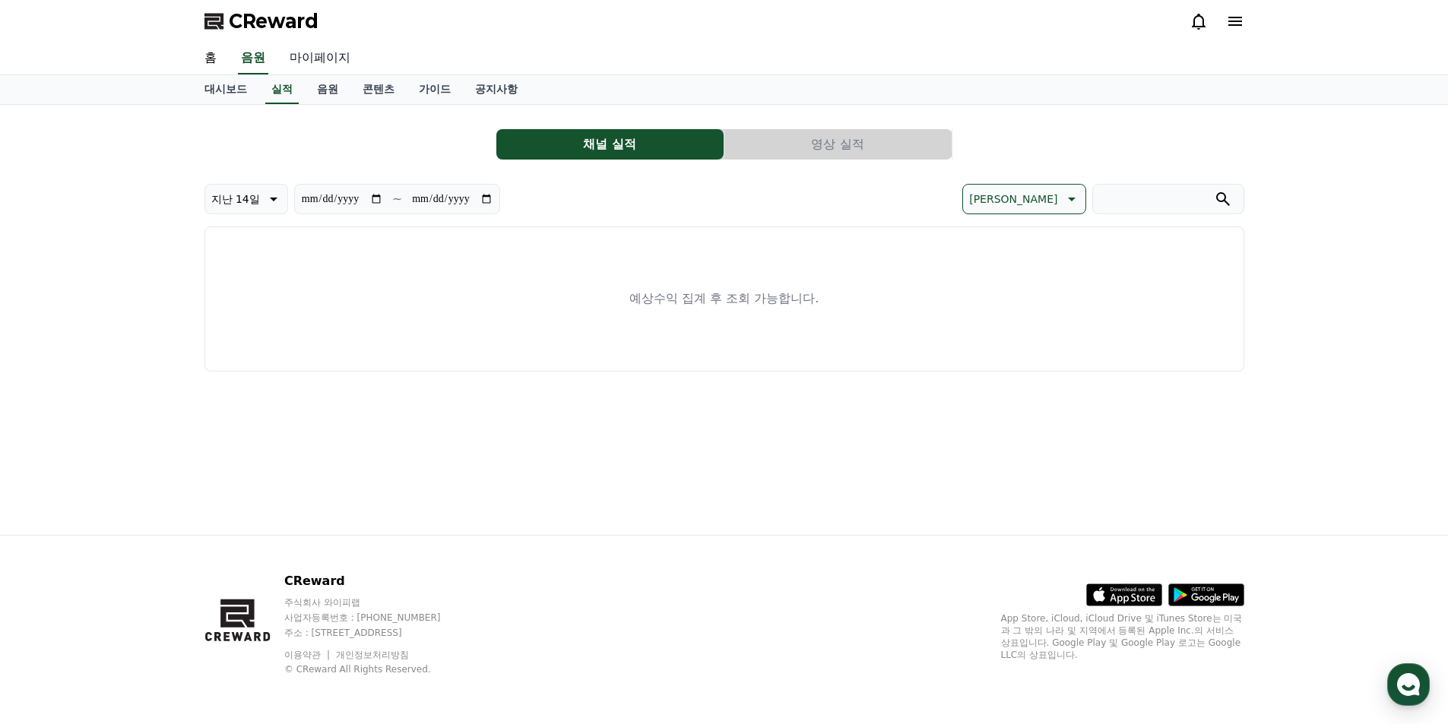
click at [309, 50] on link "마이페이지" at bounding box center [319, 59] width 85 height 32
select select "**********"
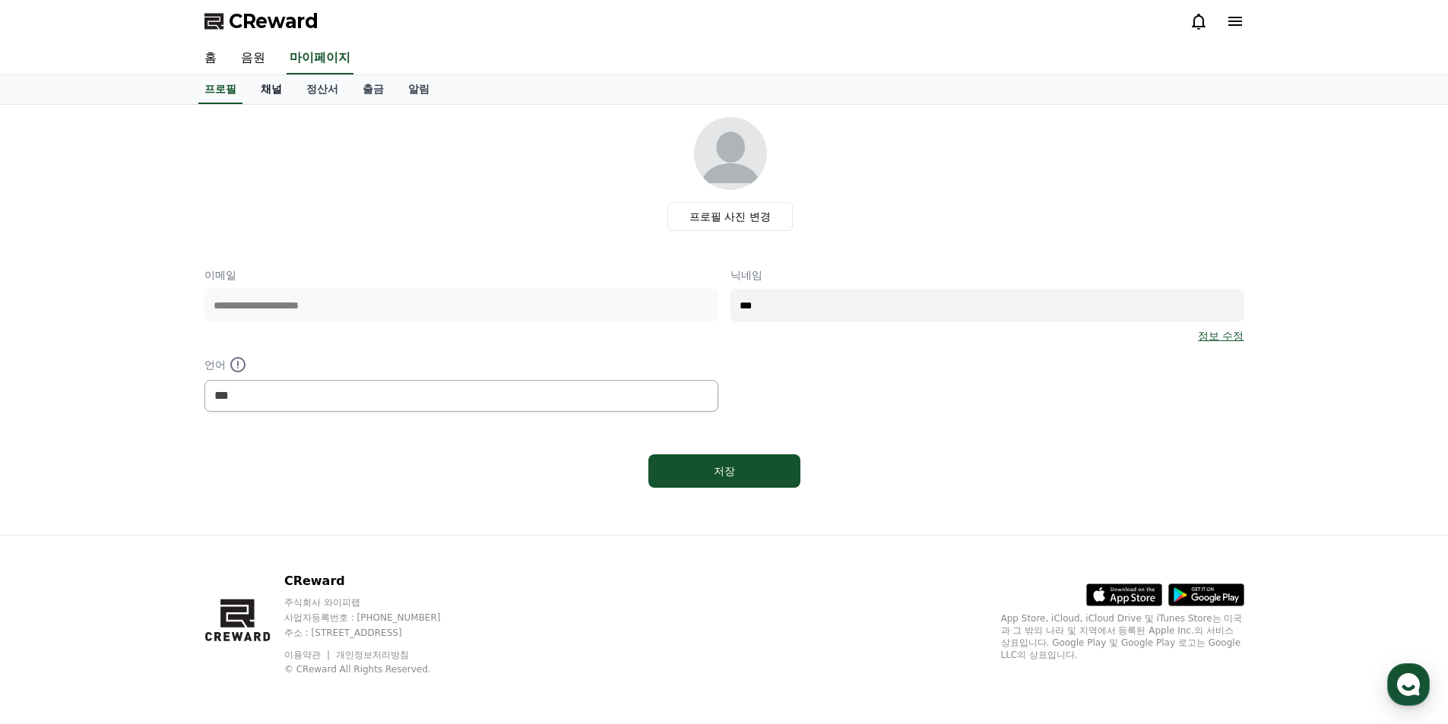
click at [272, 90] on link "채널" at bounding box center [271, 89] width 46 height 29
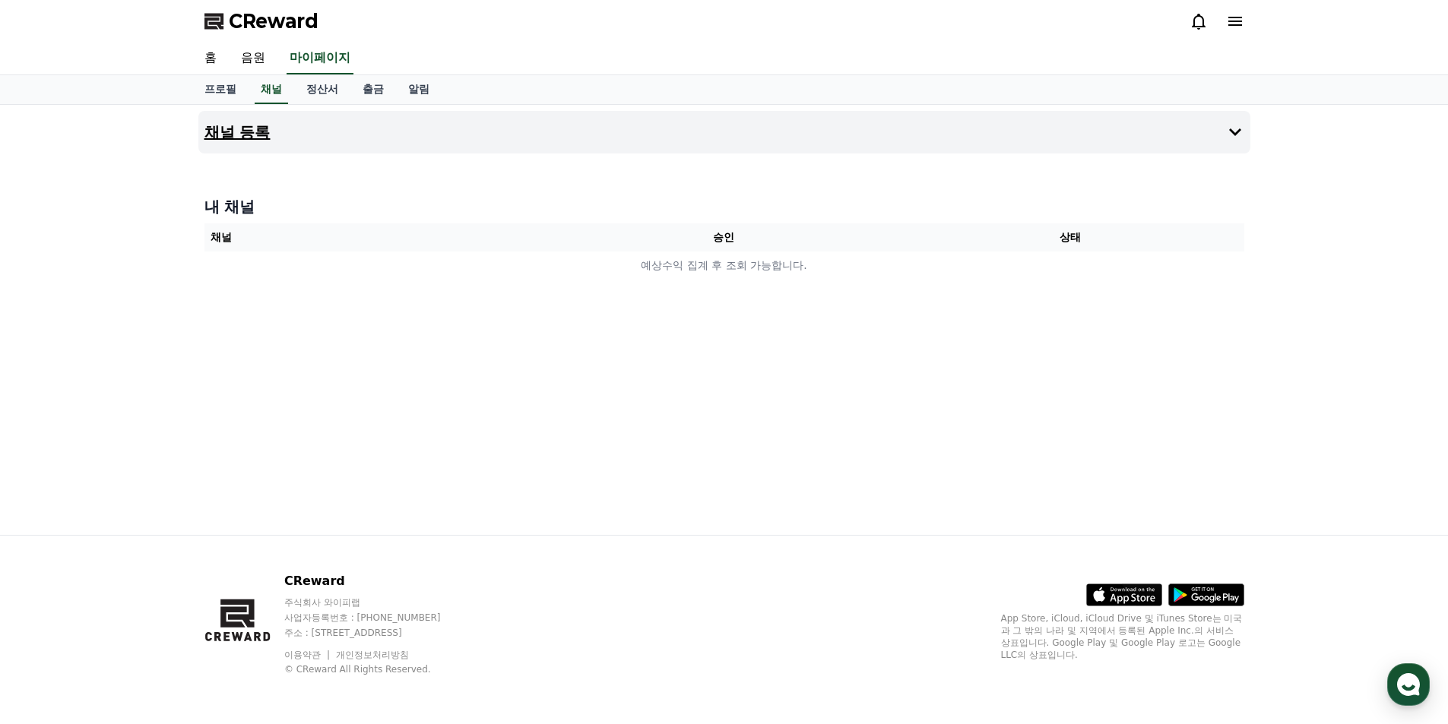
click at [283, 131] on button "채널 등록" at bounding box center [724, 132] width 1052 height 43
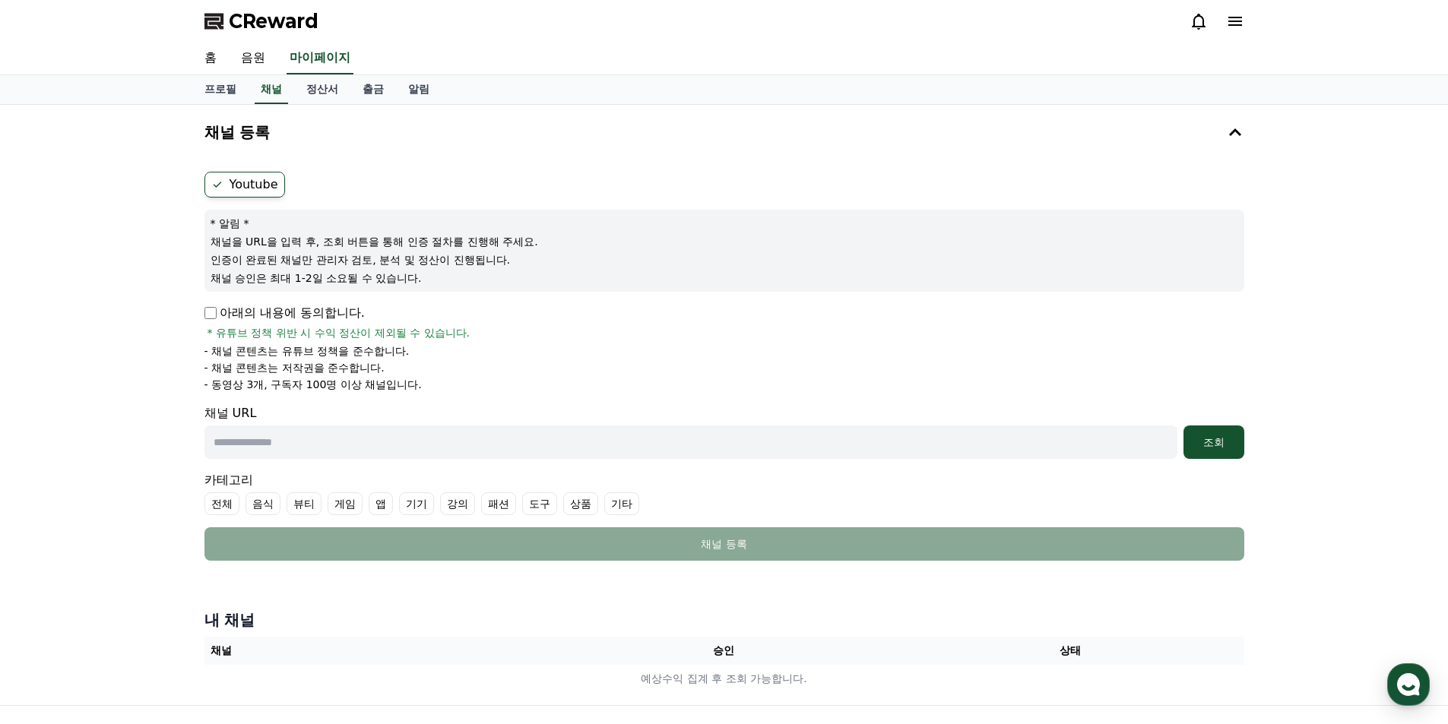
click at [347, 309] on p "아래의 내용에 동의합니다." at bounding box center [284, 313] width 160 height 18
click at [273, 304] on p "아래의 내용에 동의합니다." at bounding box center [284, 313] width 160 height 18
click at [464, 434] on input "text" at bounding box center [690, 442] width 973 height 33
type input "**********"
drag, startPoint x: 441, startPoint y: 438, endPoint x: 145, endPoint y: 444, distance: 296.4
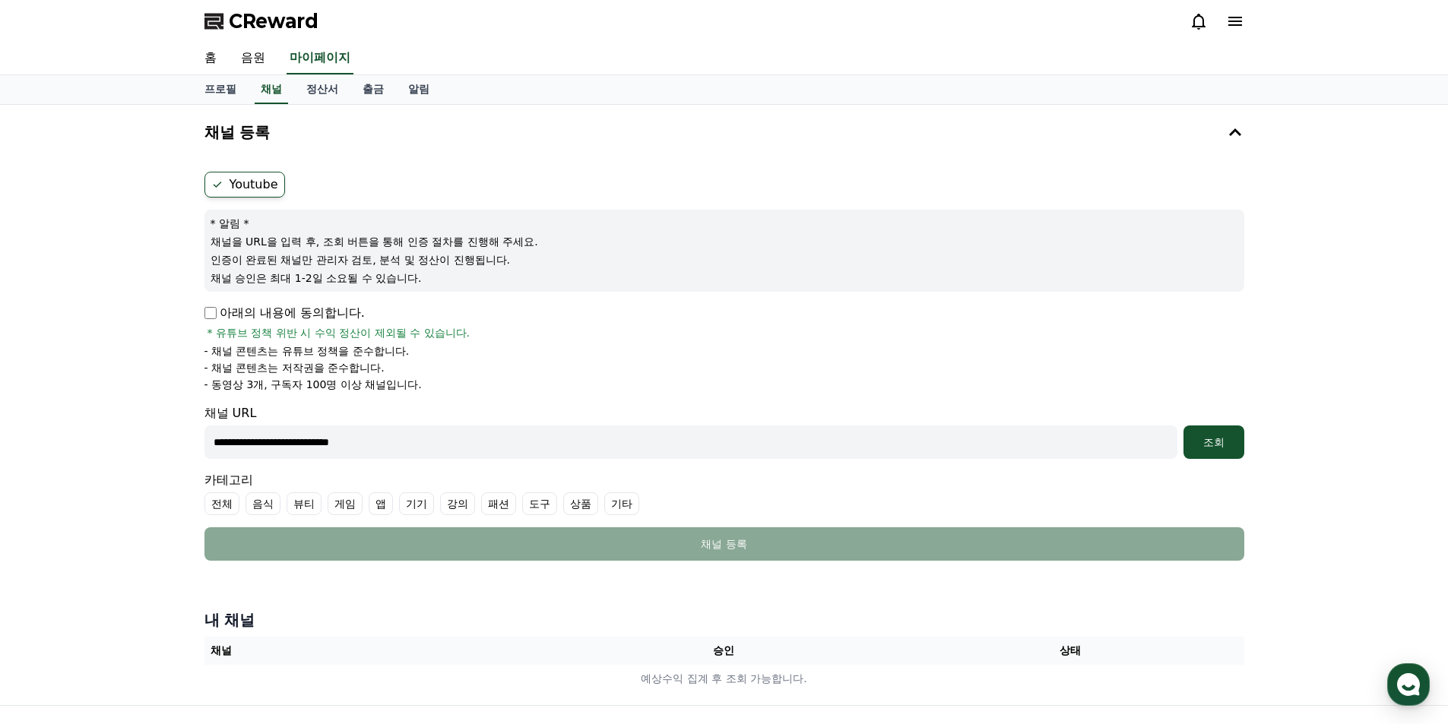
click at [142, 444] on div "**********" at bounding box center [724, 405] width 1448 height 600
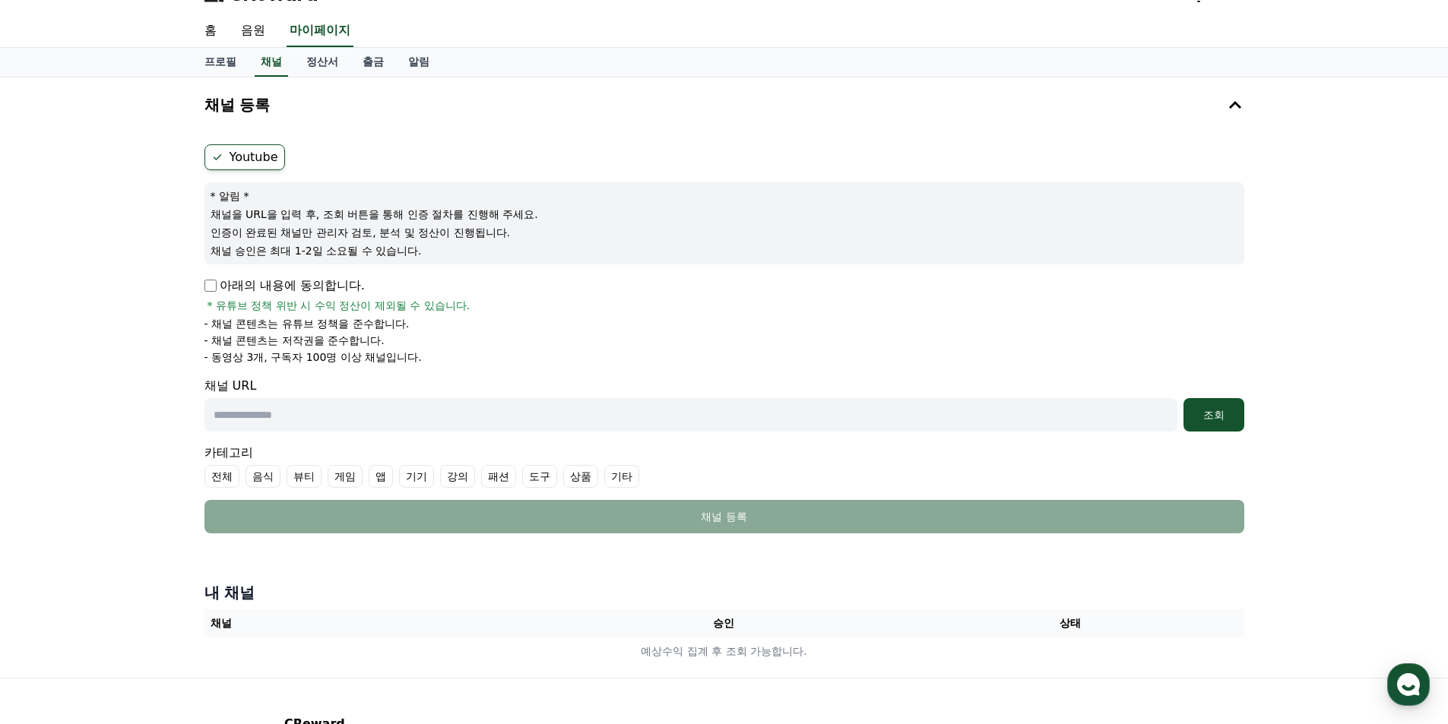
scroll to position [170, 0]
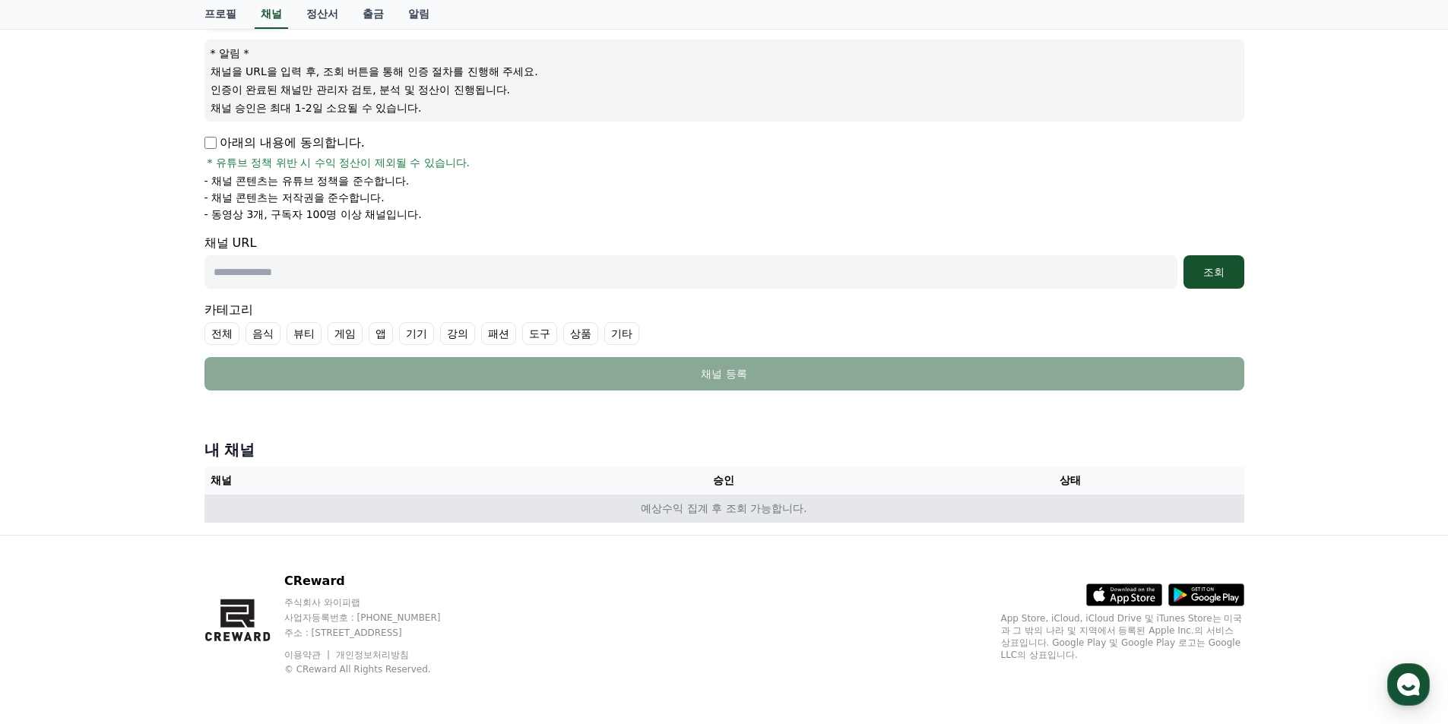
click at [685, 514] on td "예상수익 집계 후 조회 가능합니다." at bounding box center [724, 509] width 1040 height 28
click at [725, 508] on td "예상수익 집계 후 조회 가능합니다." at bounding box center [724, 509] width 1040 height 28
click at [732, 508] on td "예상수익 집계 후 조회 가능합니다." at bounding box center [724, 509] width 1040 height 28
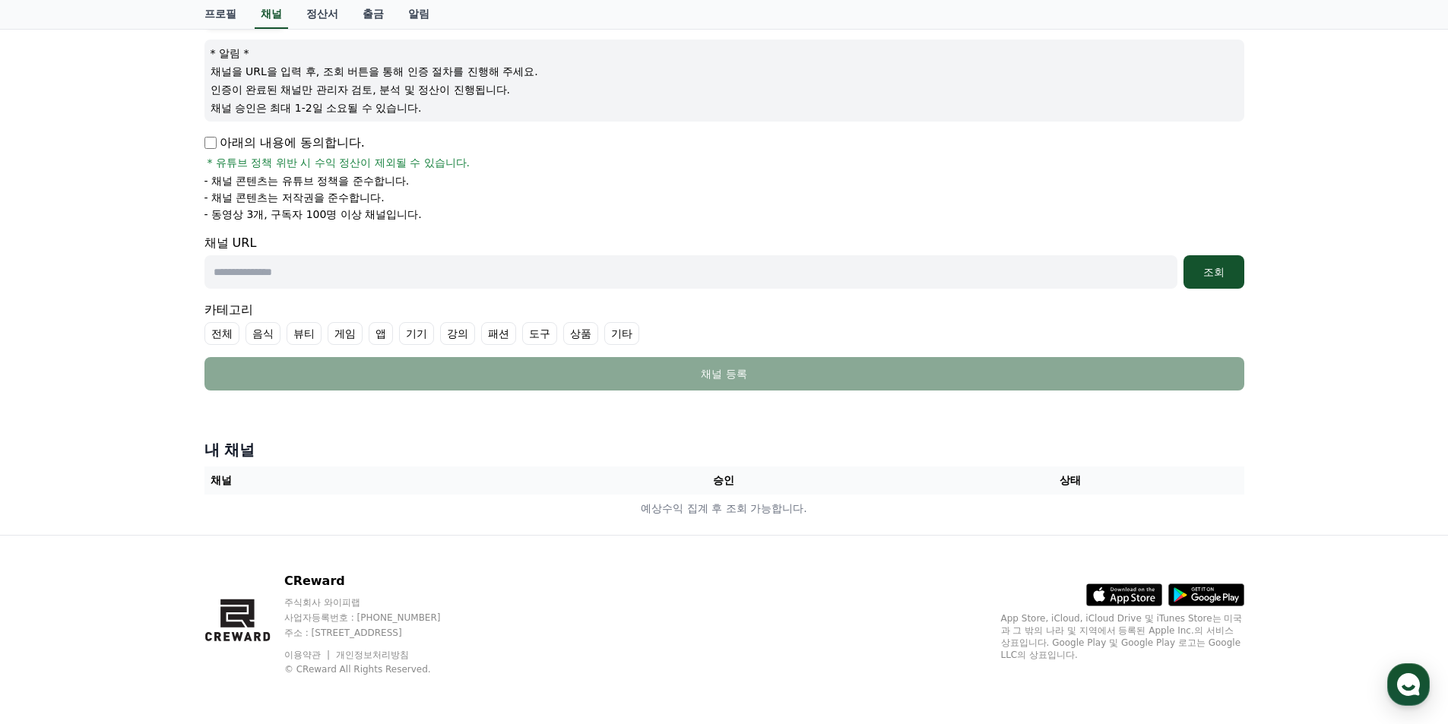
click at [410, 274] on input "text" at bounding box center [690, 271] width 973 height 33
paste input "**********"
type input "**********"
click at [1211, 276] on div "조회" at bounding box center [1213, 271] width 49 height 15
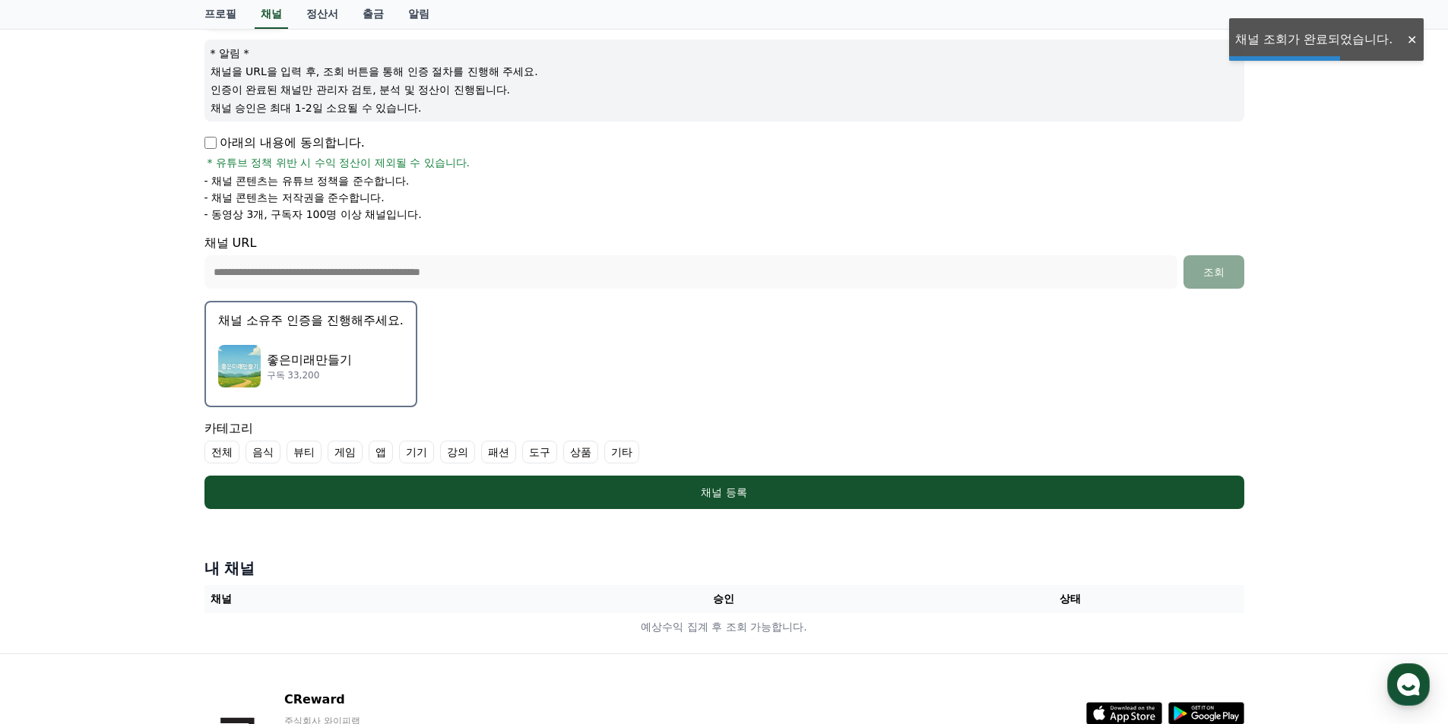
click at [336, 328] on p "채널 소유주 인증을 진행해주세요." at bounding box center [310, 321] width 185 height 18
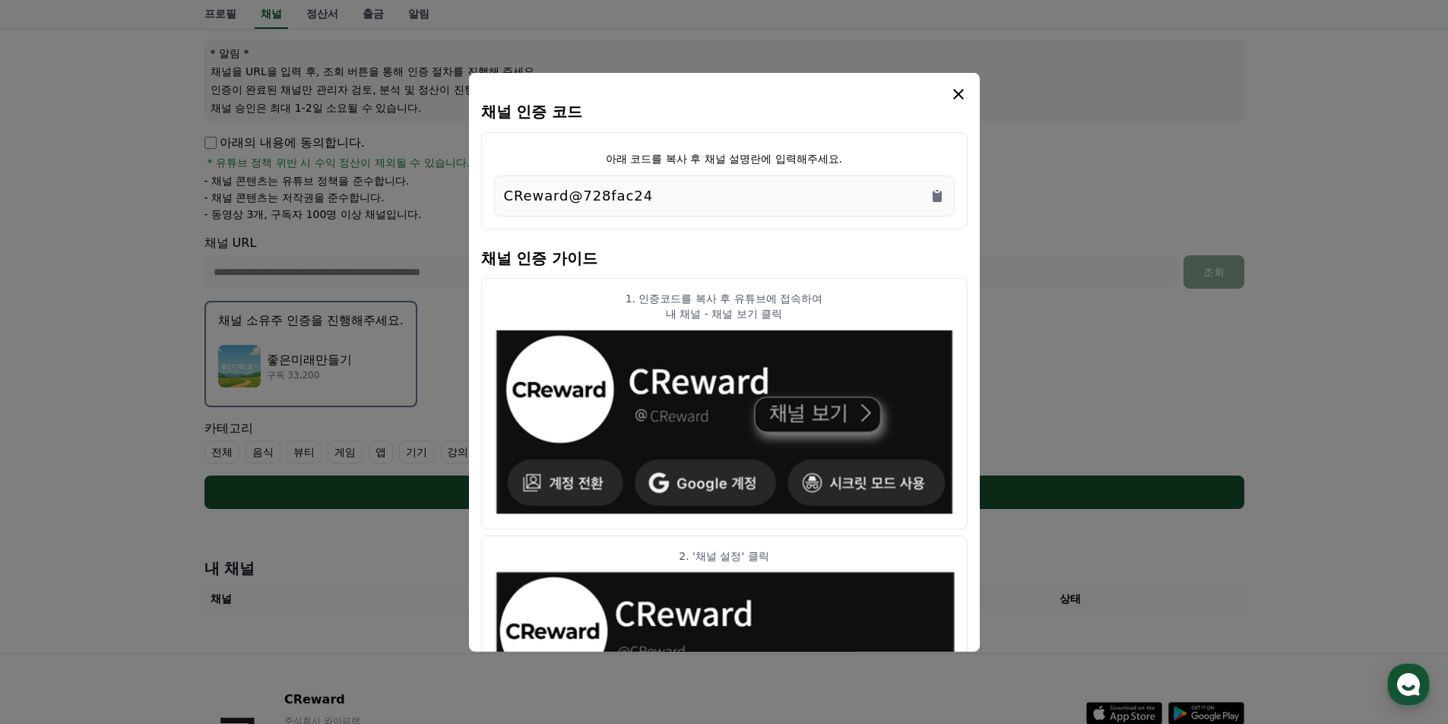
drag, startPoint x: 717, startPoint y: 195, endPoint x: 455, endPoint y: 198, distance: 261.4
click at [455, 515] on div "채널 인증 코드 아래 코드를 복사 후 채널 설명란에 입력해주세요. CReward@728fac24 채널 인증 가이드 1. 인증코드를 복사 후 유…" at bounding box center [724, 515] width 1052 height 0
click at [824, 189] on div "CReward@728fac24" at bounding box center [724, 195] width 441 height 21
click at [944, 191] on icon "Copy to clipboard" at bounding box center [936, 195] width 15 height 15
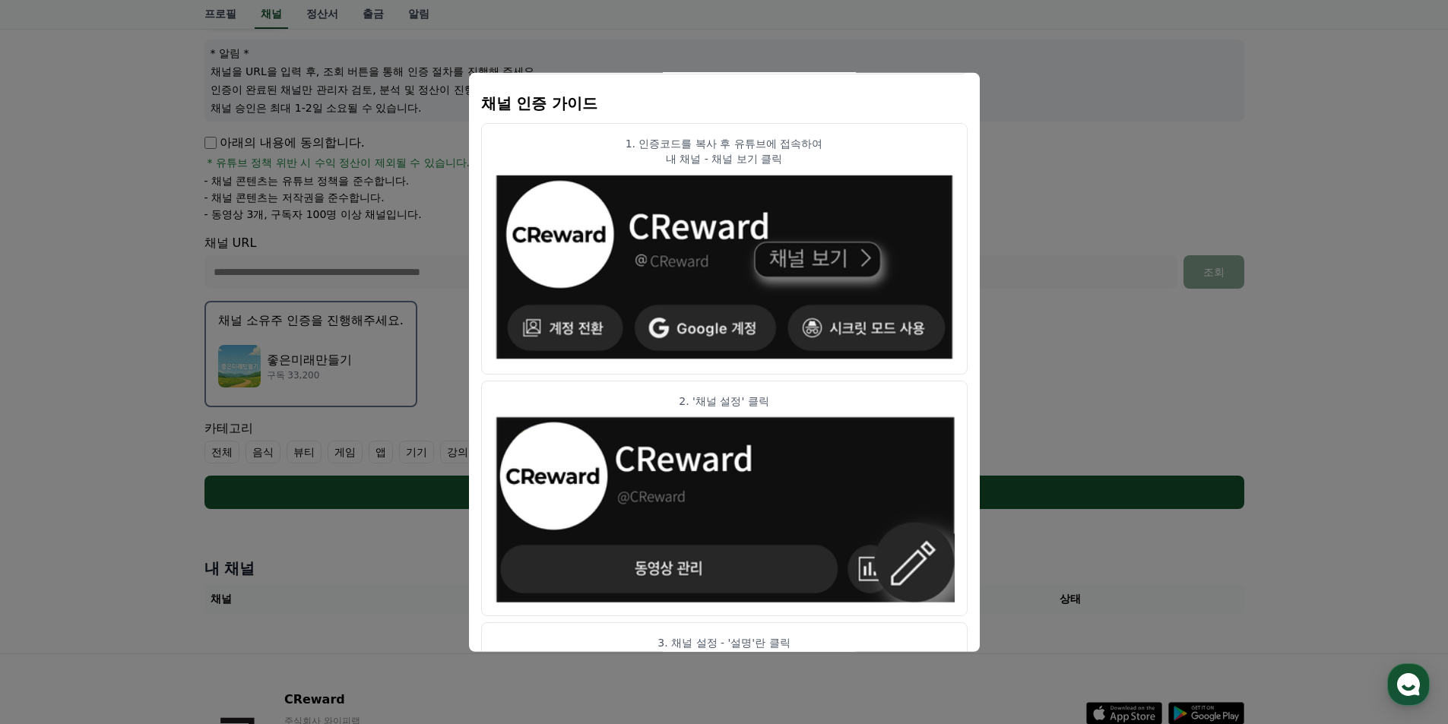
scroll to position [0, 0]
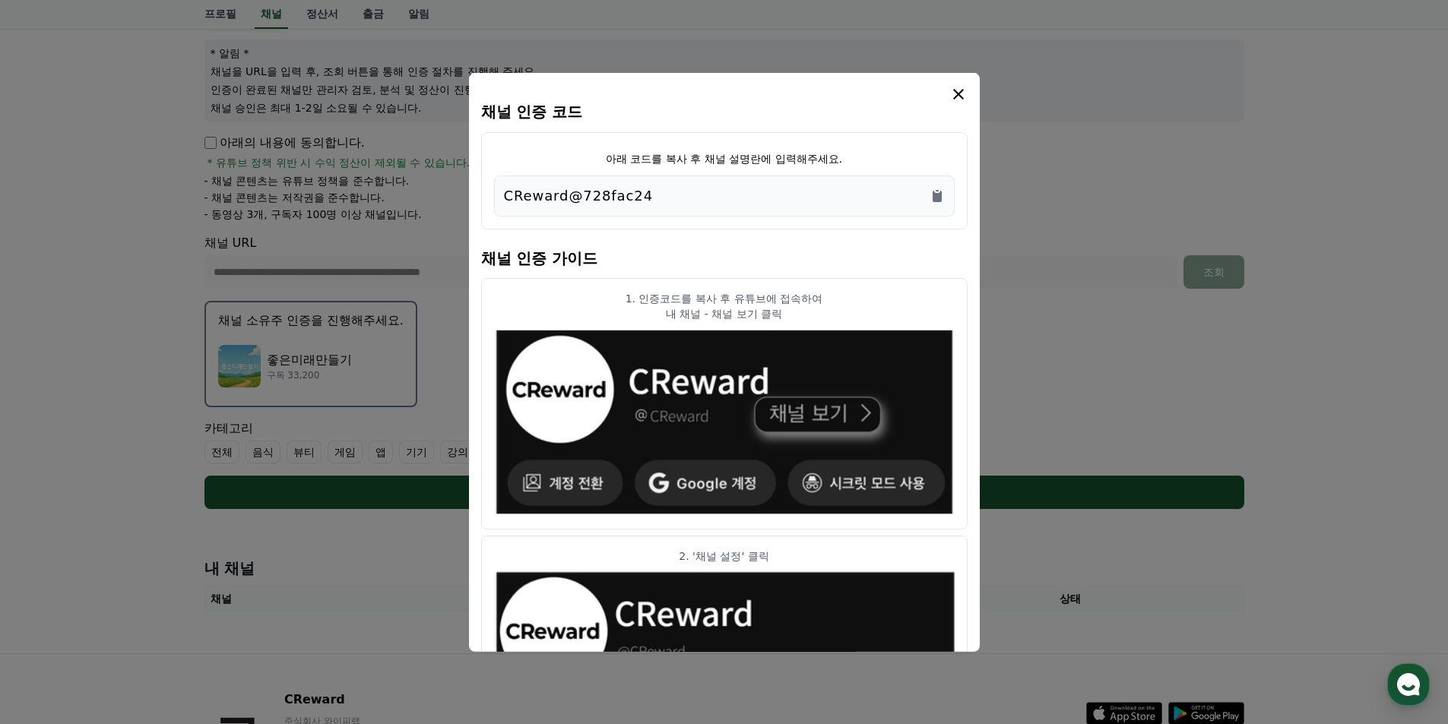
drag, startPoint x: 700, startPoint y: 197, endPoint x: 361, endPoint y: 189, distance: 339.0
click at [347, 515] on div "채널 인증 코드 아래 코드를 복사 후 채널 설명란에 입력해주세요. CReward@728fac24 채널 인증 가이드 1. 인증코드를 복사 후 유…" at bounding box center [724, 515] width 1052 height 0
click at [690, 205] on div "CReward@728fac24" at bounding box center [724, 195] width 441 height 21
drag, startPoint x: 663, startPoint y: 208, endPoint x: 416, endPoint y: 215, distance: 247.1
click at [415, 515] on div "채널 인증 코드 아래 코드를 복사 후 채널 설명란에 입력해주세요. CReward@728fac24 채널 인증 가이드 1. 인증코드를 복사 후 유…" at bounding box center [724, 515] width 1052 height 0
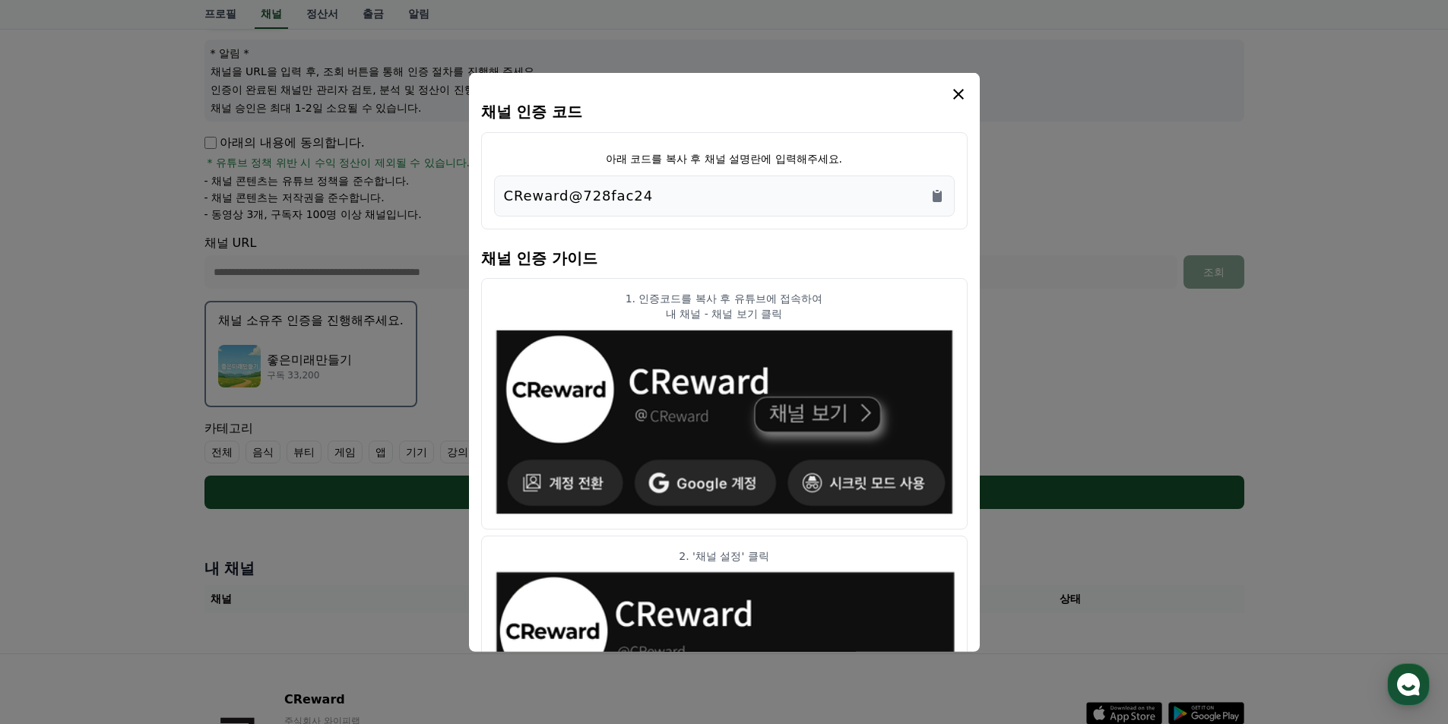
click at [571, 196] on p "CReward@728fac24" at bounding box center [579, 195] width 150 height 21
click at [571, 195] on p "CReward@728fac24" at bounding box center [579, 195] width 150 height 21
click at [934, 198] on icon "Copy to clipboard" at bounding box center [936, 195] width 9 height 11
click at [957, 93] on icon "modal" at bounding box center [958, 93] width 11 height 11
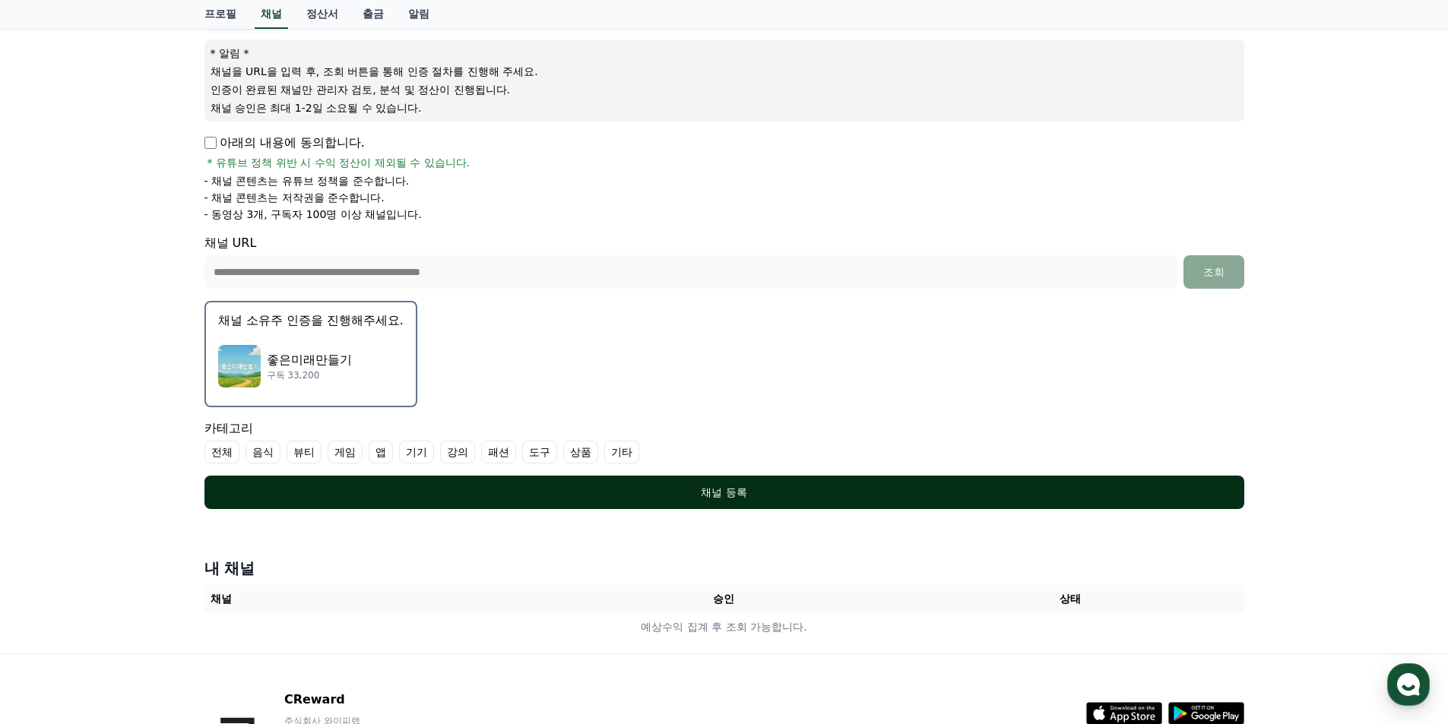
click at [747, 492] on div "채널 등록" at bounding box center [724, 492] width 979 height 15
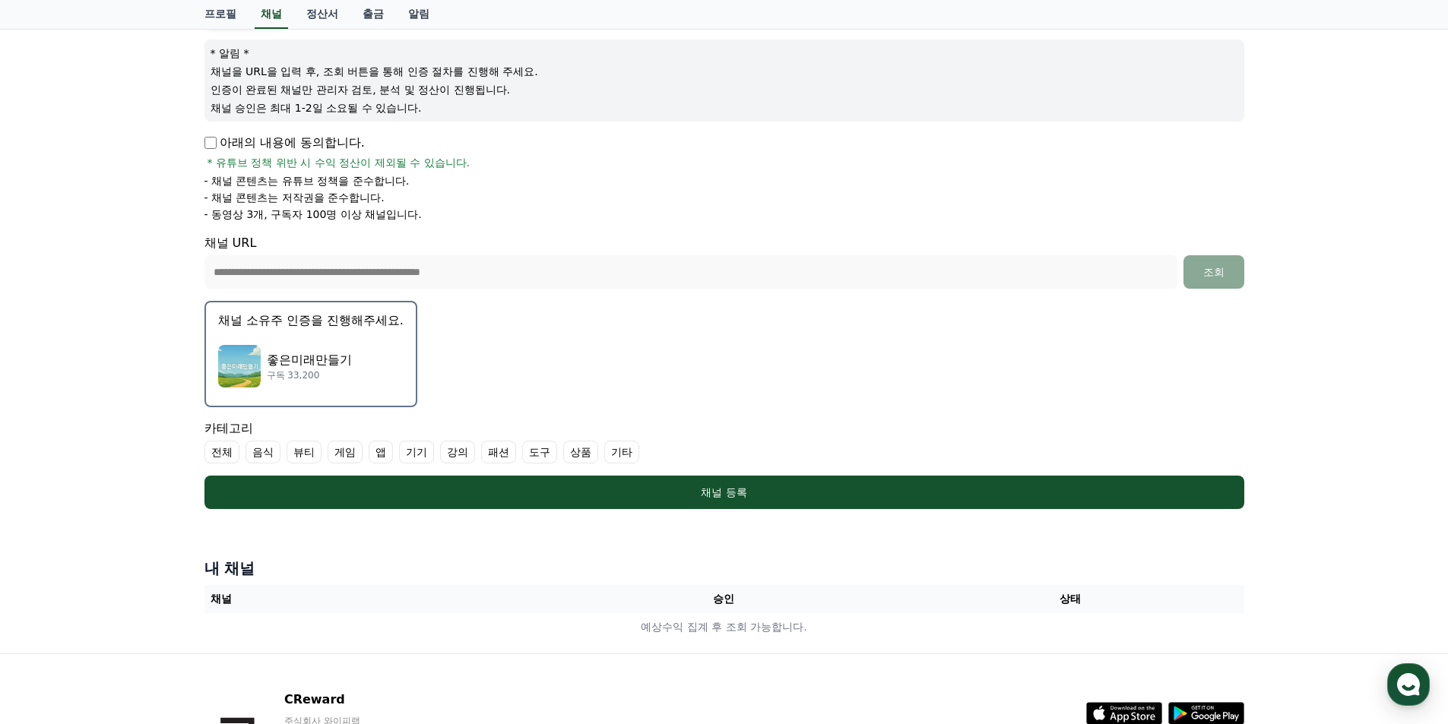
click at [620, 451] on label "기타" at bounding box center [621, 452] width 35 height 23
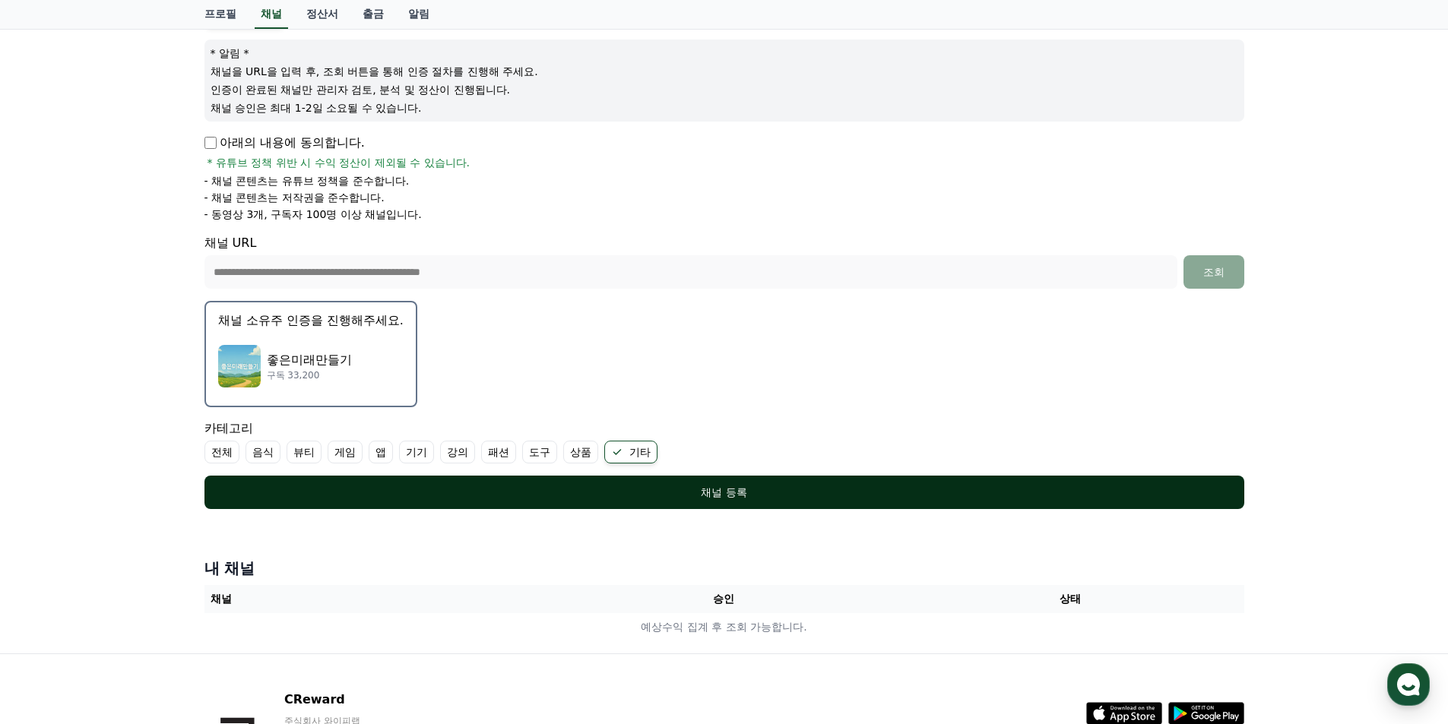
click at [669, 480] on button "채널 등록" at bounding box center [724, 492] width 1040 height 33
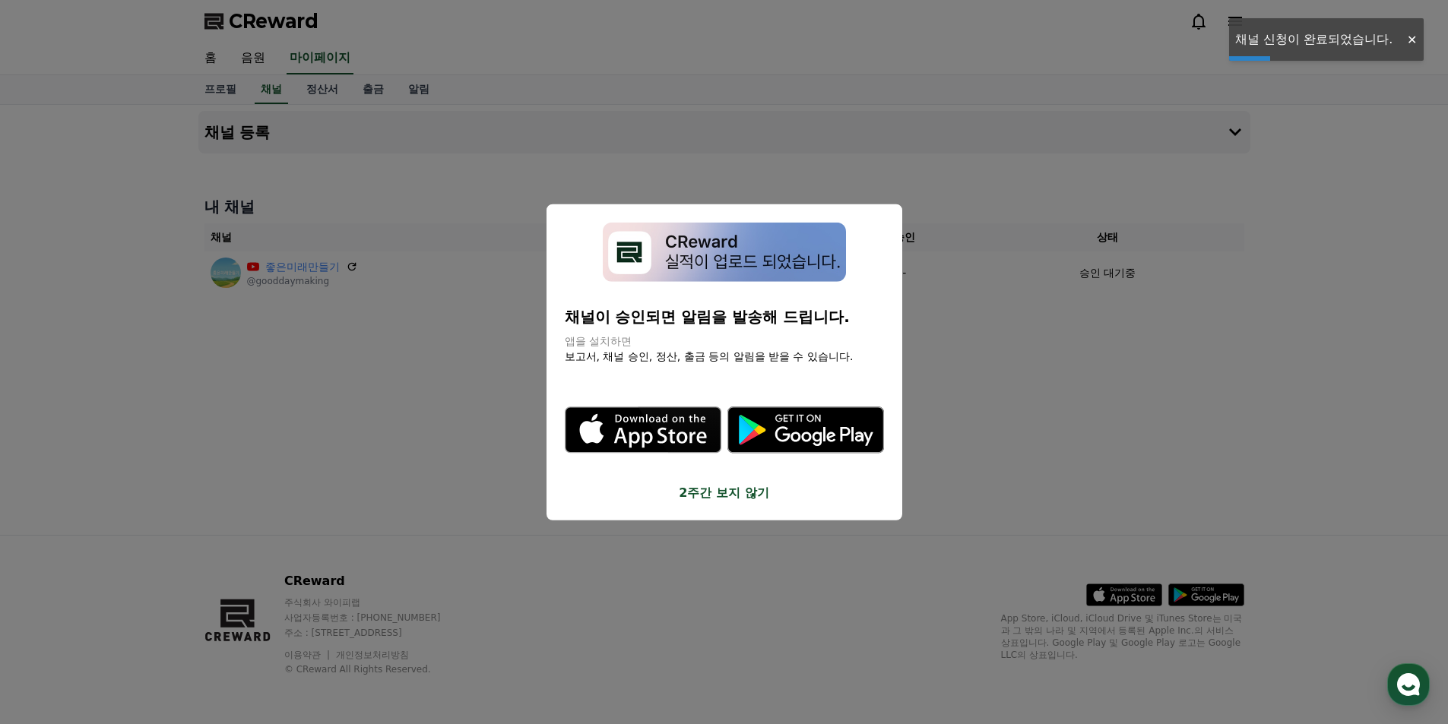
click at [1034, 462] on button "close modal" at bounding box center [724, 362] width 1448 height 724
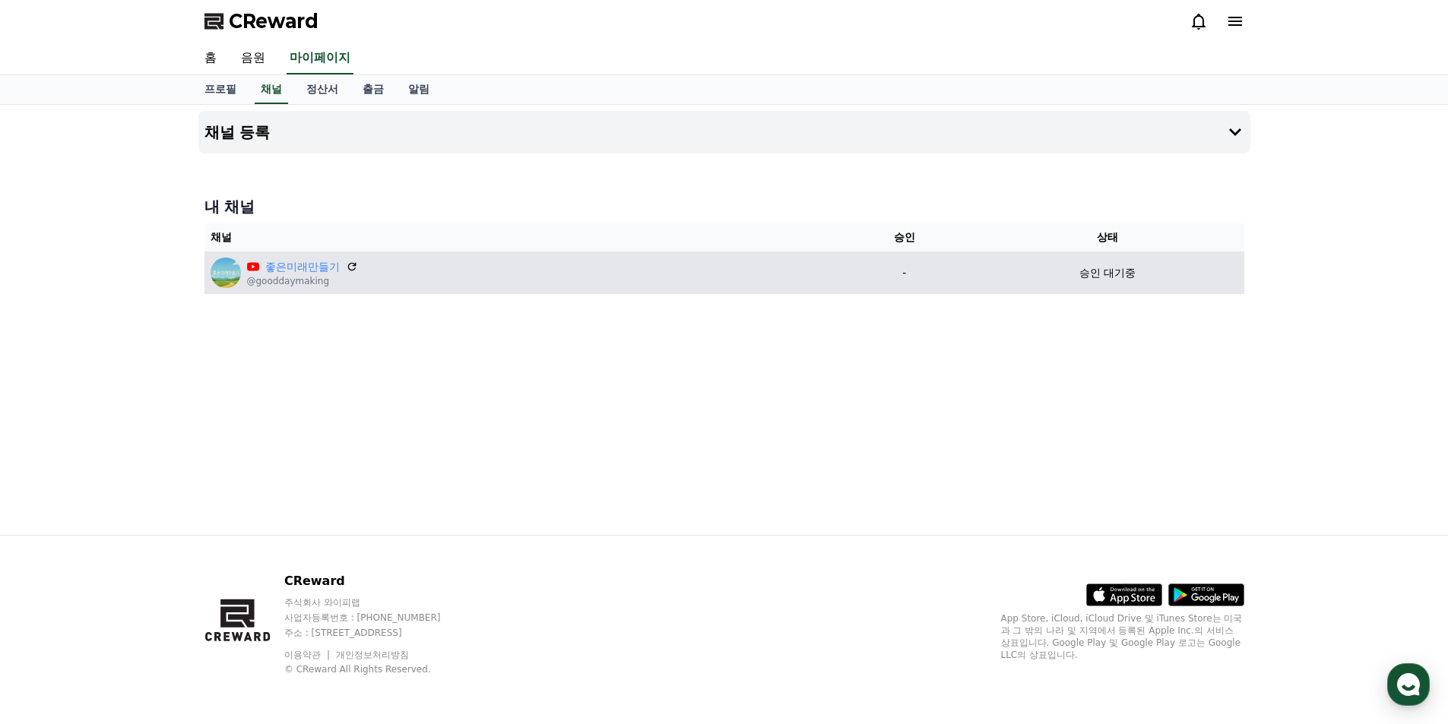
click at [505, 277] on div "좋은미래만들기 @gooddaymaking" at bounding box center [521, 273] width 622 height 30
drag, startPoint x: 1067, startPoint y: 269, endPoint x: 1198, endPoint y: 277, distance: 131.0
click at [1198, 277] on div "승인 대기중" at bounding box center [1106, 273] width 261 height 16
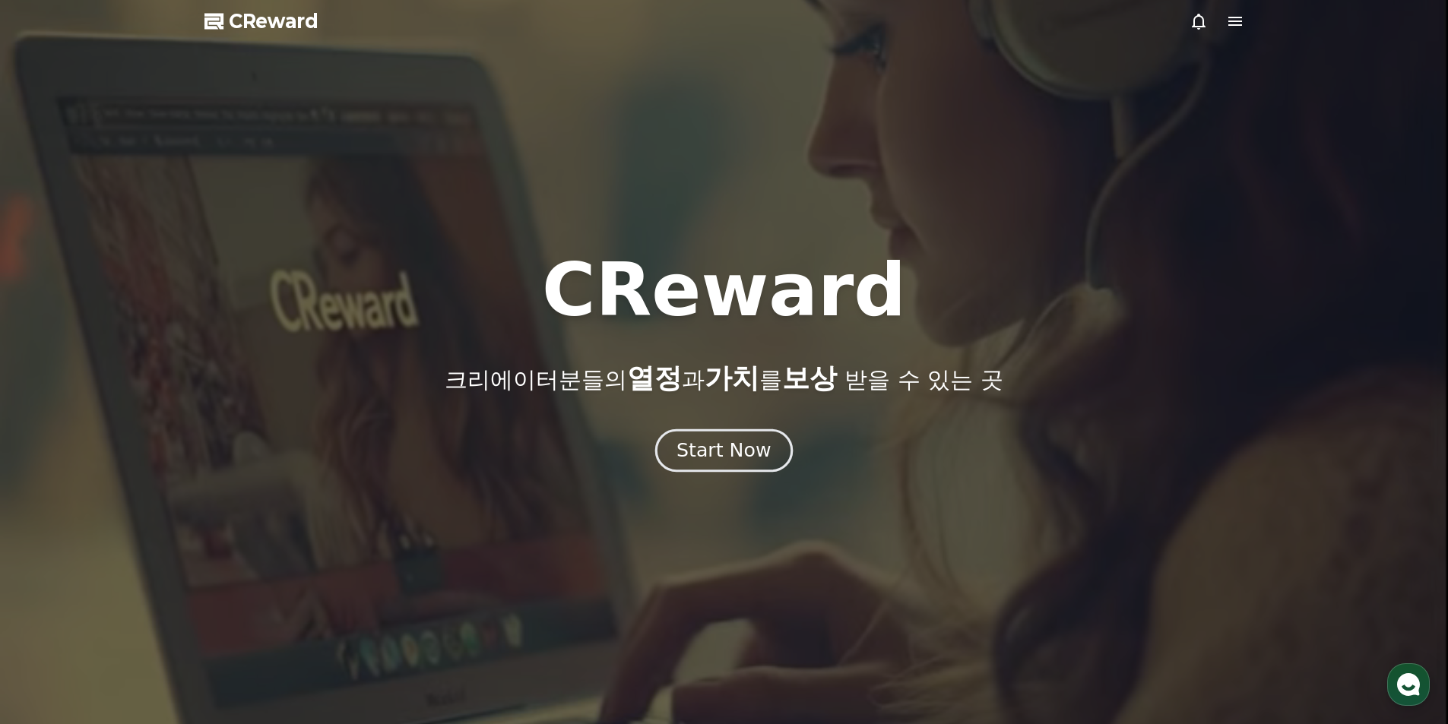
click at [758, 456] on div "Start Now" at bounding box center [723, 451] width 94 height 26
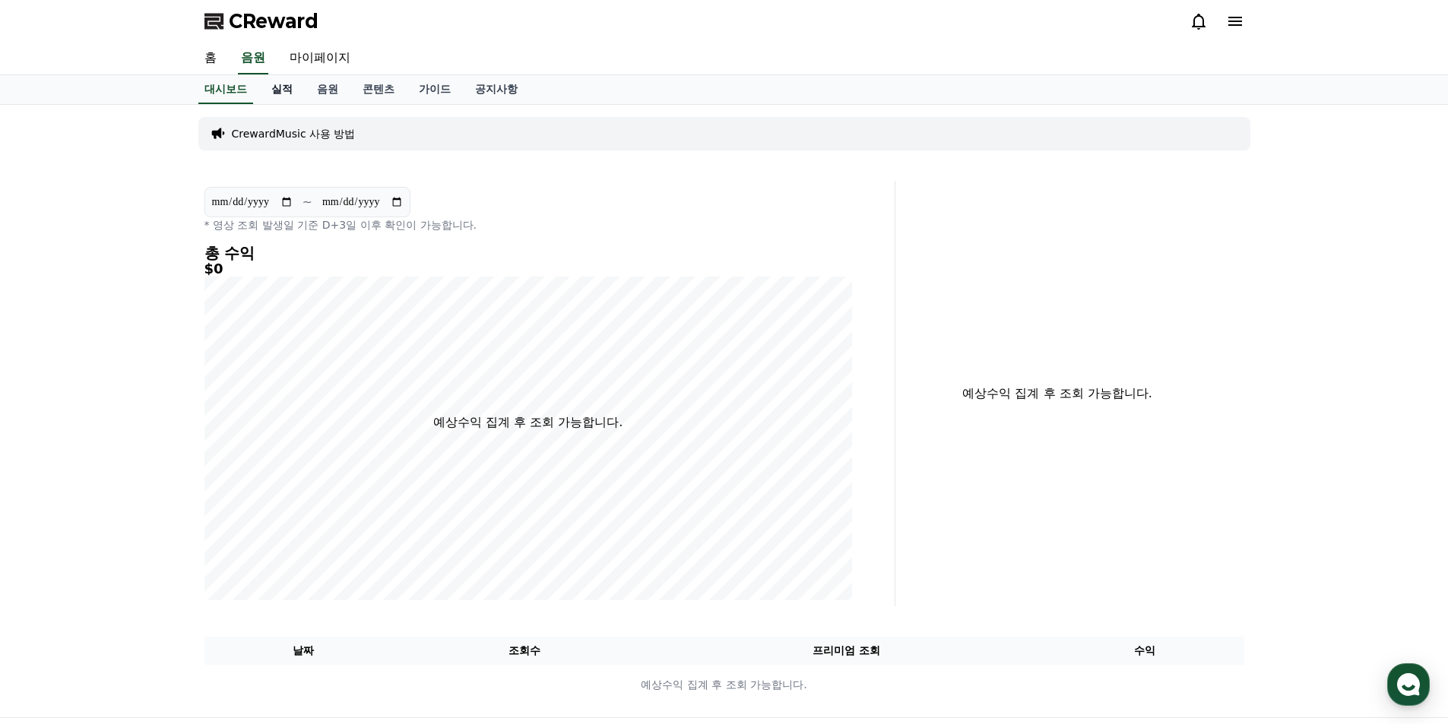
click at [277, 93] on link "실적" at bounding box center [282, 89] width 46 height 29
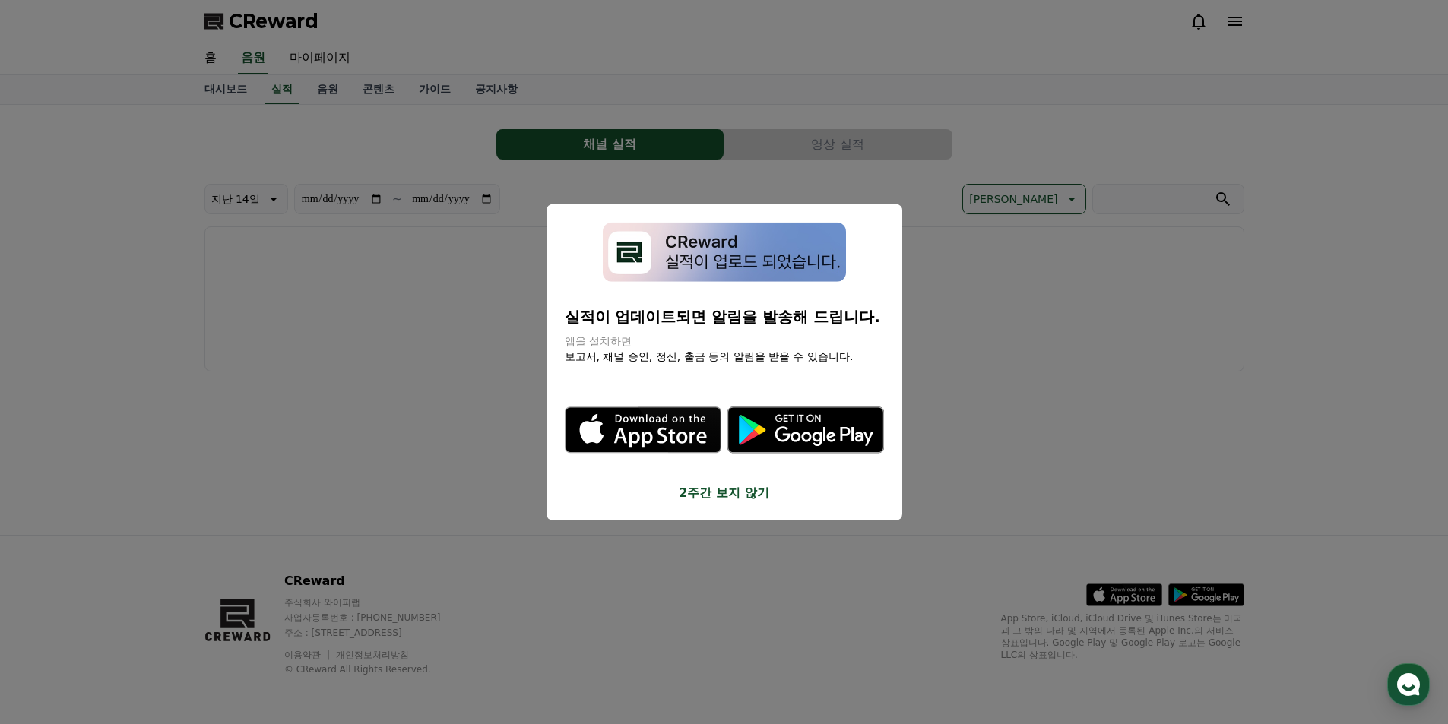
click at [579, 133] on button "close modal" at bounding box center [724, 362] width 1448 height 724
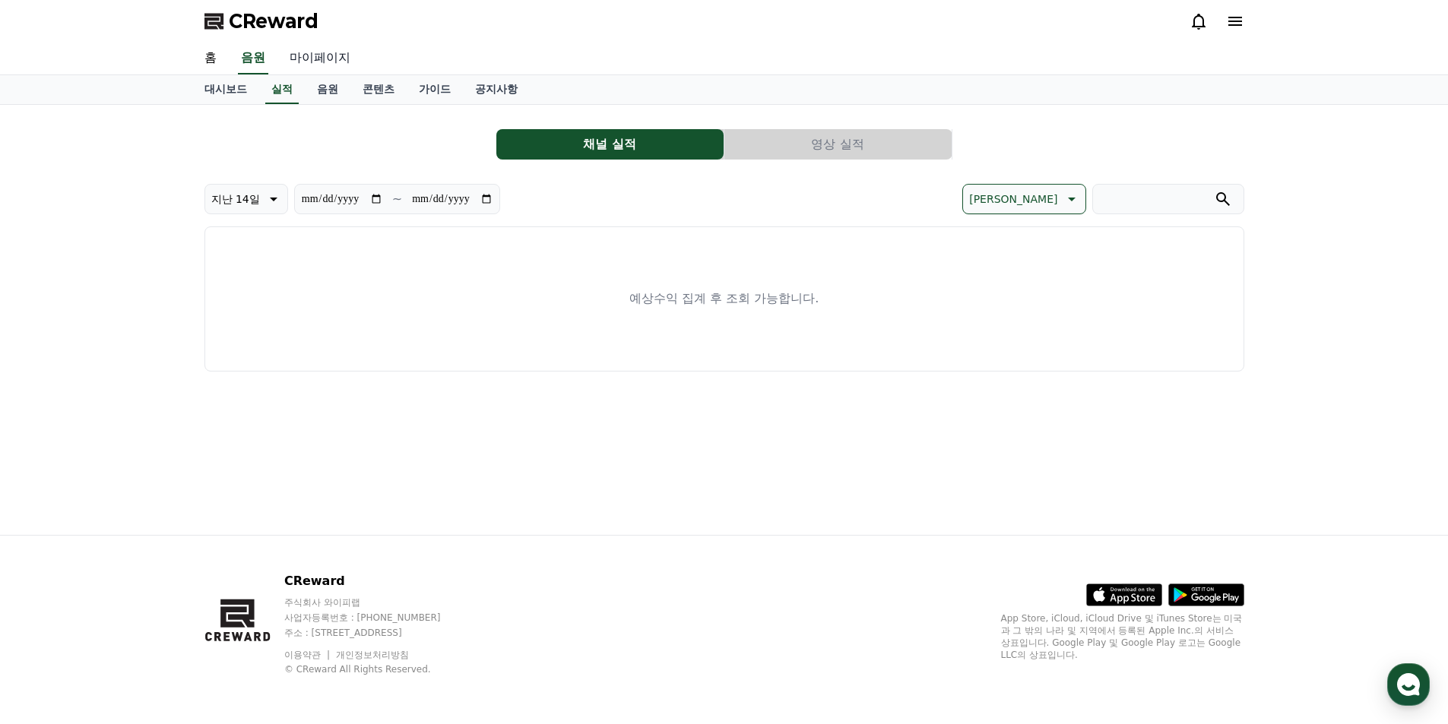
click at [312, 58] on link "마이페이지" at bounding box center [319, 59] width 85 height 32
select select "**********"
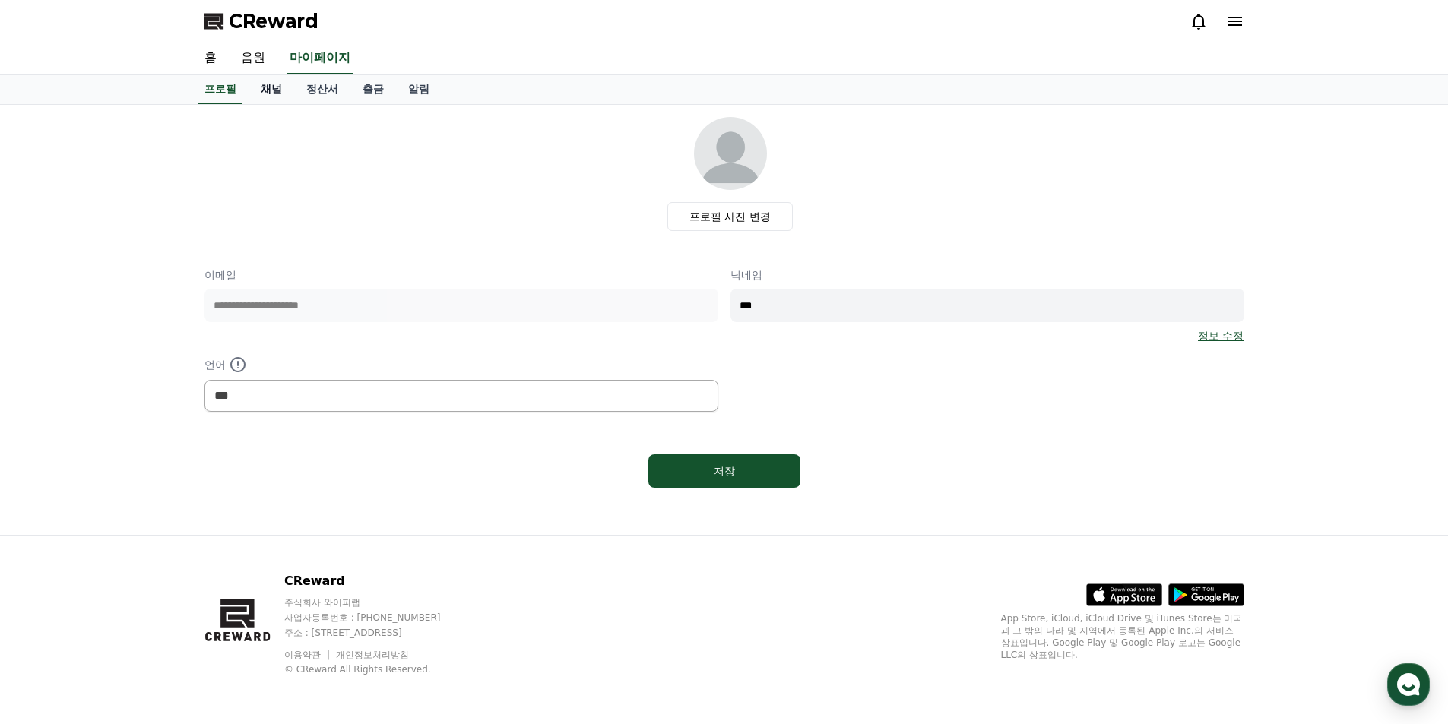
click at [280, 95] on link "채널" at bounding box center [271, 89] width 46 height 29
